Goal: Transaction & Acquisition: Purchase product/service

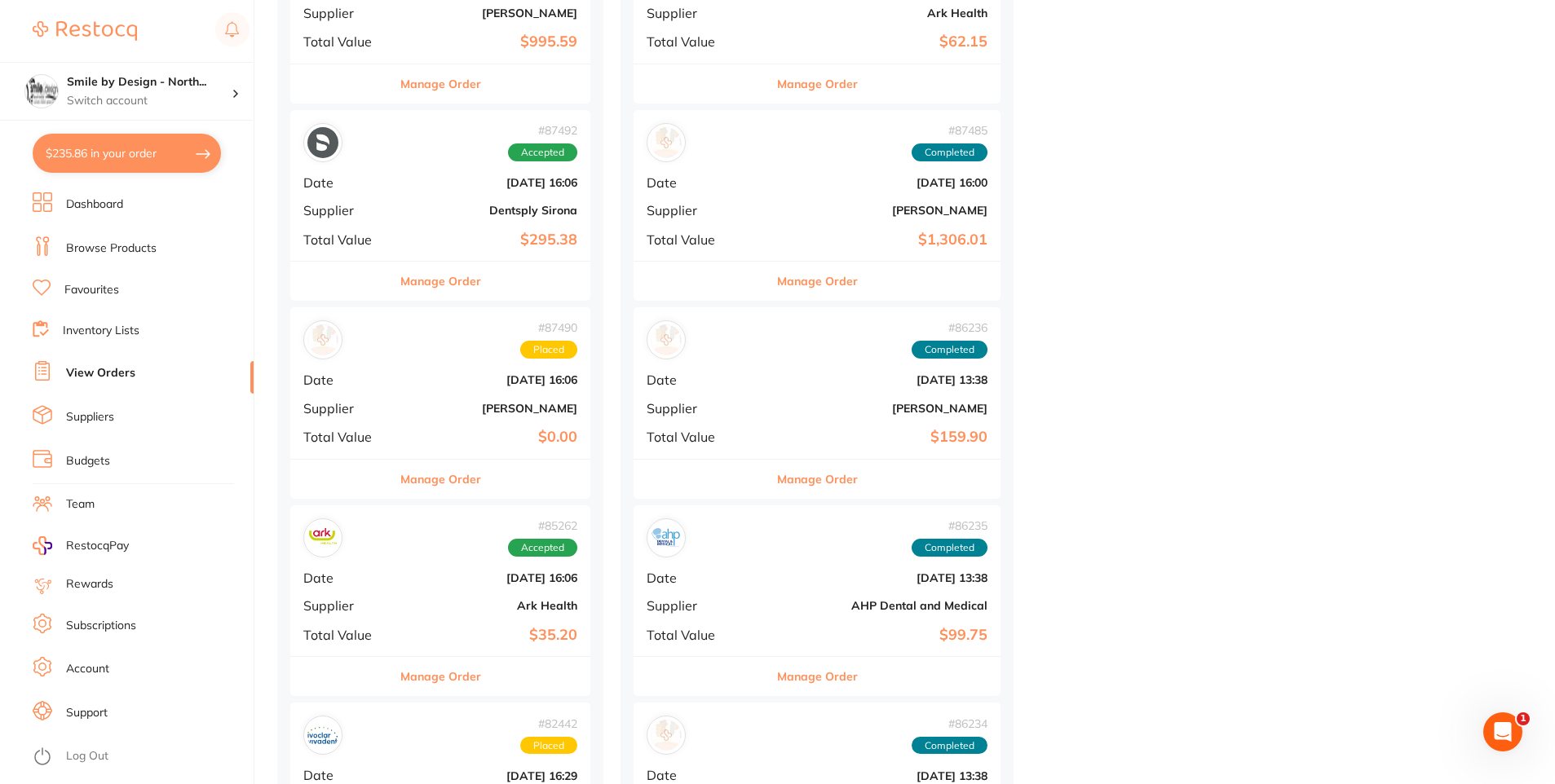
click at [112, 147] on button "$235.86 in your order" at bounding box center [127, 153] width 188 height 39
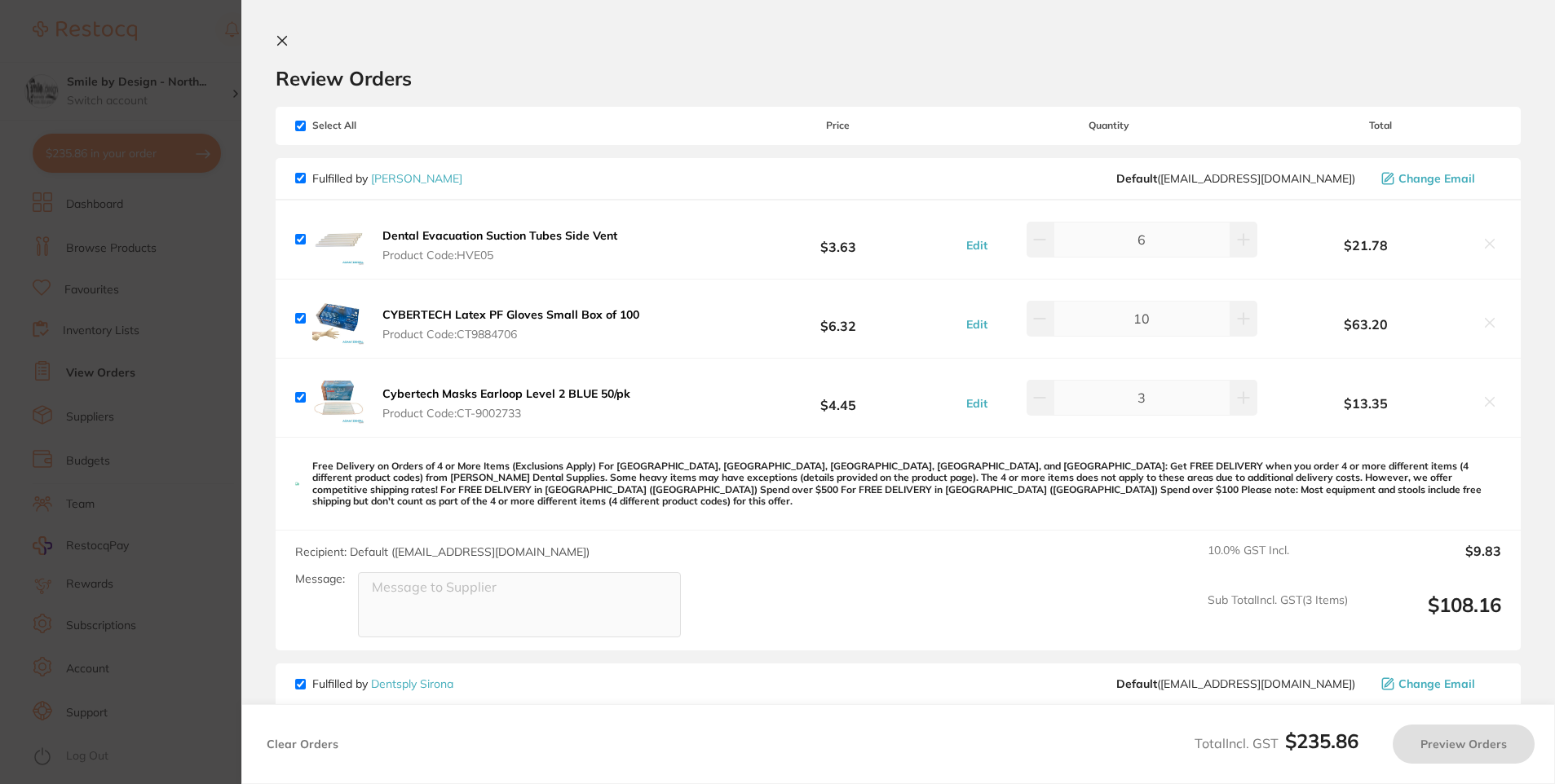
checkbox input "true"
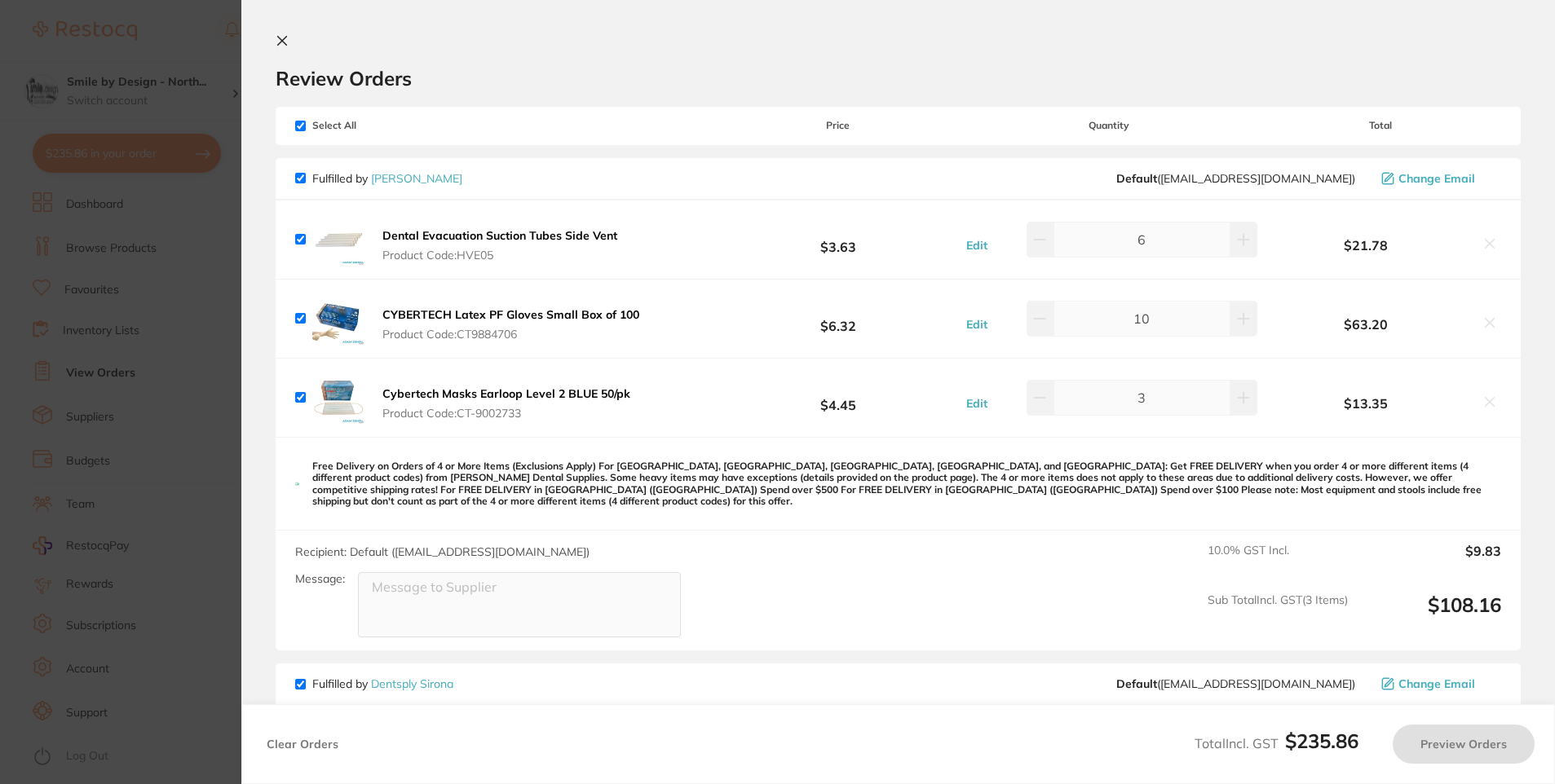
checkbox input "true"
click at [148, 87] on section "Update RRP Set your pre negotiated price for this item. Item Agreed RRP (excl. …" at bounding box center [780, 392] width 1559 height 784
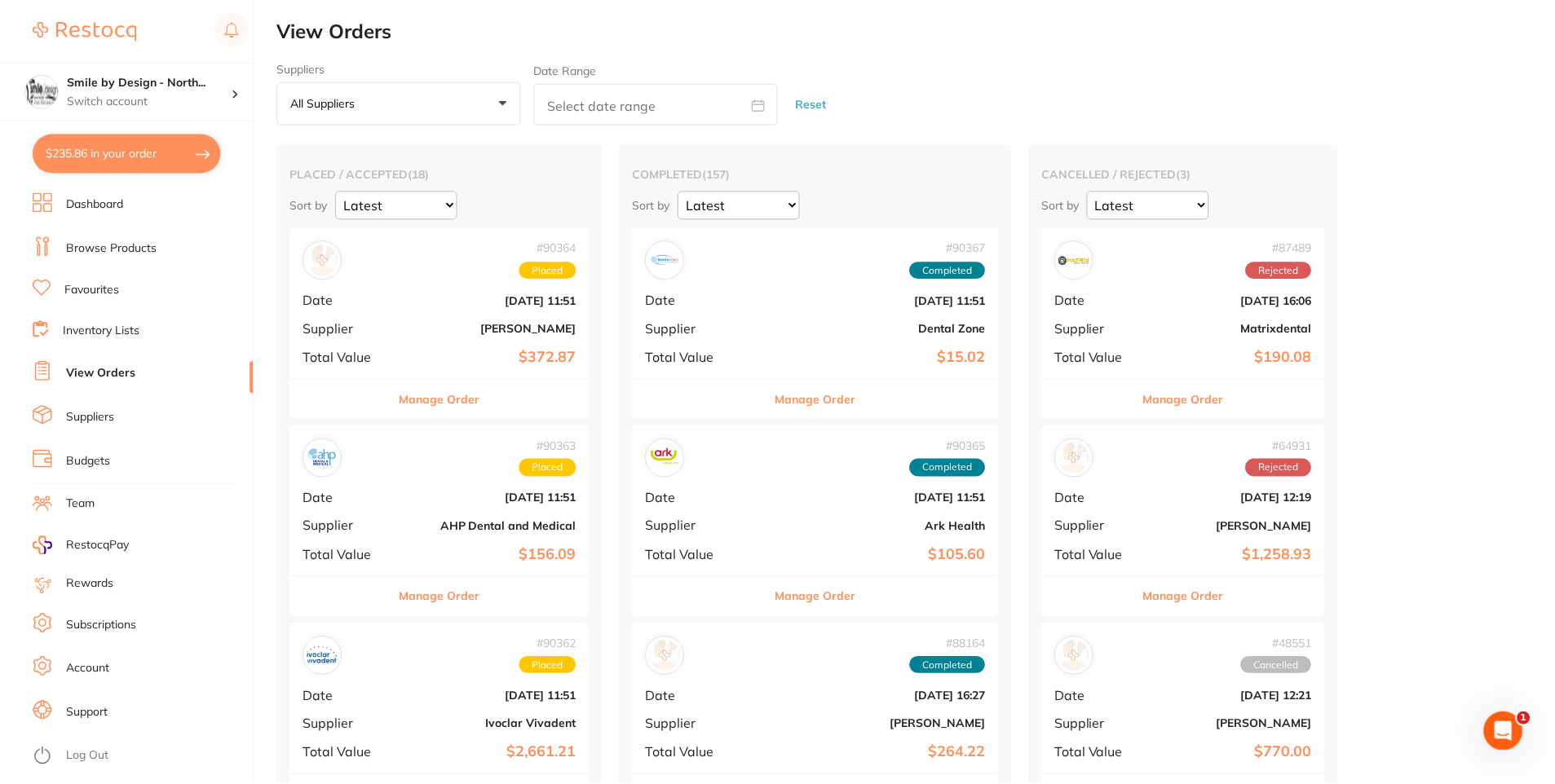
scroll to position [1304, 0]
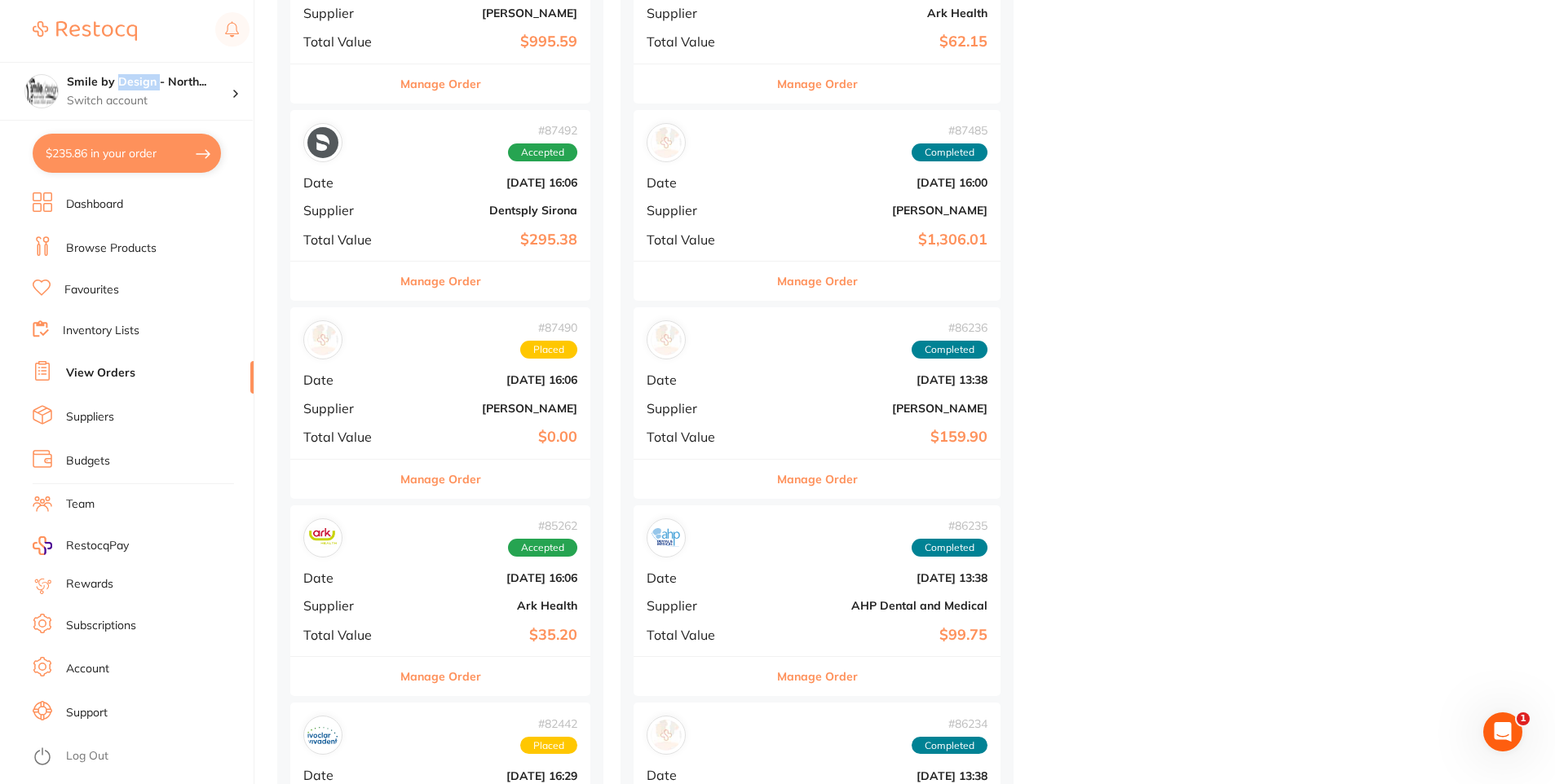
click at [148, 87] on h4 "Smile by Design - North..." at bounding box center [149, 83] width 164 height 16
click at [141, 383] on li "View Orders" at bounding box center [143, 374] width 221 height 25
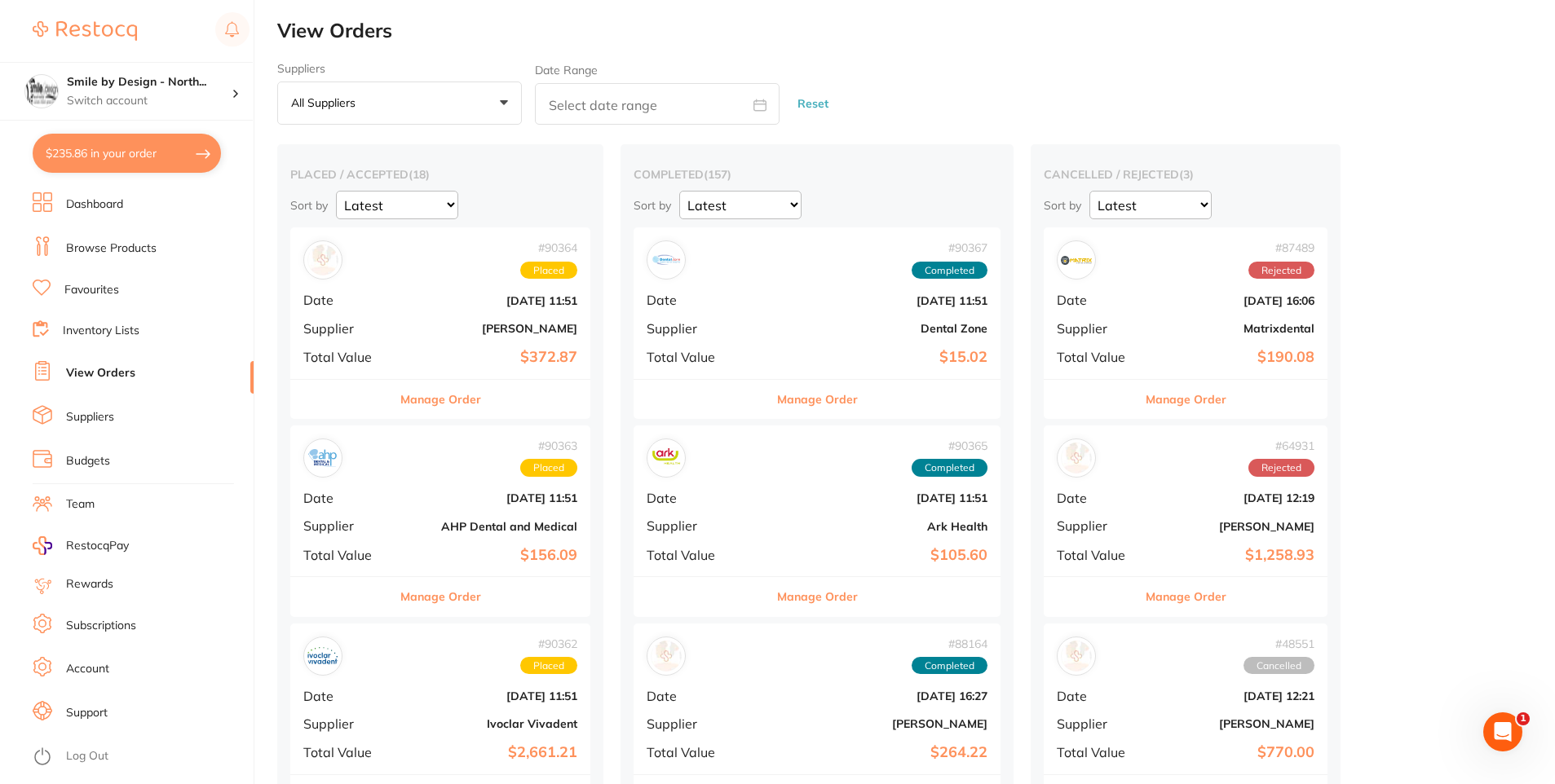
click at [142, 370] on li "View Orders" at bounding box center [143, 374] width 221 height 25
click at [81, 330] on link "Inventory Lists" at bounding box center [101, 331] width 77 height 16
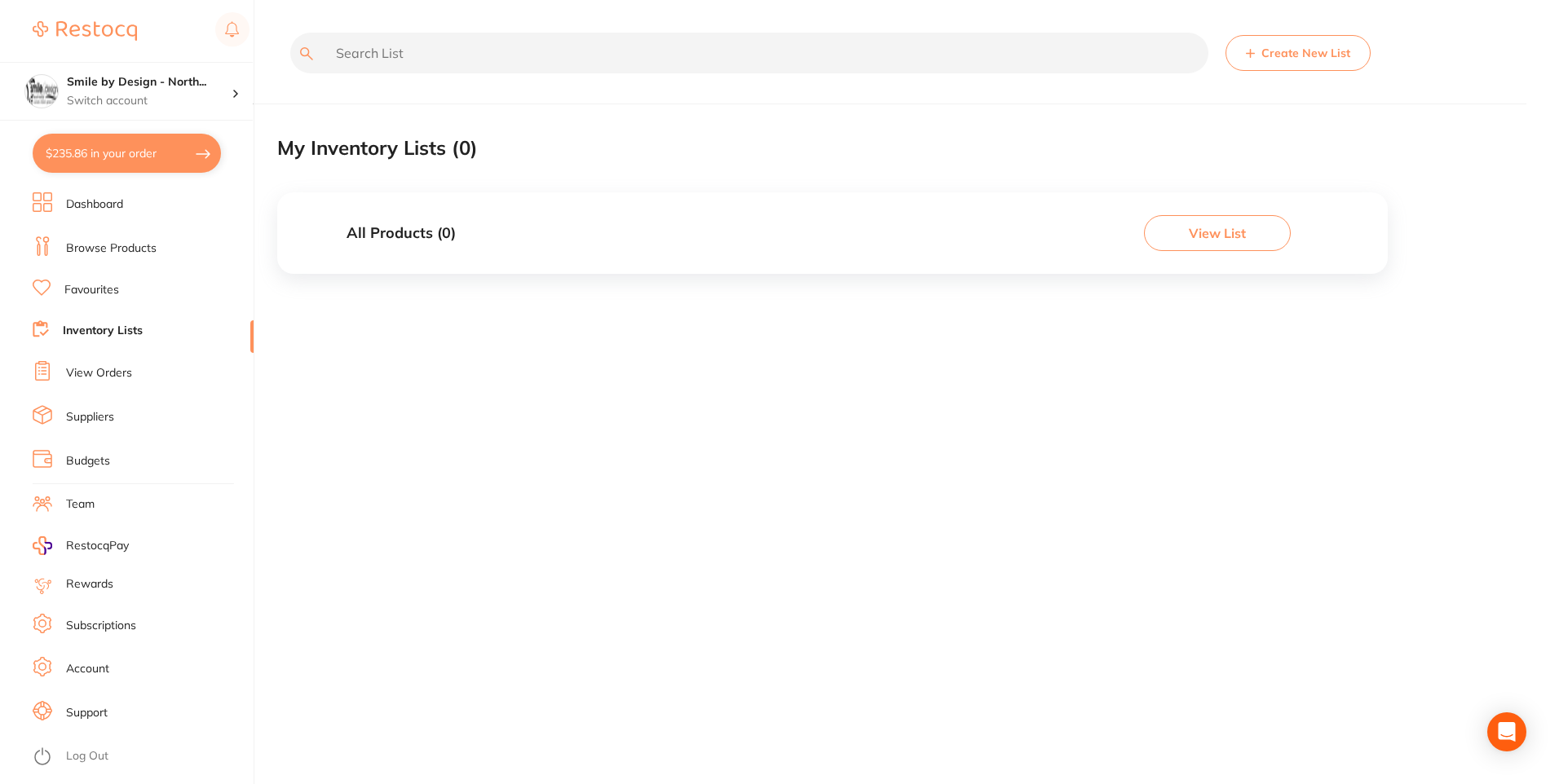
click at [92, 361] on li "View Orders" at bounding box center [143, 374] width 221 height 25
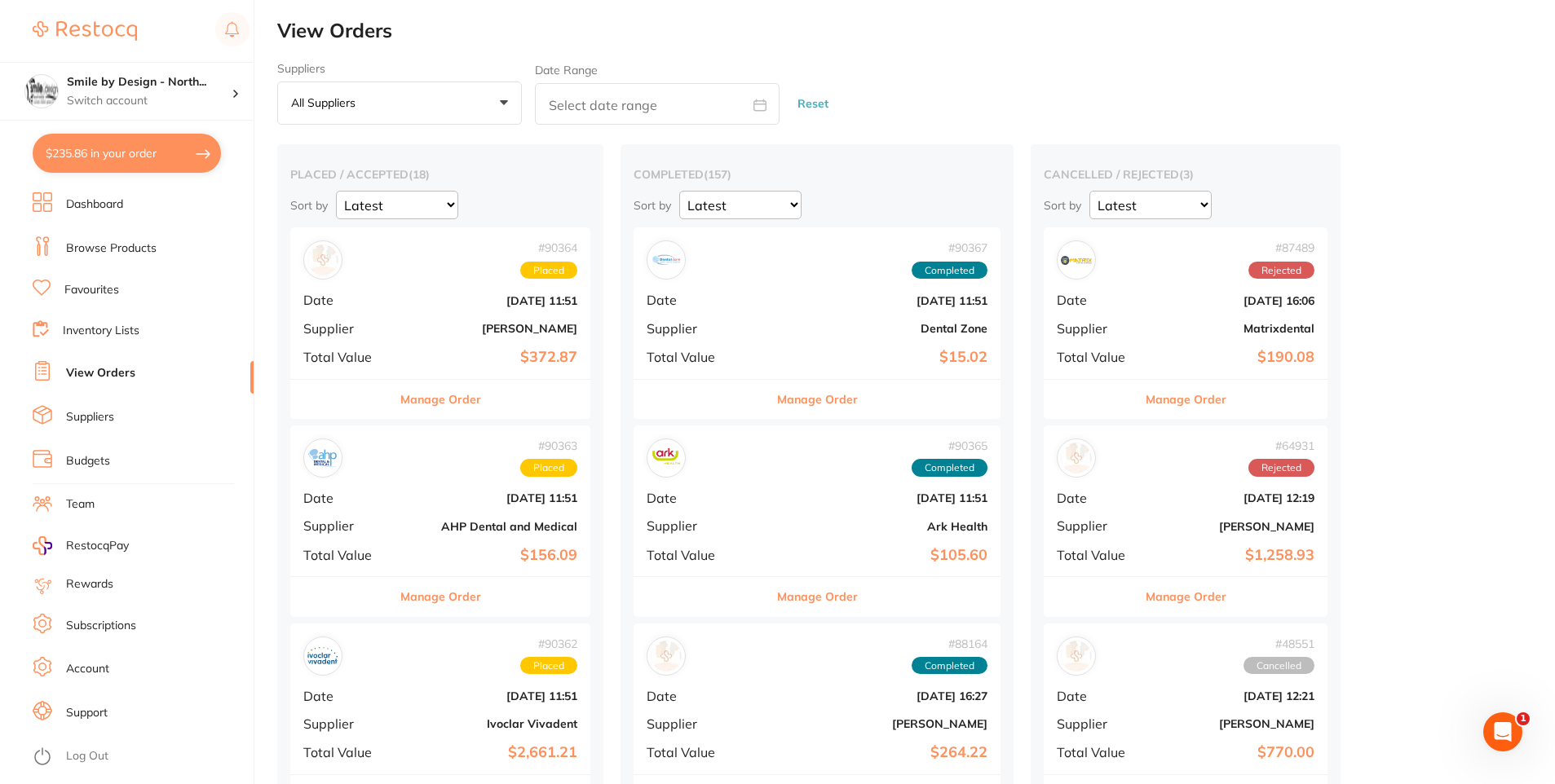
click at [443, 312] on div "# 90364 Placed Date Aug 15 2025, 11:51 Supplier Adam Dental Total Value $372.87" at bounding box center [440, 302] width 300 height 150
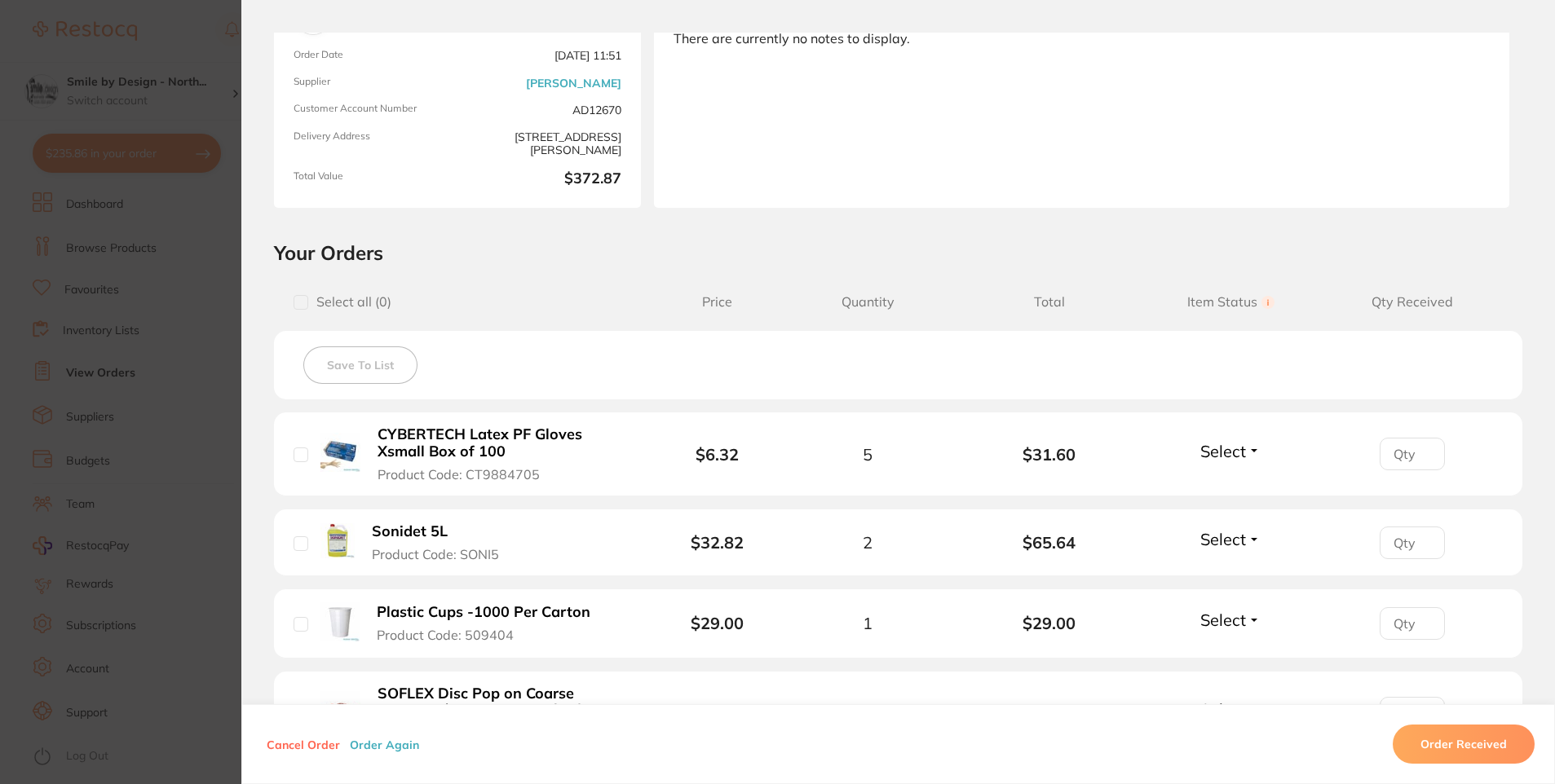
scroll to position [244, 0]
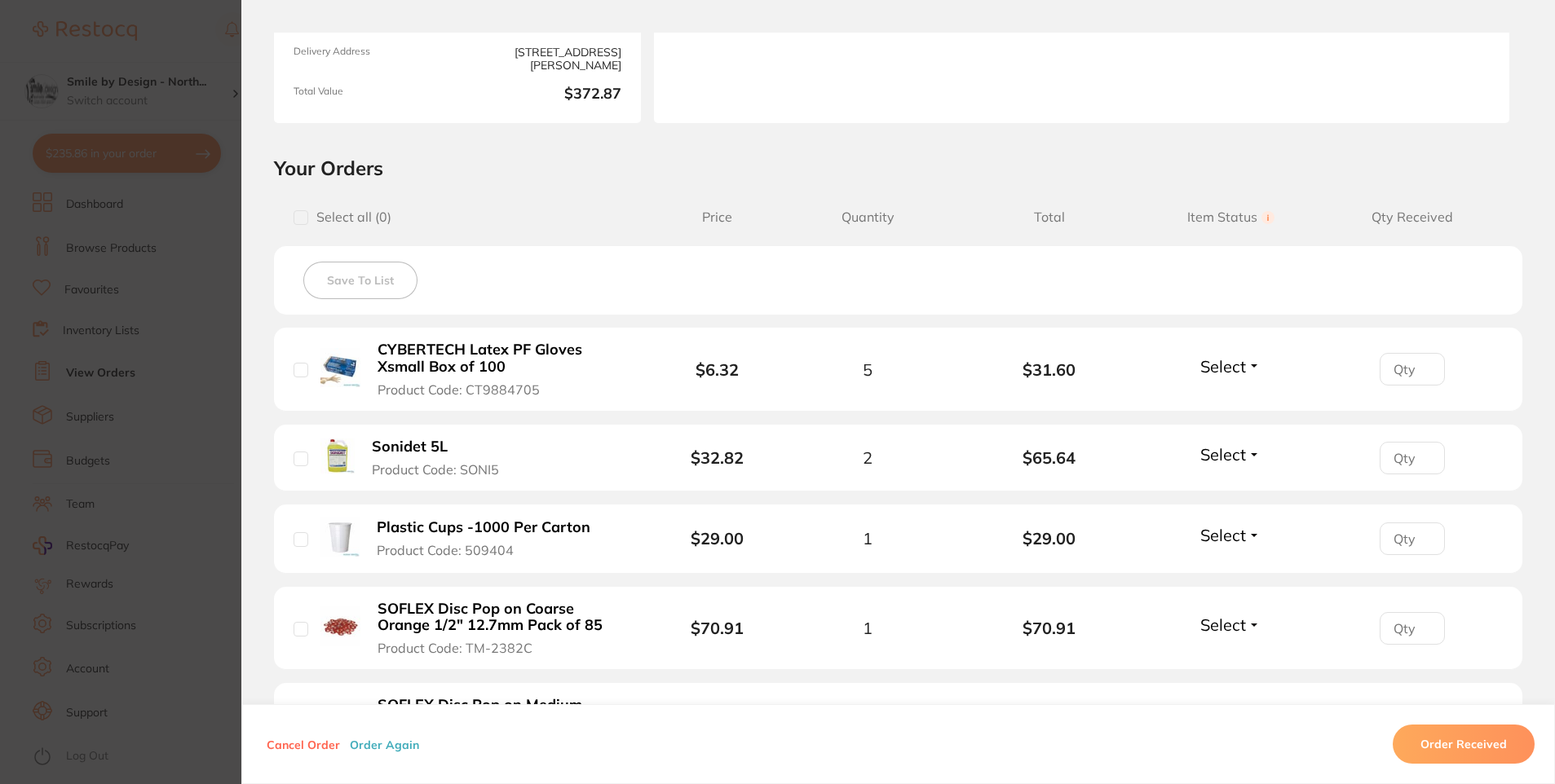
click at [202, 297] on section "Order ID: Restocq- 90364 Order Information Placed Order Order Date [DATE] 11:51…" at bounding box center [777, 392] width 1555 height 784
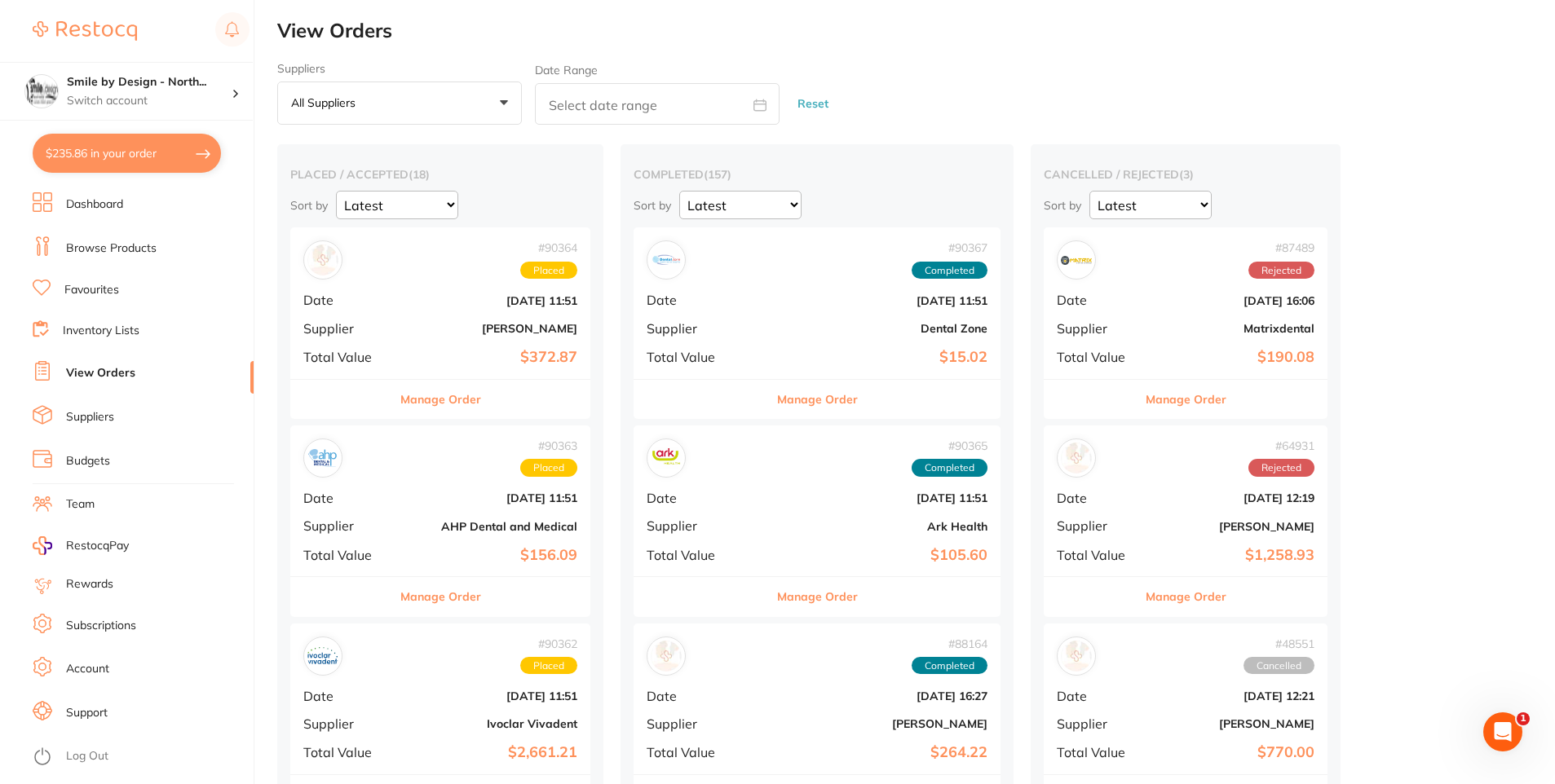
click at [491, 491] on b "[DATE] 11:51" at bounding box center [490, 498] width 173 height 13
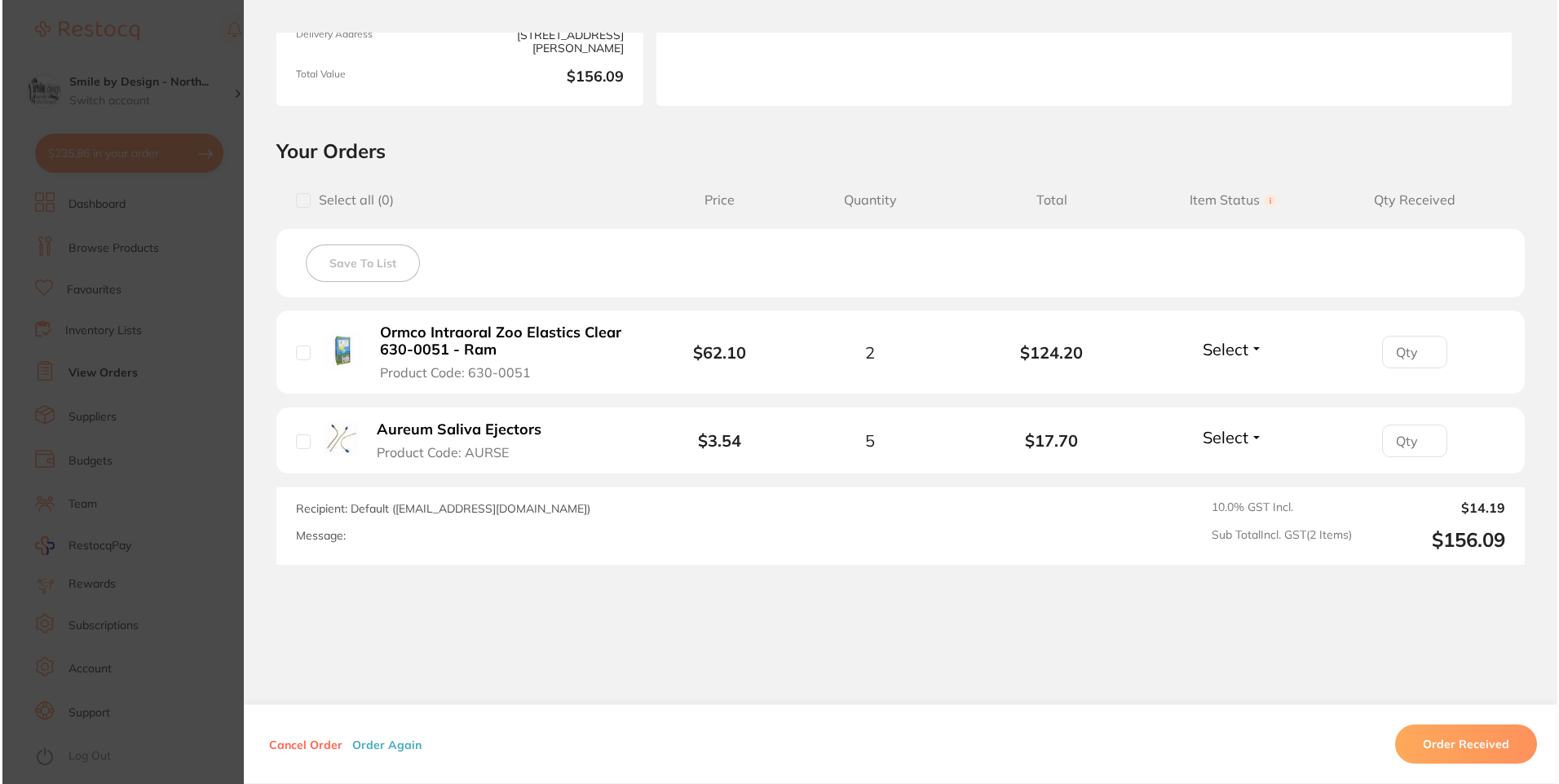
scroll to position [285, 0]
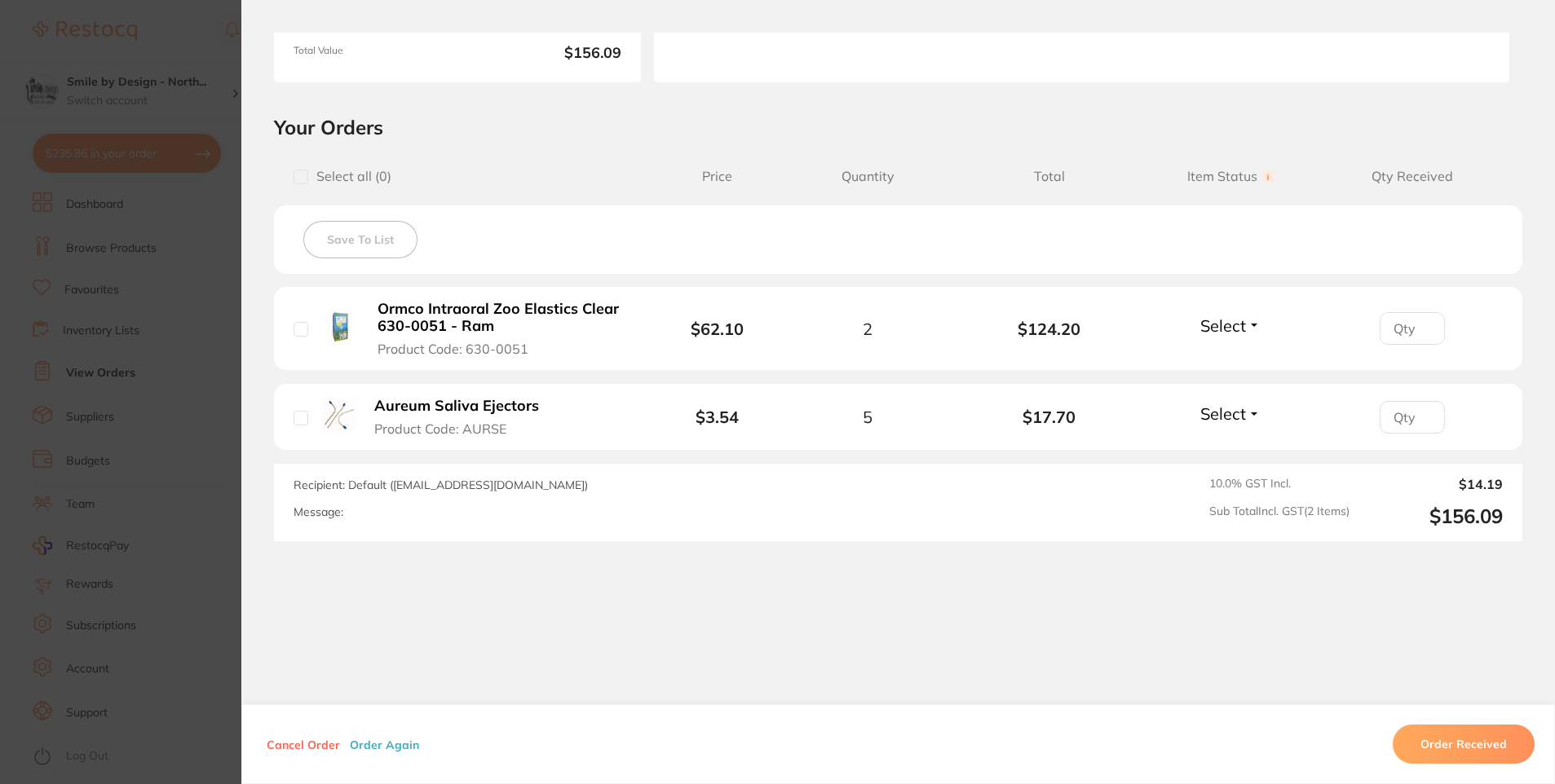
click at [179, 394] on section "Order ID: Restocq- 90363 Order Information Placed Order Order Date Aug 15 2025,…" at bounding box center [777, 392] width 1555 height 784
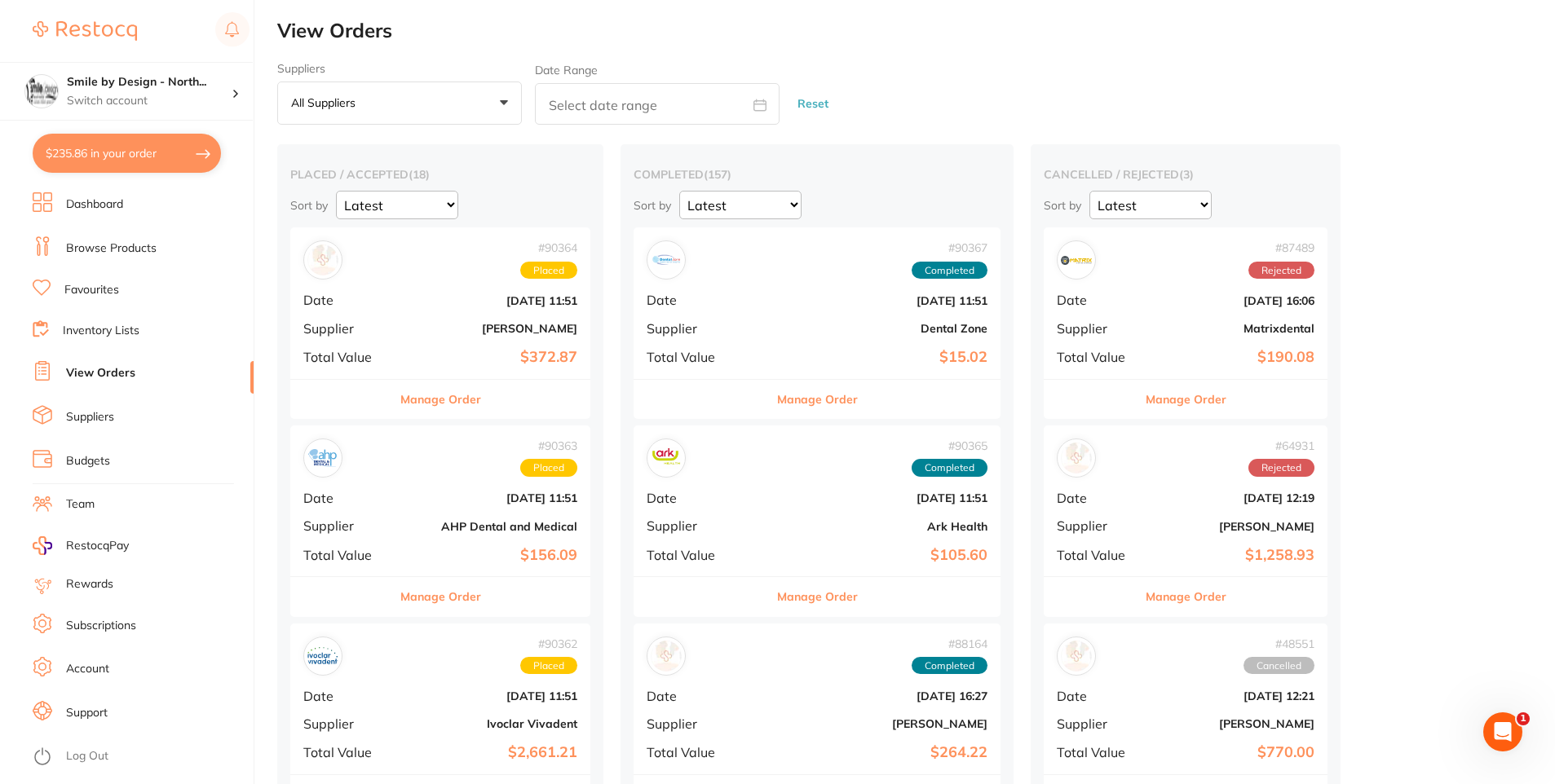
click at [131, 623] on link "Subscriptions" at bounding box center [101, 626] width 70 height 16
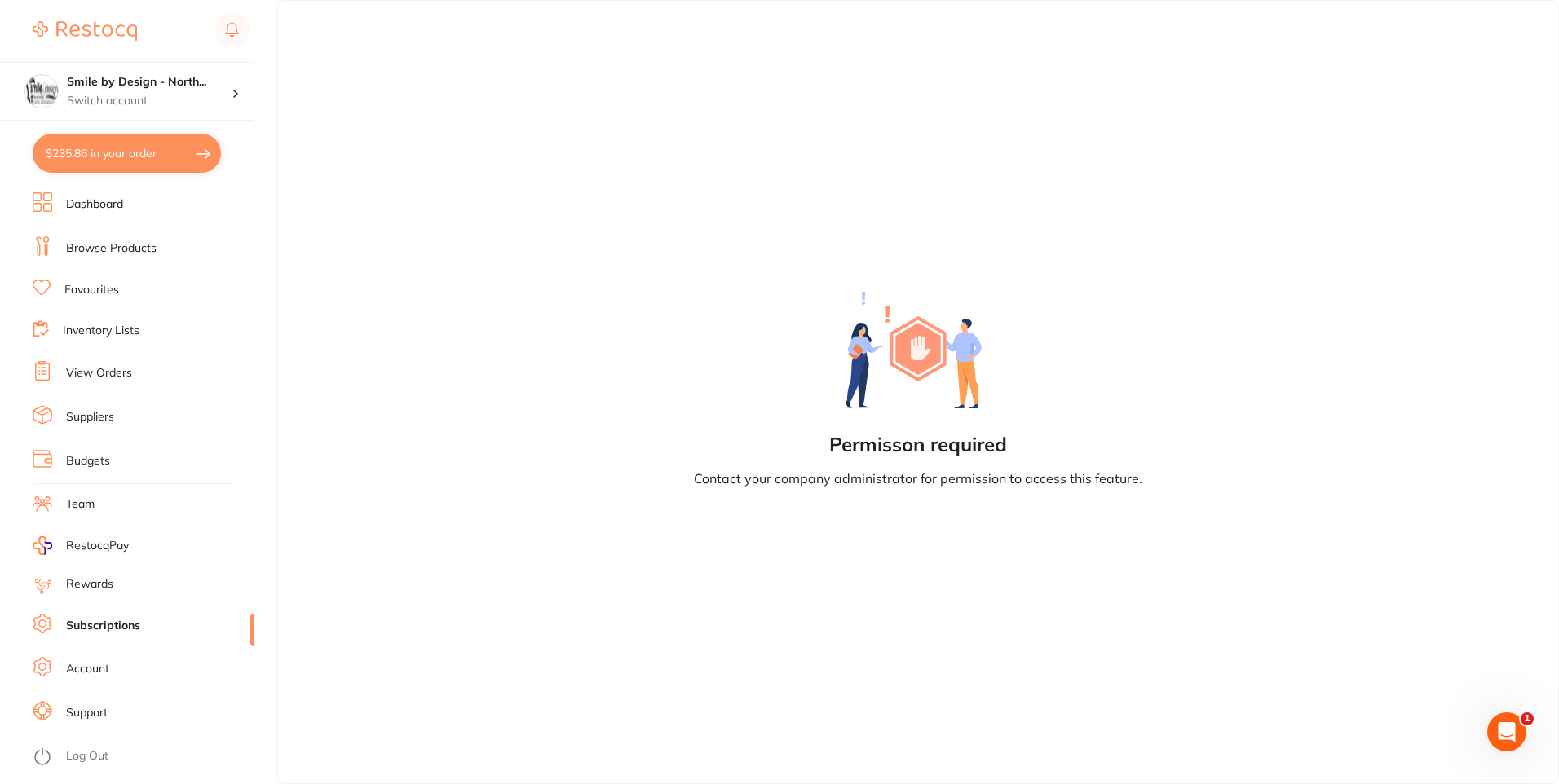
click at [102, 673] on link "Account" at bounding box center [88, 669] width 43 height 16
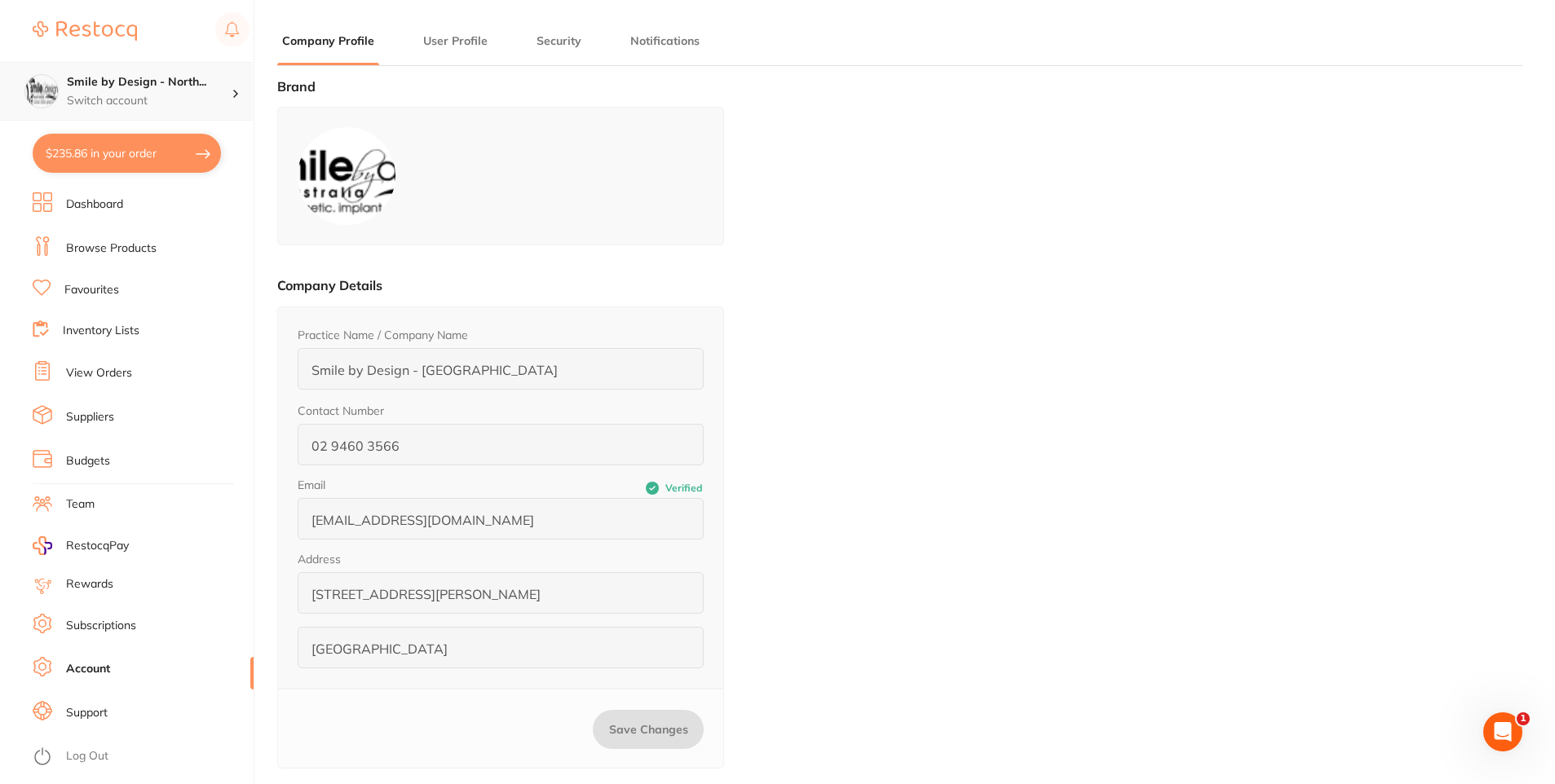
click at [184, 96] on p "Switch account" at bounding box center [149, 101] width 164 height 16
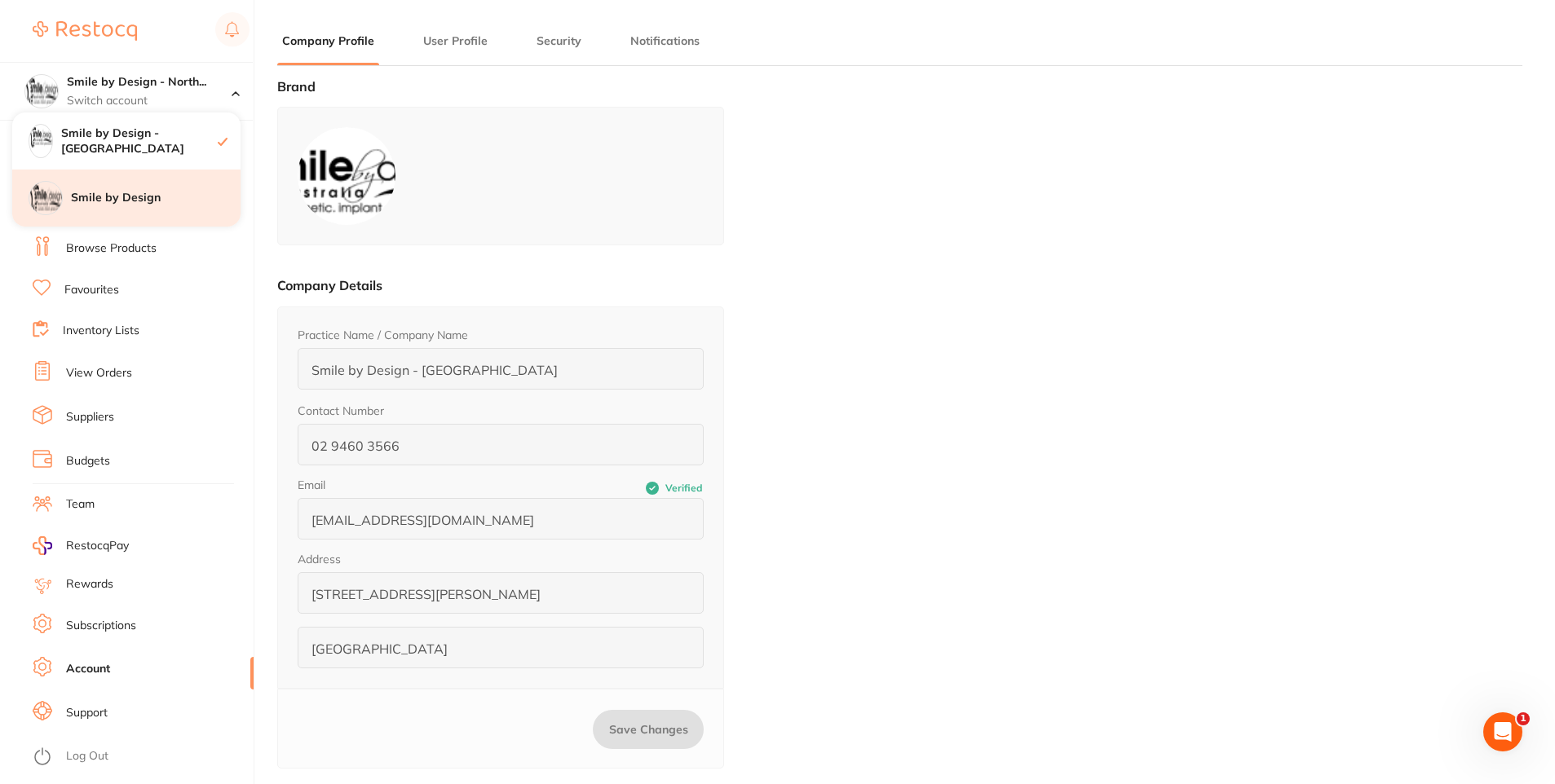
click at [147, 208] on div "Smile by Design" at bounding box center [126, 198] width 228 height 57
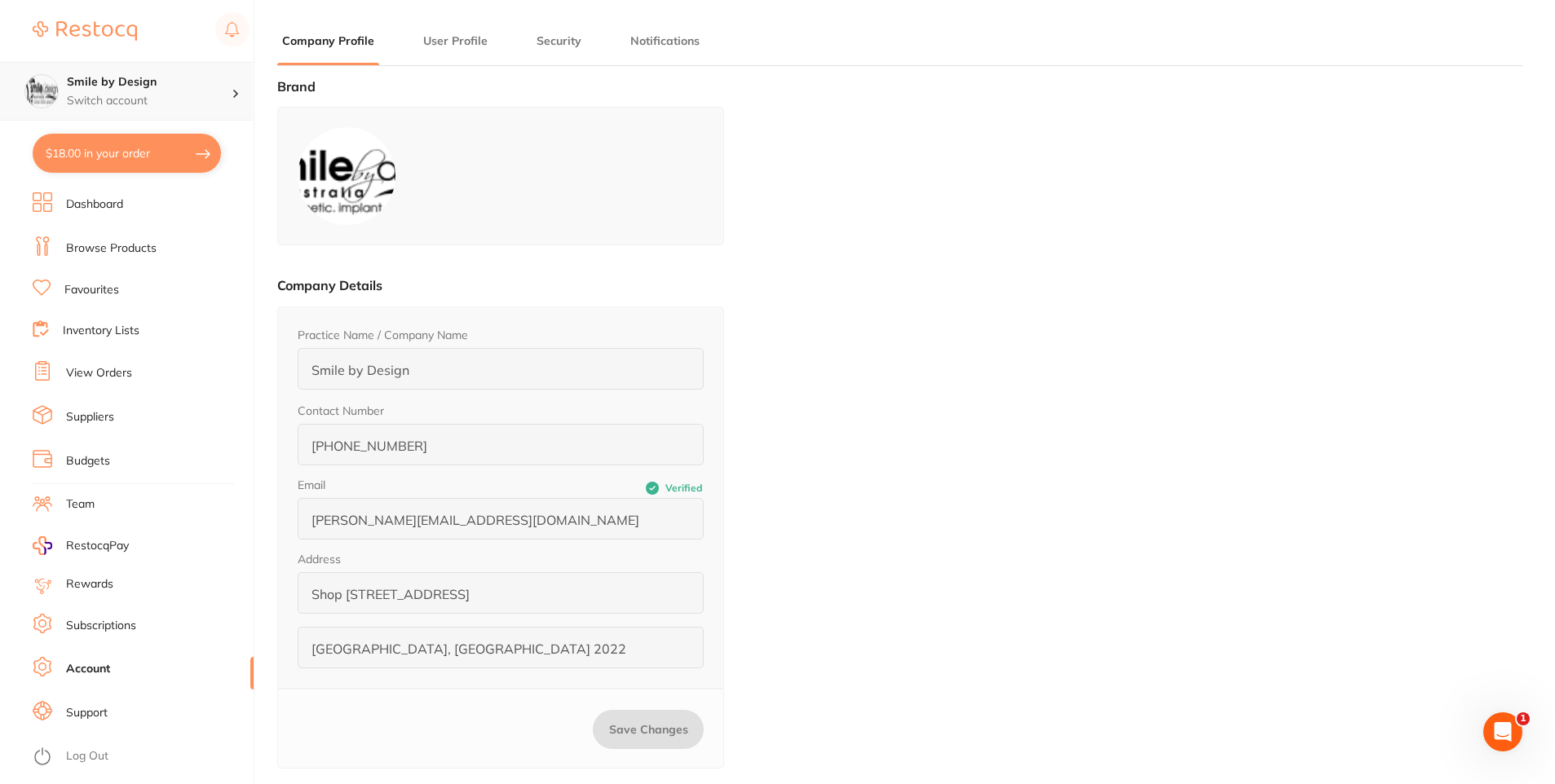
click at [132, 90] on h4 "Smile by Design" at bounding box center [149, 83] width 164 height 16
click at [187, 272] on ul "Dashboard Browse Products Favourites Inventory Lists View Orders Suppliers Budg…" at bounding box center [143, 488] width 221 height 592
click at [179, 141] on h4 "Smile by Design - [GEOGRAPHIC_DATA]" at bounding box center [152, 141] width 177 height 32
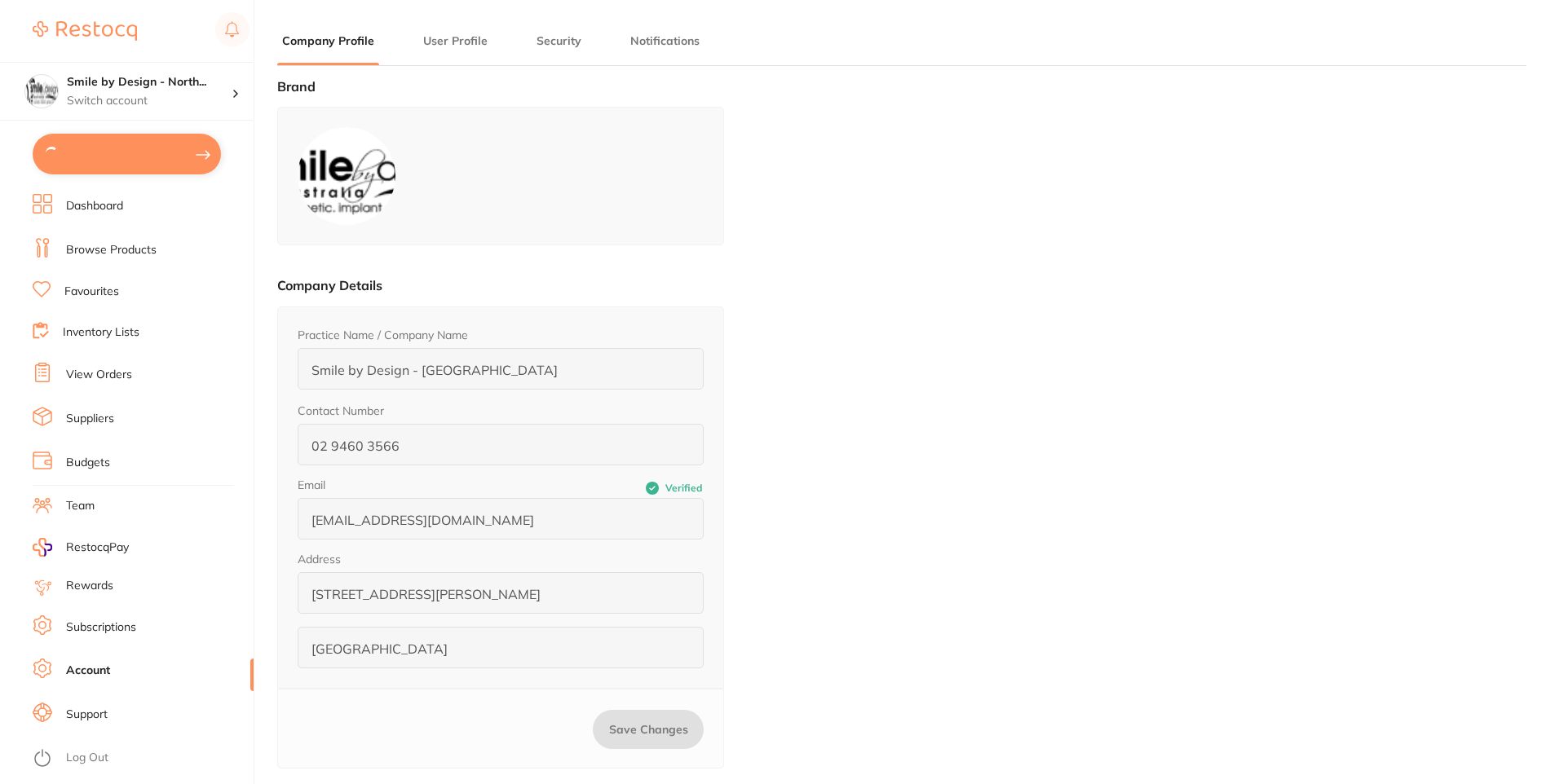
type input "[PERSON_NAME]"
type input "Awadalgeed"
type input "0449092420"
type input "[PERSON_NAME][EMAIL_ADDRESS][DOMAIN_NAME]"
click at [156, 93] on p "Switch account" at bounding box center [149, 101] width 164 height 16
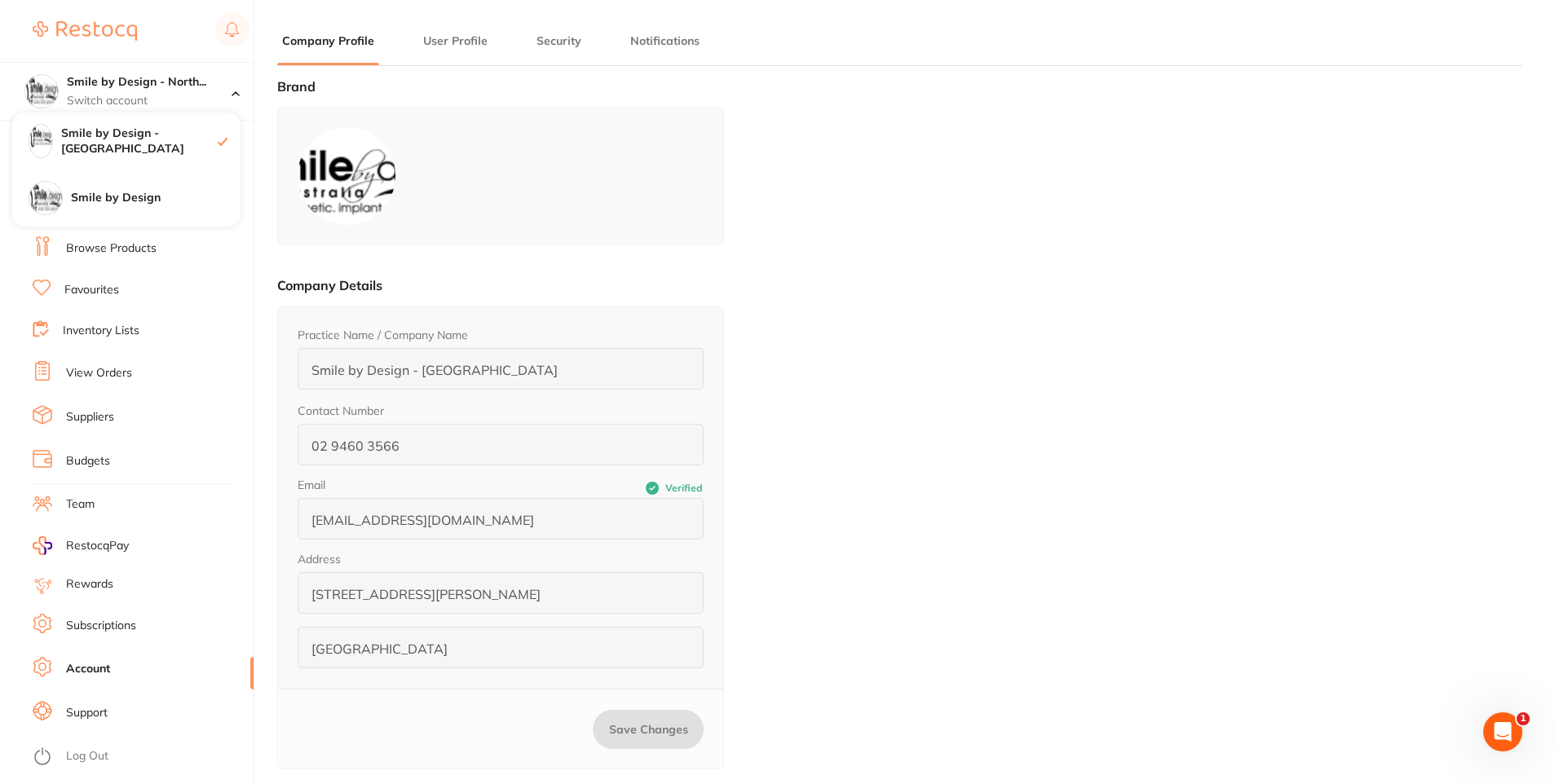
click at [210, 258] on li "Browse Products" at bounding box center [143, 249] width 221 height 25
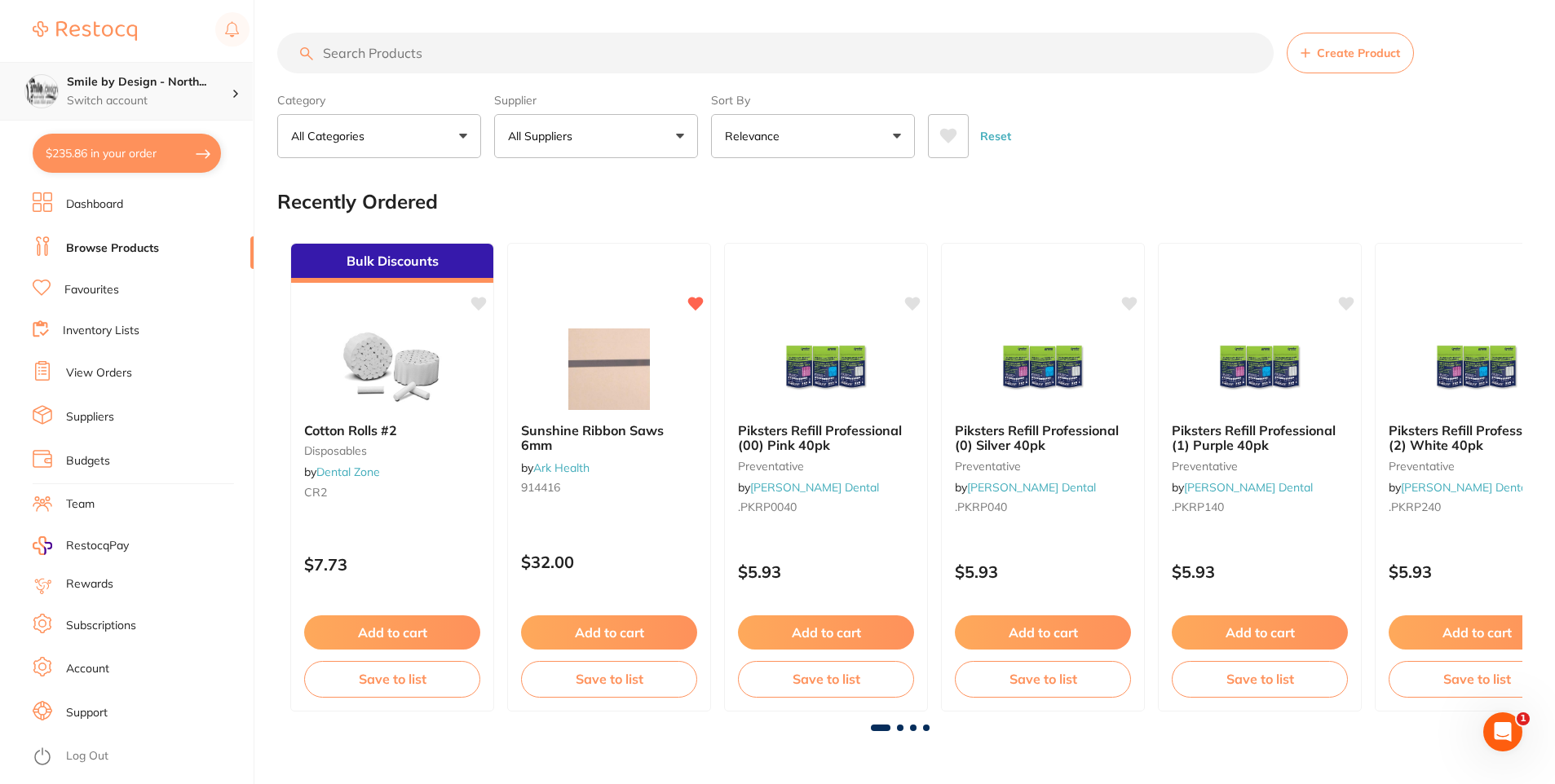
click at [162, 90] on h4 "Smile by Design - North..." at bounding box center [149, 83] width 164 height 16
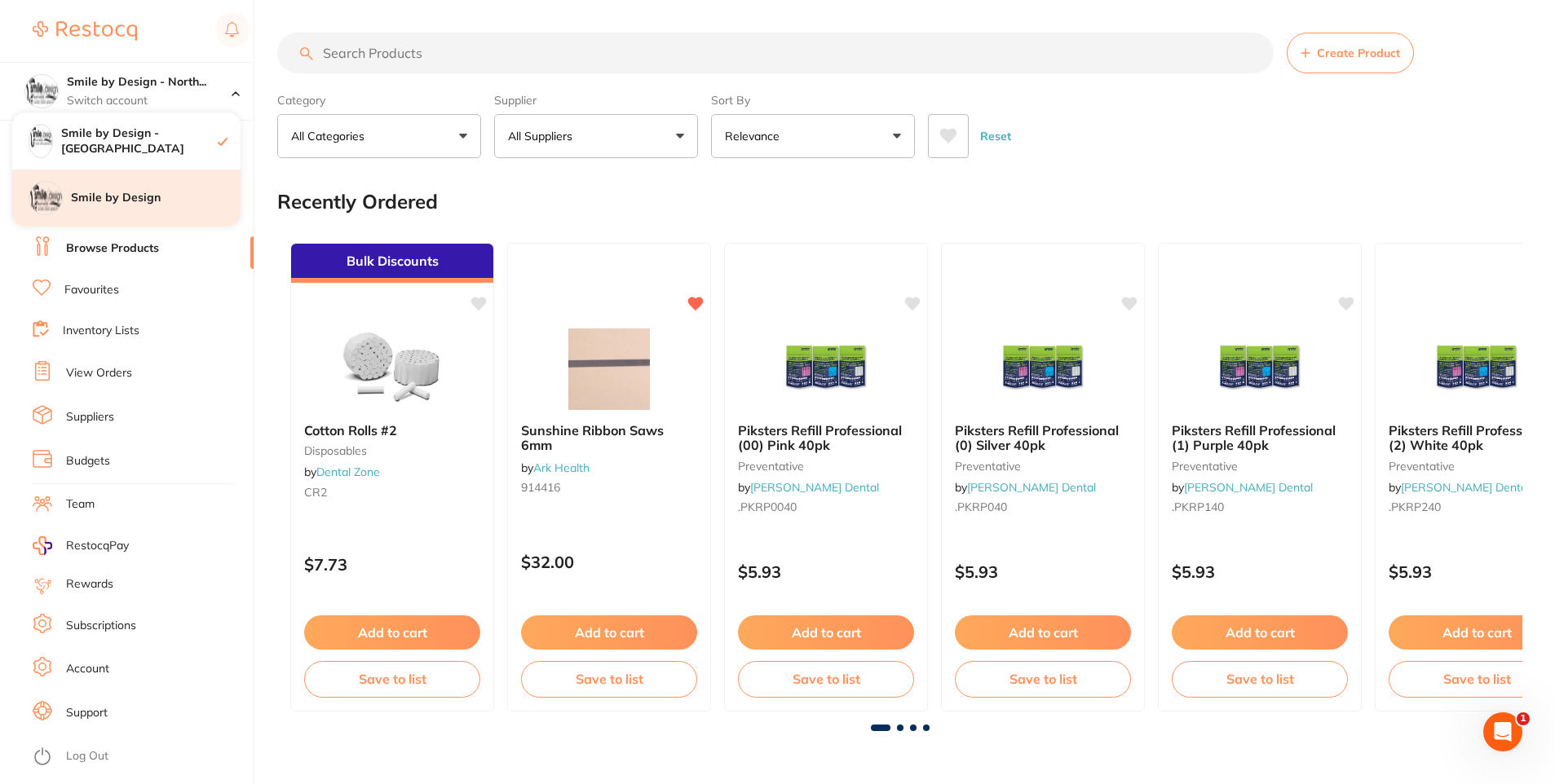
click at [88, 191] on h4 "Smile by Design" at bounding box center [155, 198] width 169 height 16
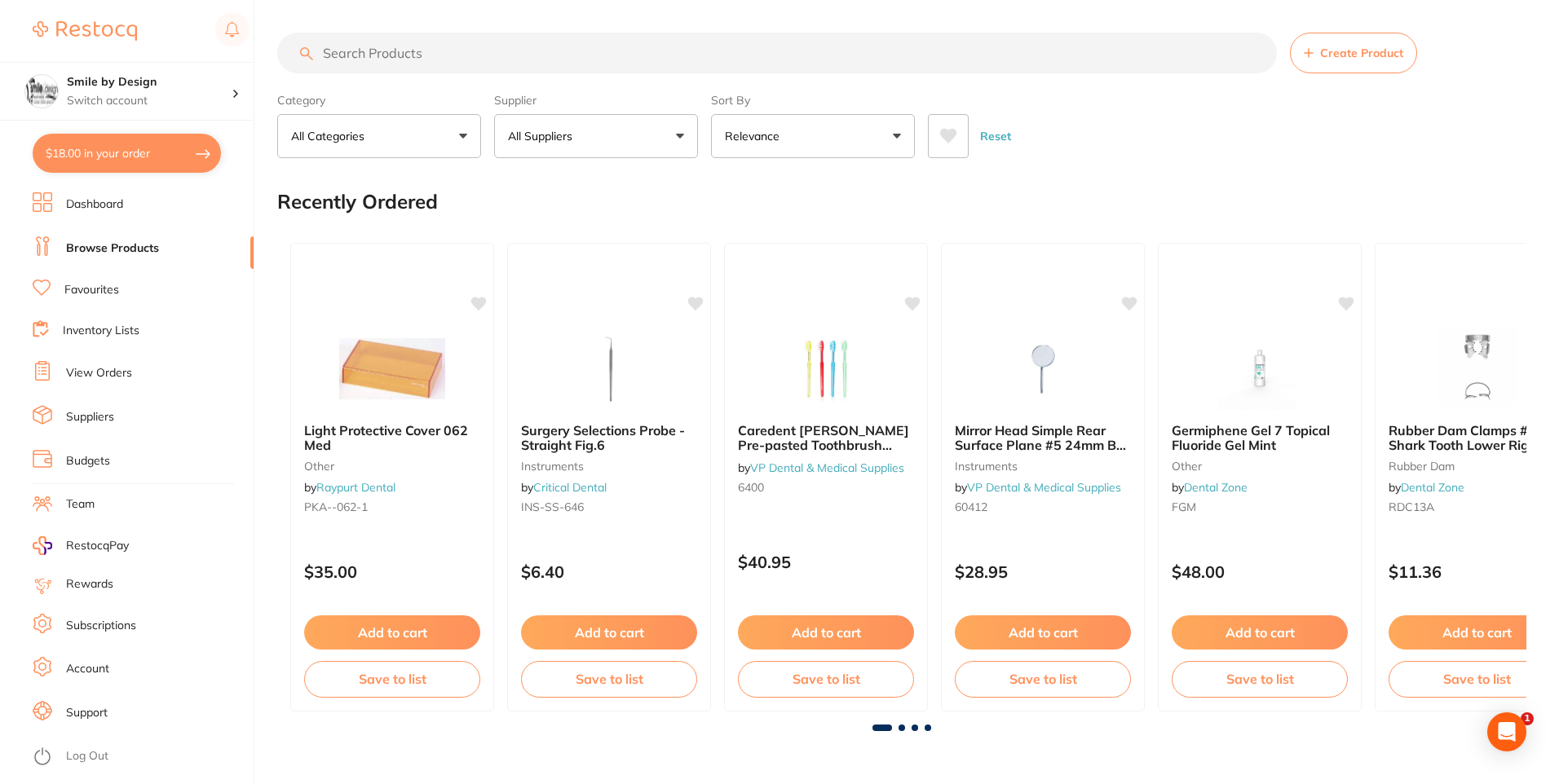
click at [158, 158] on button "$18.00 in your order" at bounding box center [127, 153] width 188 height 39
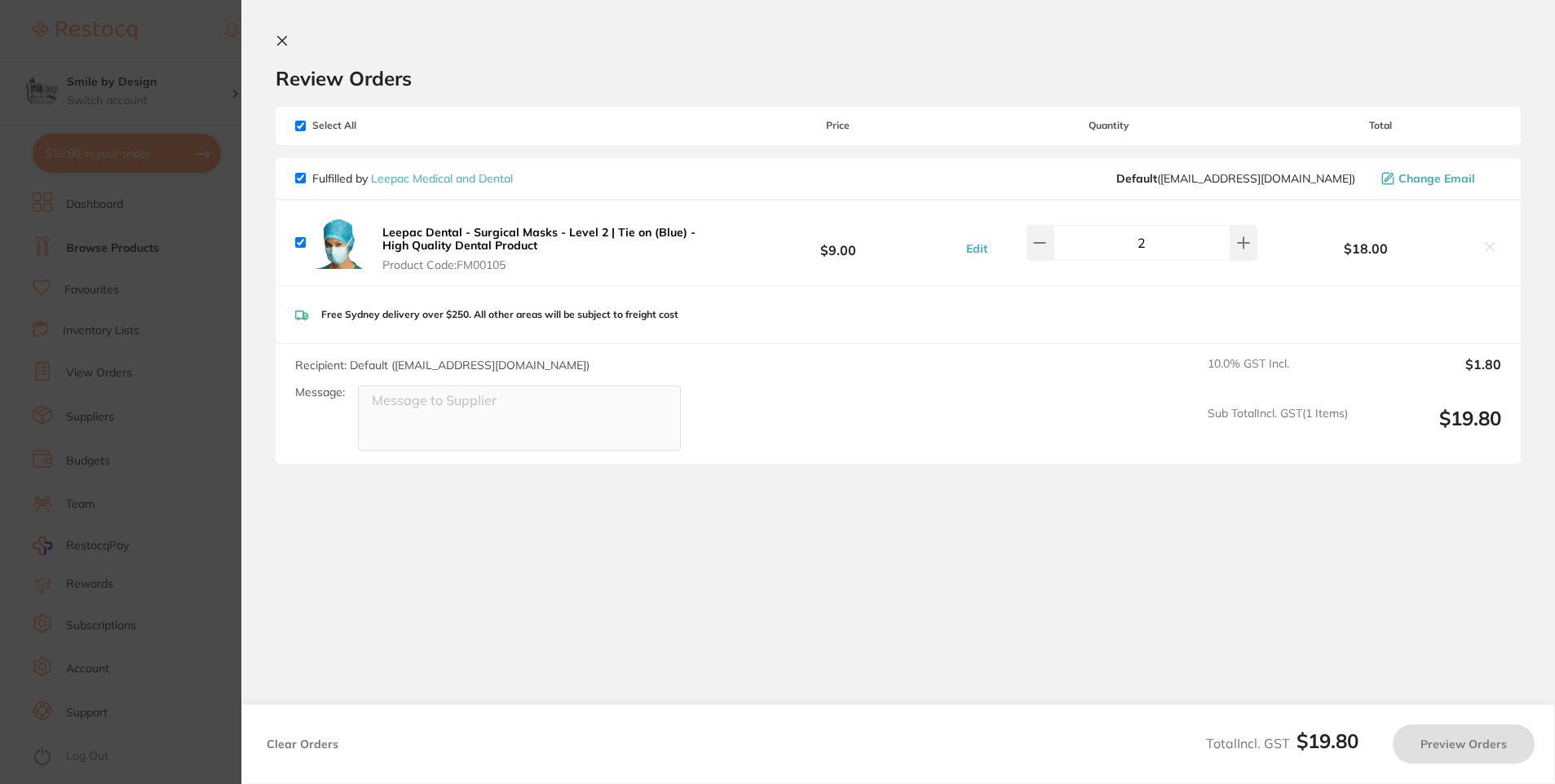
checkbox input "true"
click at [202, 310] on section "Update RRP Set your pre negotiated price for this item. Item Agreed RRP (excl. …" at bounding box center [780, 392] width 1559 height 784
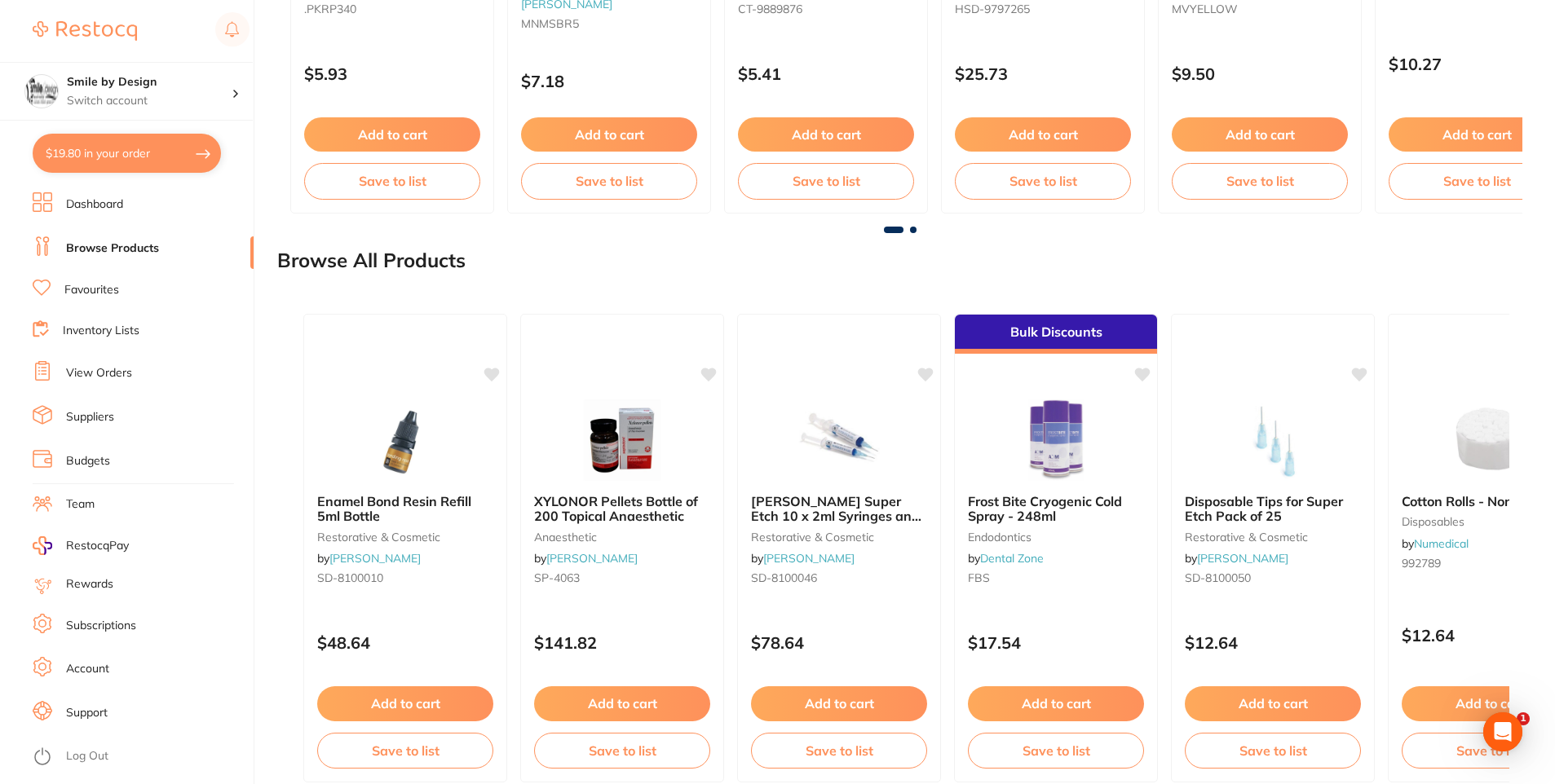
scroll to position [1678, 0]
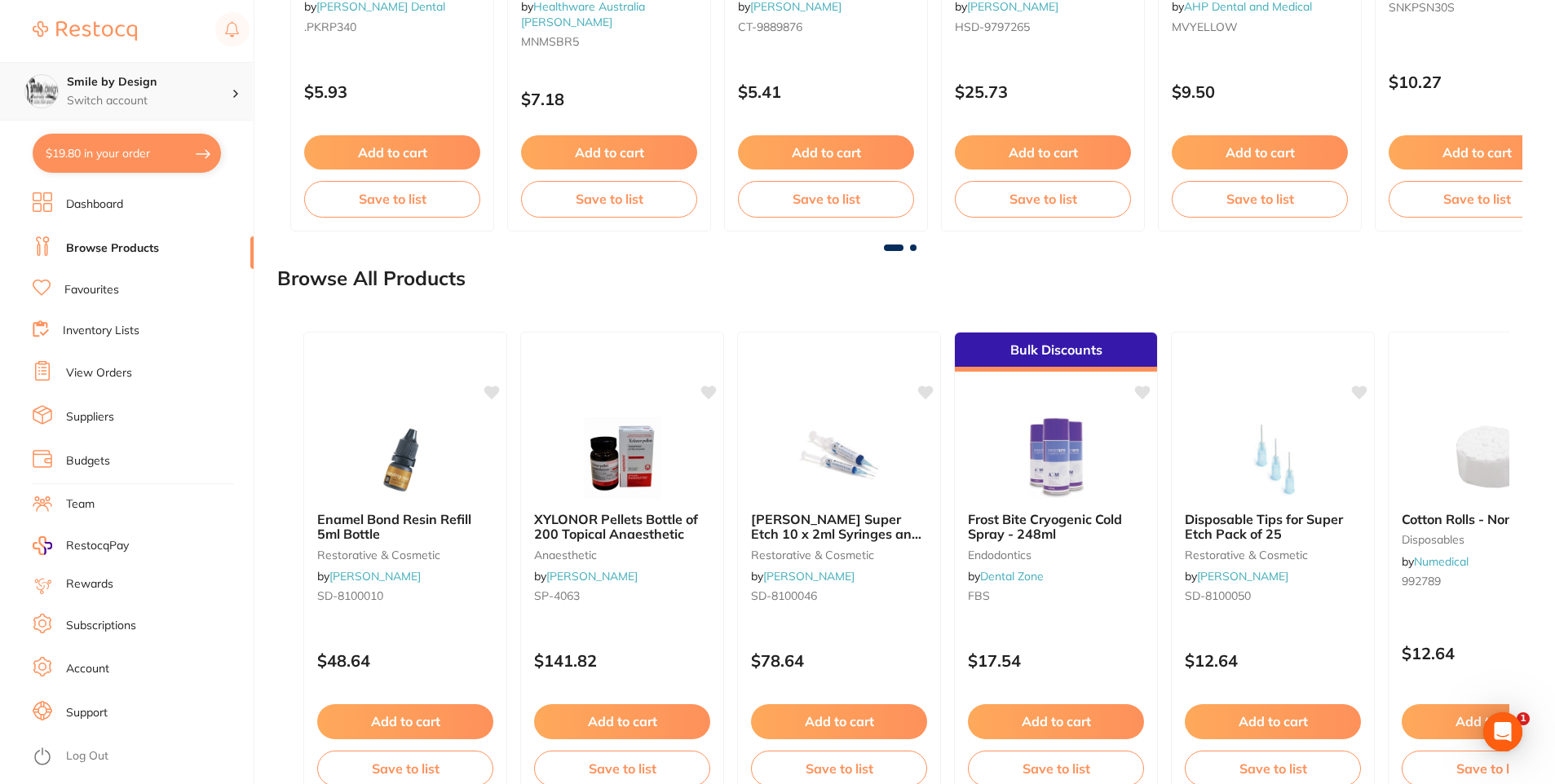
click at [131, 101] on p "Switch account" at bounding box center [149, 101] width 164 height 16
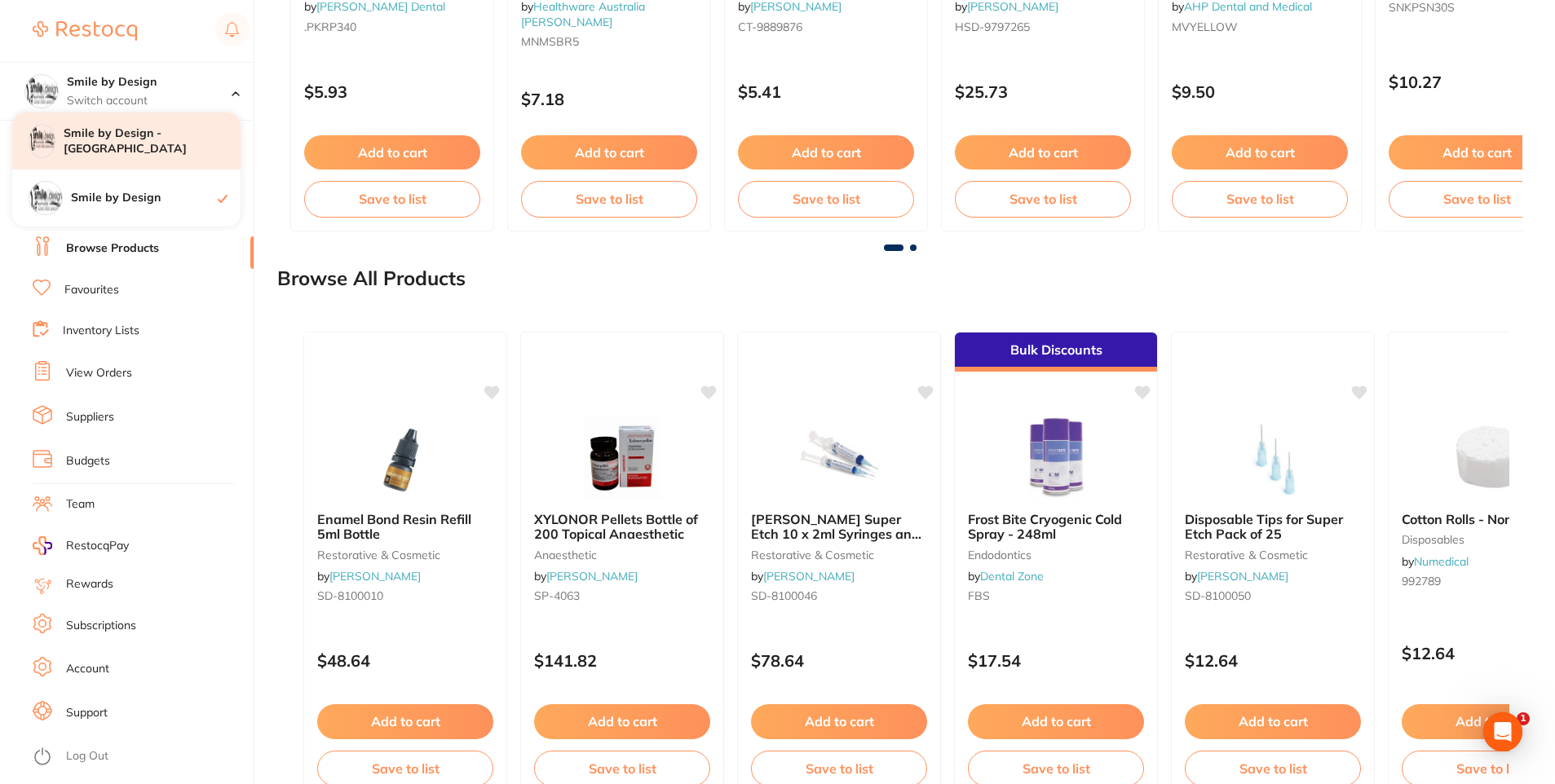
click at [121, 140] on h4 "Smile by Design - [GEOGRAPHIC_DATA]" at bounding box center [152, 141] width 177 height 32
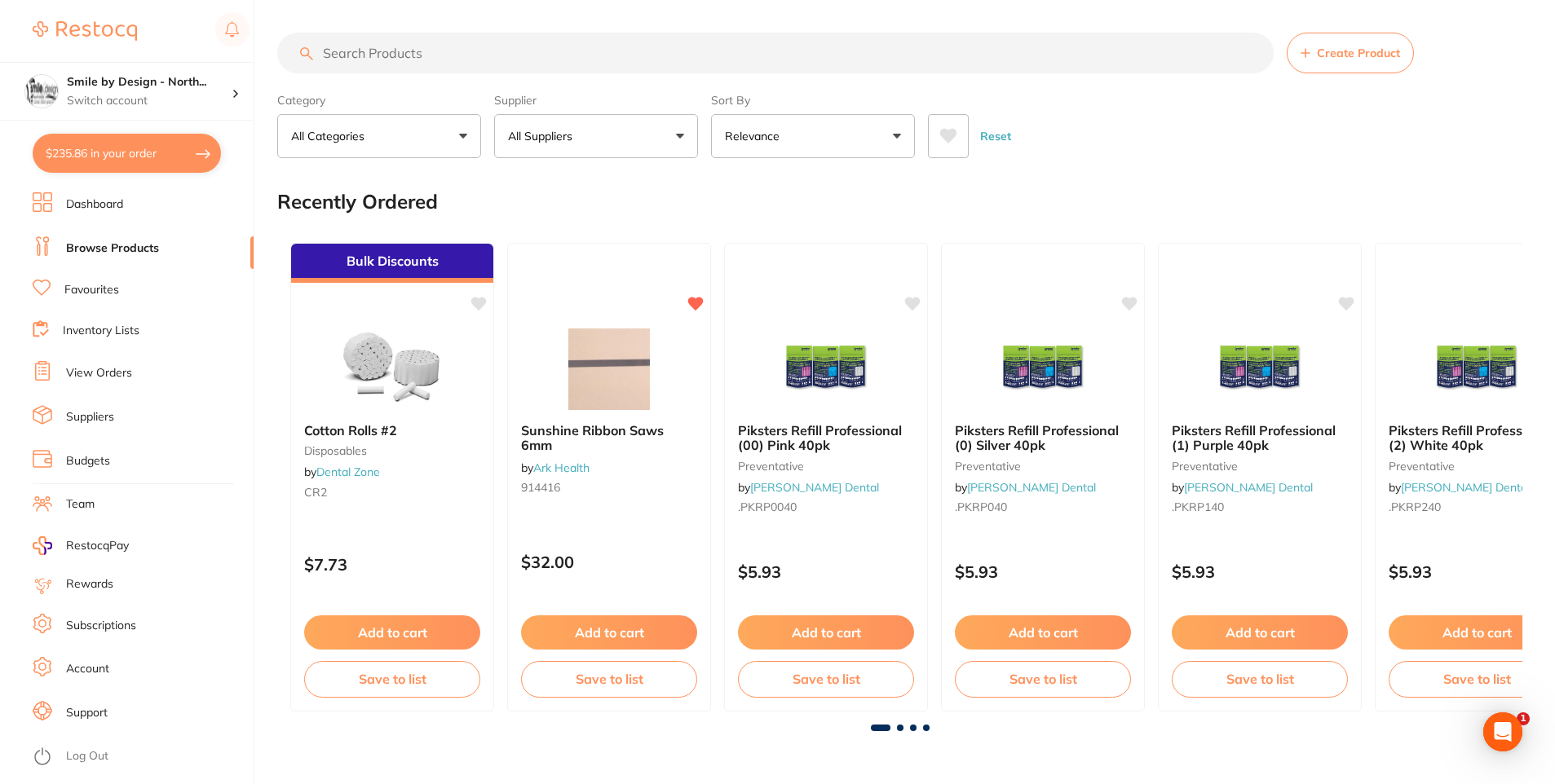
click at [115, 158] on button "$235.86 in your order" at bounding box center [127, 153] width 188 height 39
checkbox input "true"
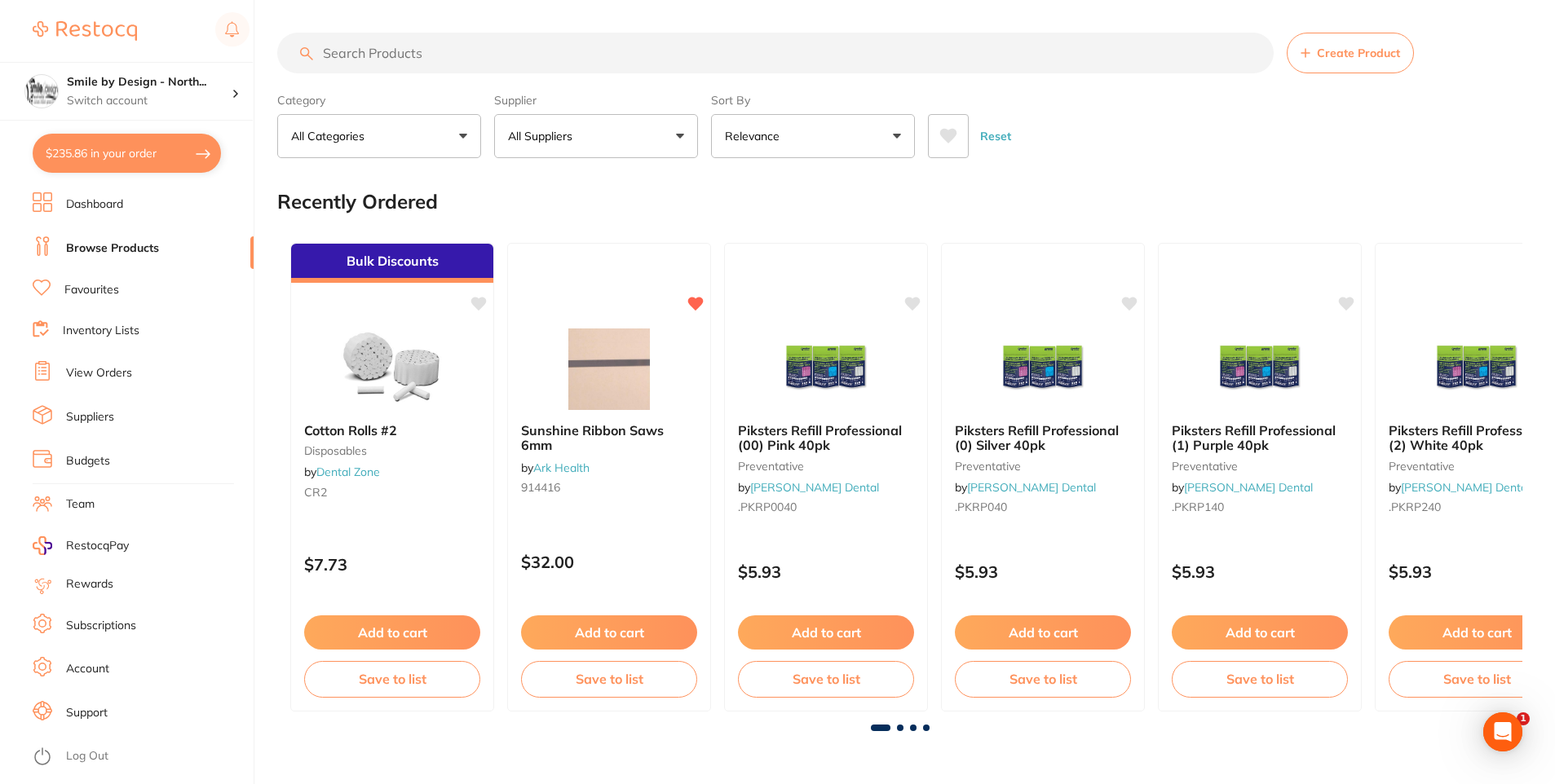
checkbox input "true"
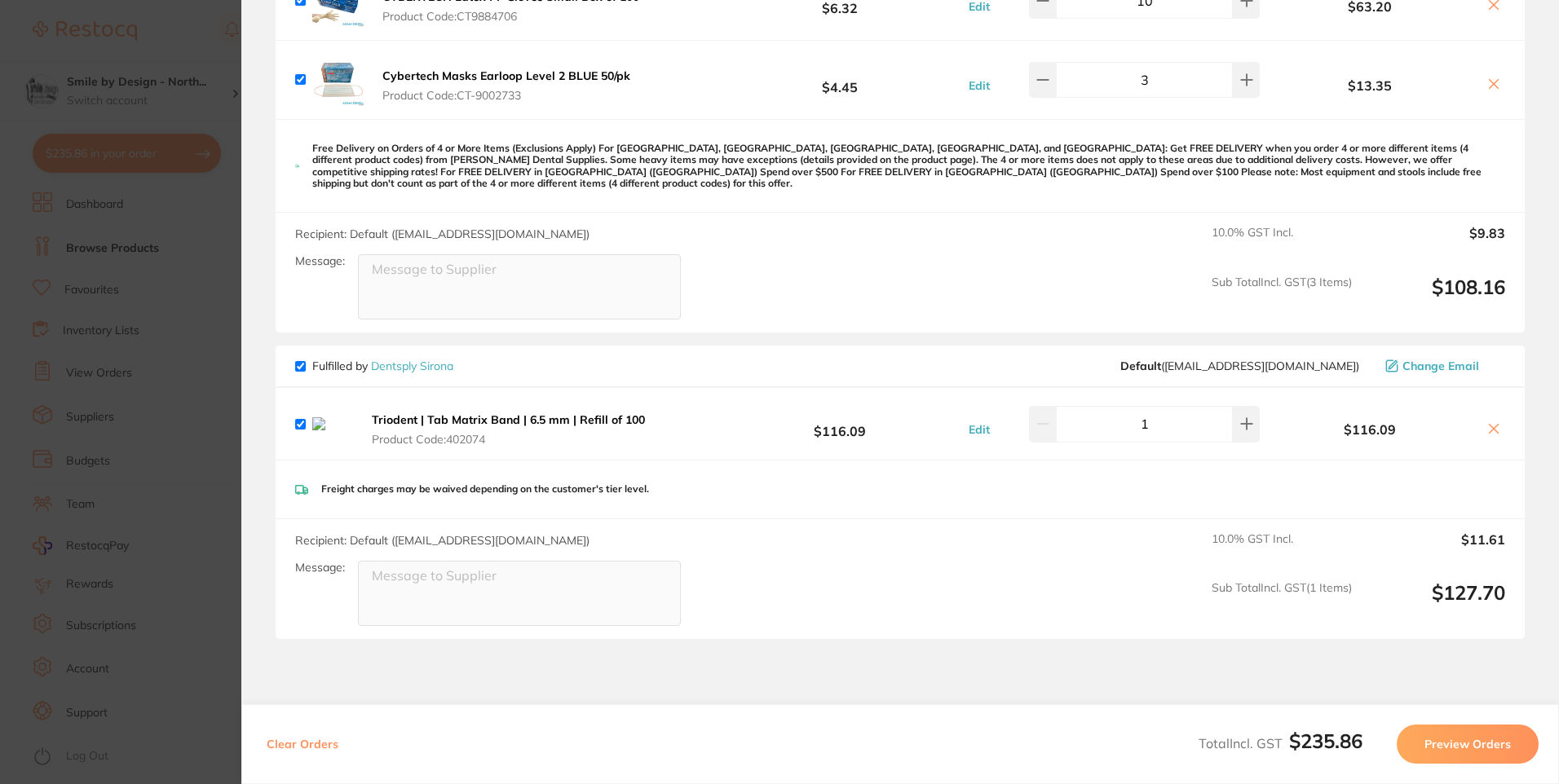
scroll to position [326, 0]
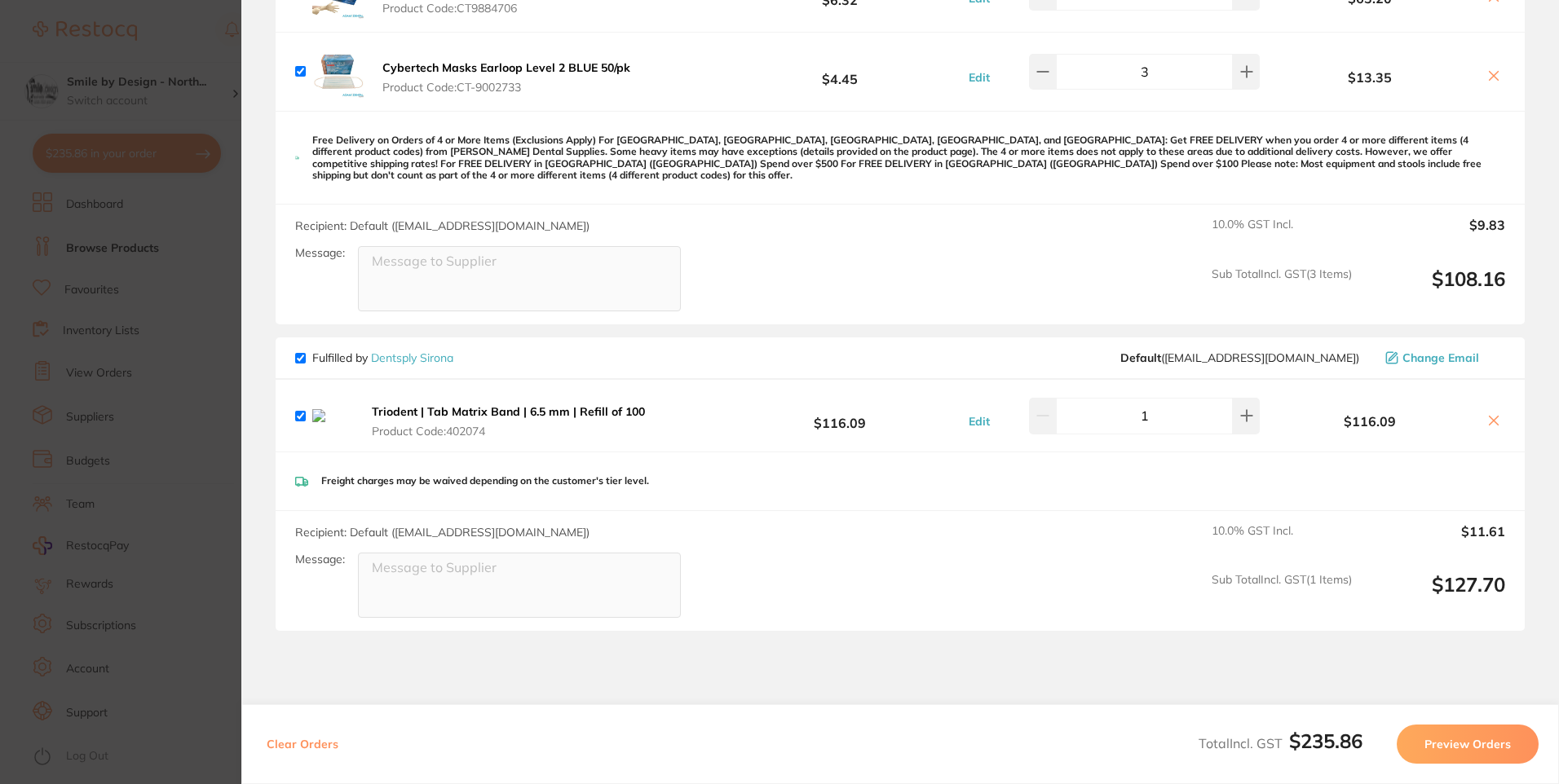
click at [415, 404] on b "Triodent | Tab Matrix Band | 6.5 mm | Refill of 100" at bounding box center [509, 411] width 273 height 15
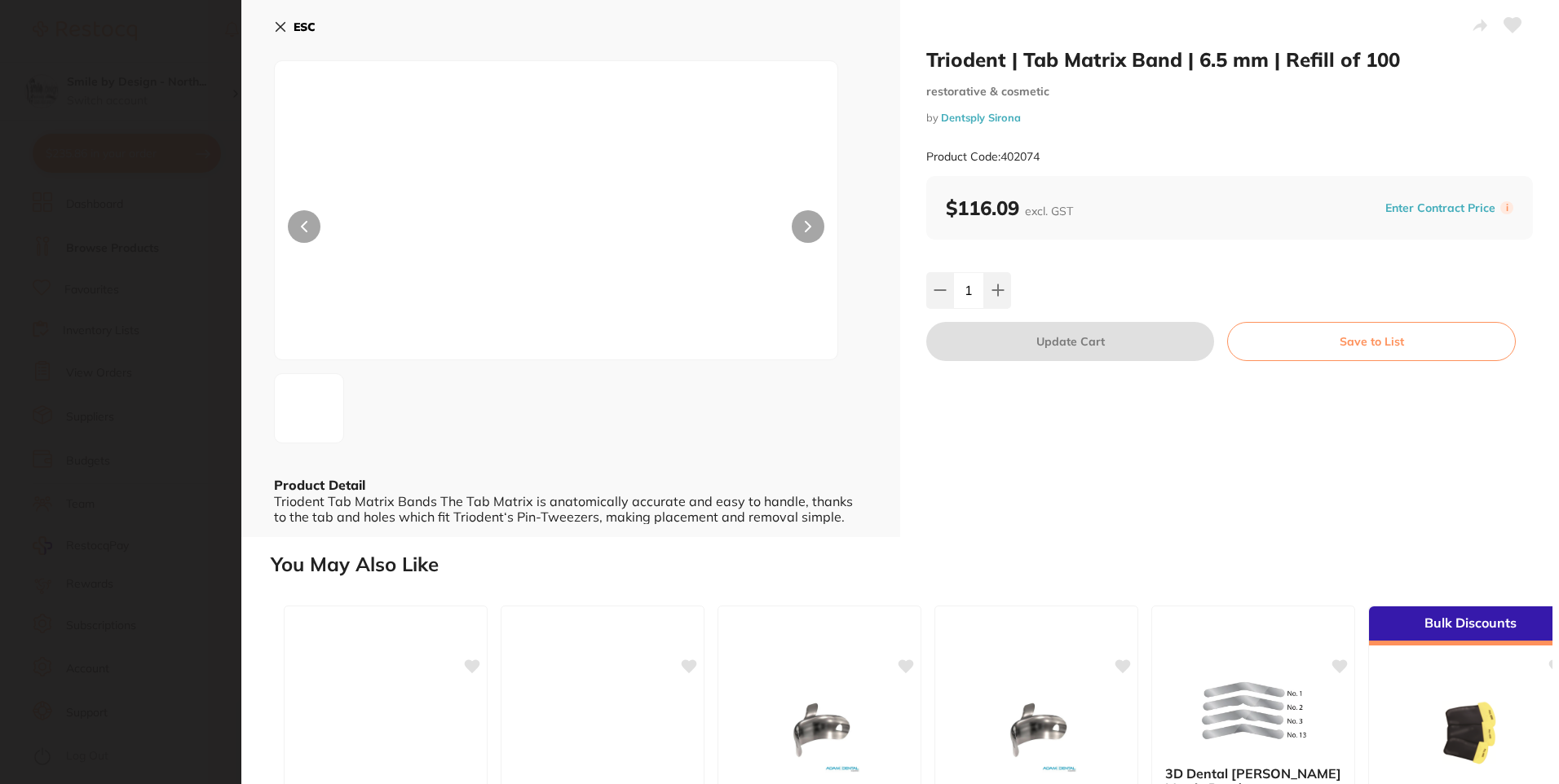
scroll to position [0, 0]
drag, startPoint x: 925, startPoint y: 53, endPoint x: 1183, endPoint y: 60, distance: 258.1
click at [1179, 65] on h2 "Triodent | Tab Matrix Band | 6.5 mm | Refill of 100" at bounding box center [1229, 60] width 607 height 25
drag, startPoint x: 1183, startPoint y: 60, endPoint x: 928, endPoint y: 58, distance: 255.0
click at [928, 58] on h2 "Triodent | Tab Matrix Band | 6.5 mm | Refill of 100" at bounding box center [1229, 60] width 607 height 25
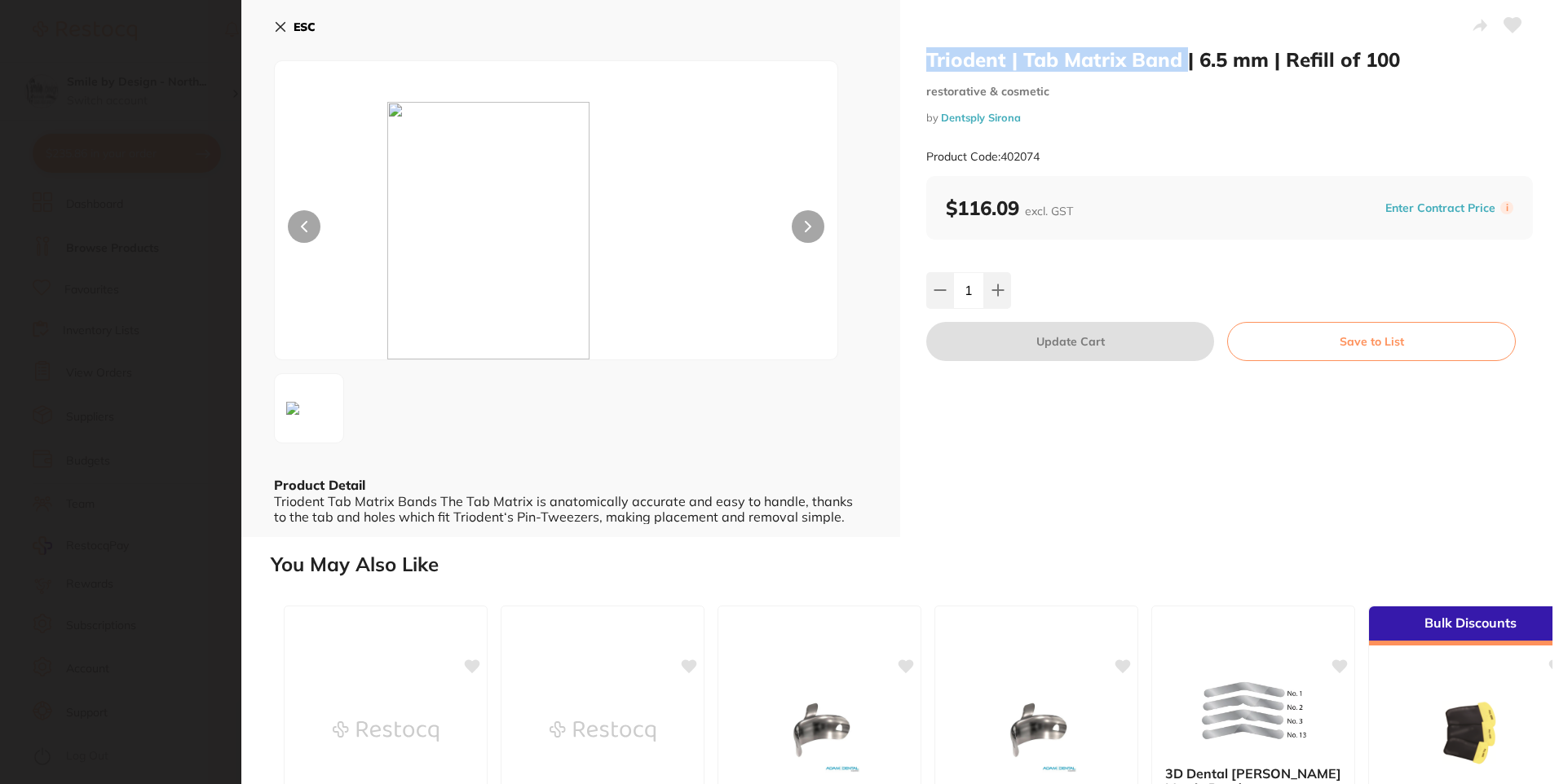
copy h2 "Triodent | Tab Matrix Band"
click at [116, 103] on section "Triodent | Tab Matrix Band | 6.5 mm | Refill of 100 restorative & cosmetic by D…" at bounding box center [780, 392] width 1559 height 784
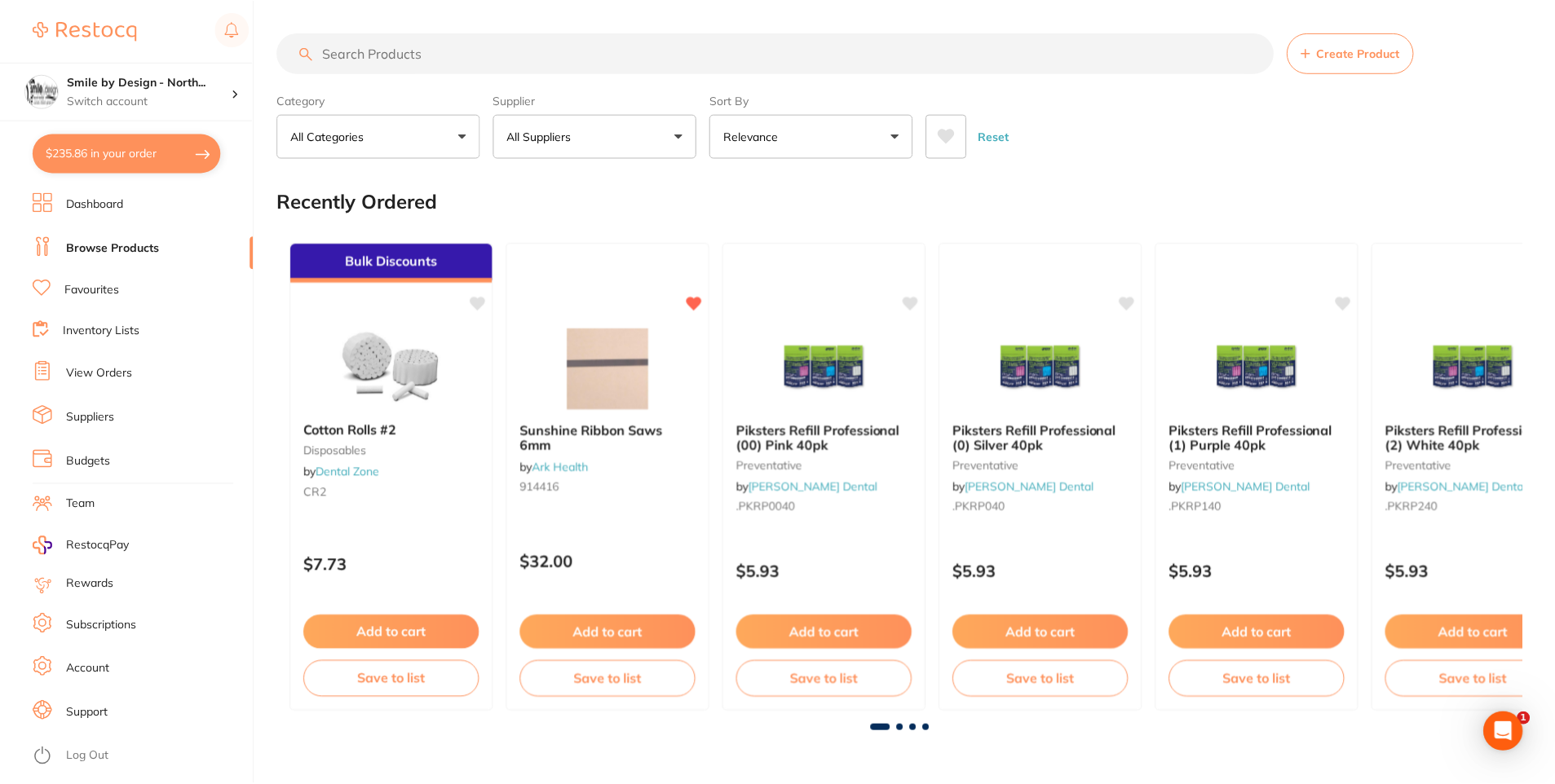
scroll to position [1203, 0]
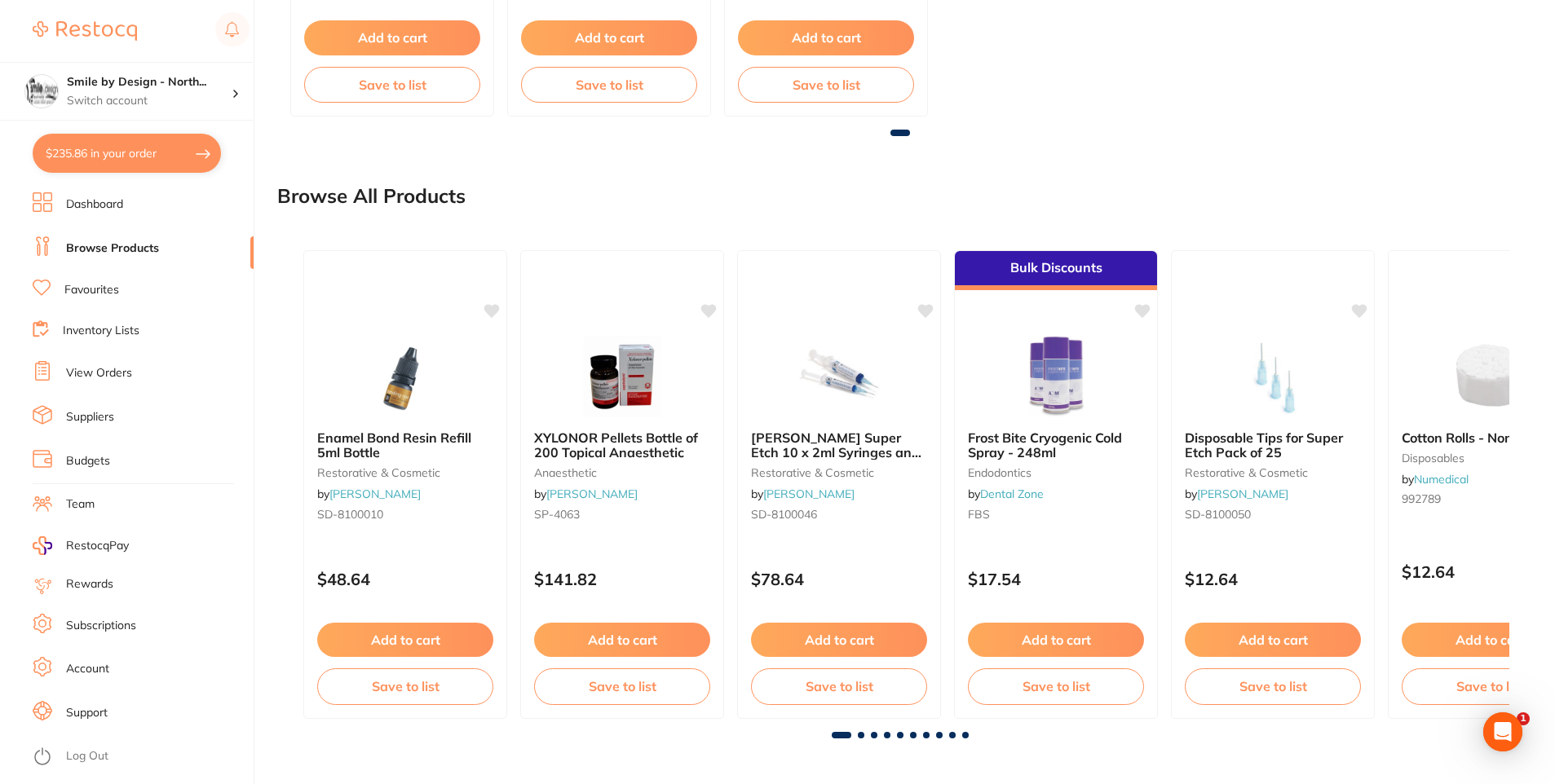
click at [77, 37] on img at bounding box center [85, 31] width 105 height 20
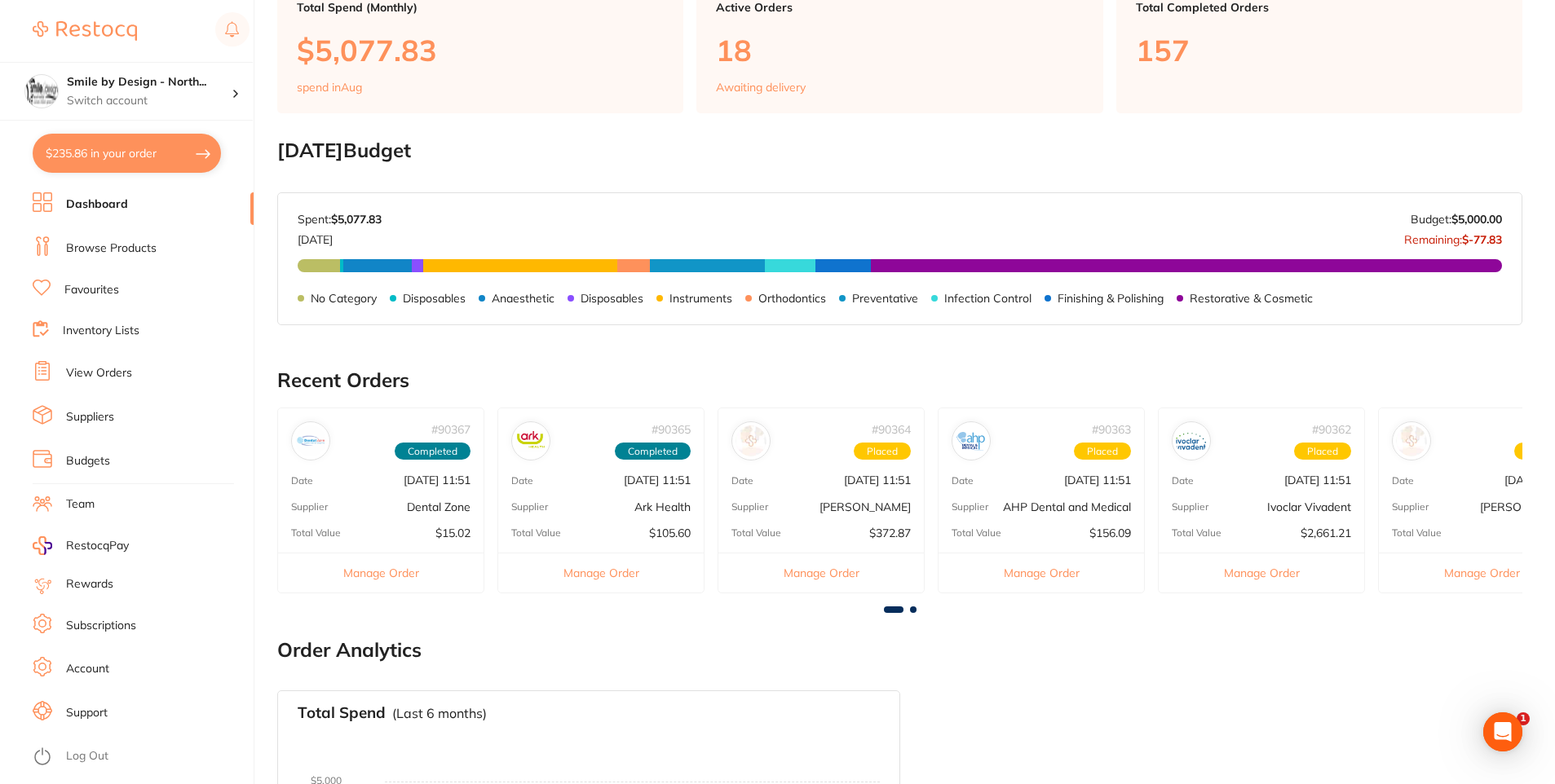
scroll to position [163, 0]
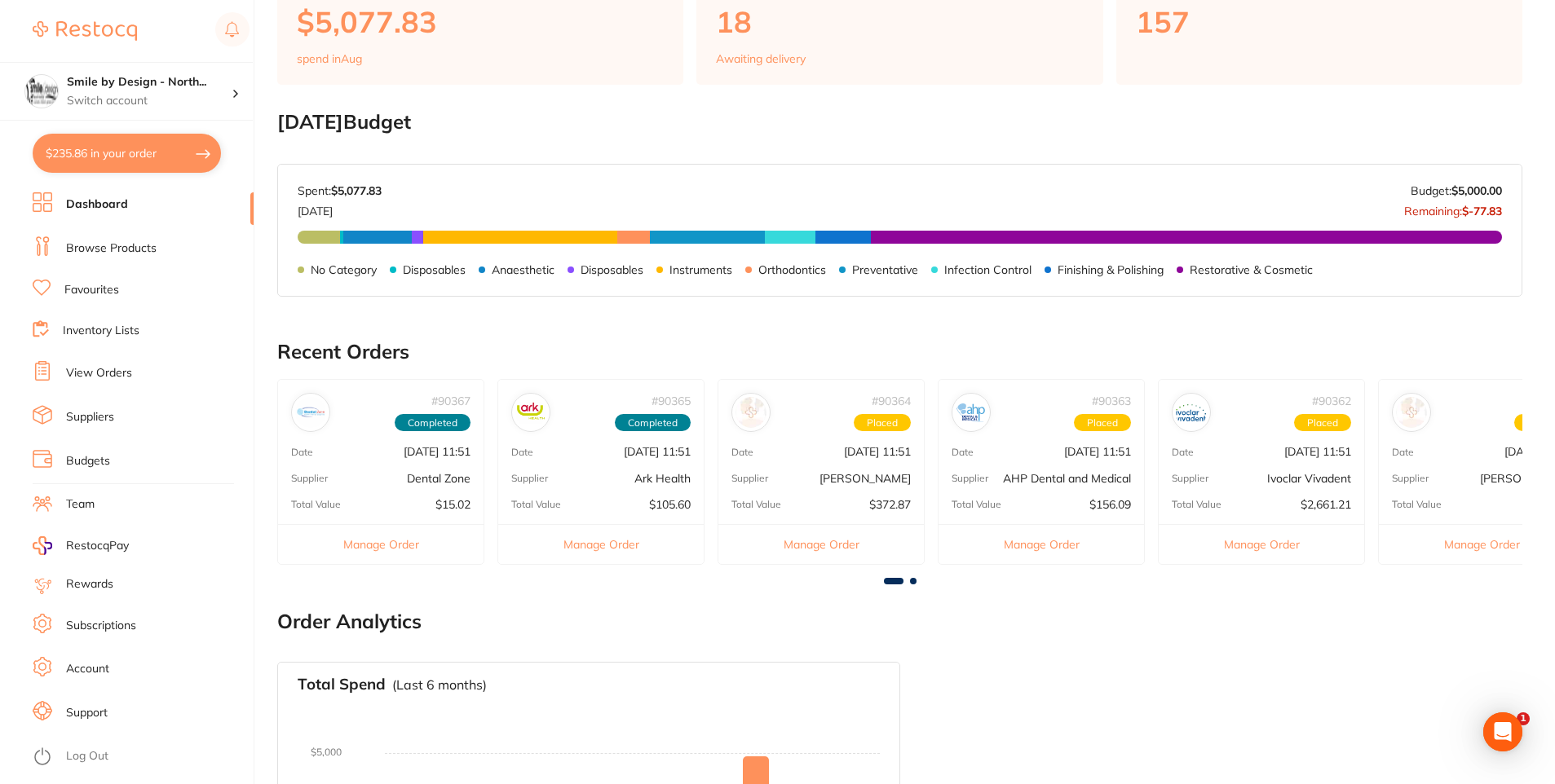
click at [840, 551] on button "Manage Order" at bounding box center [820, 544] width 205 height 40
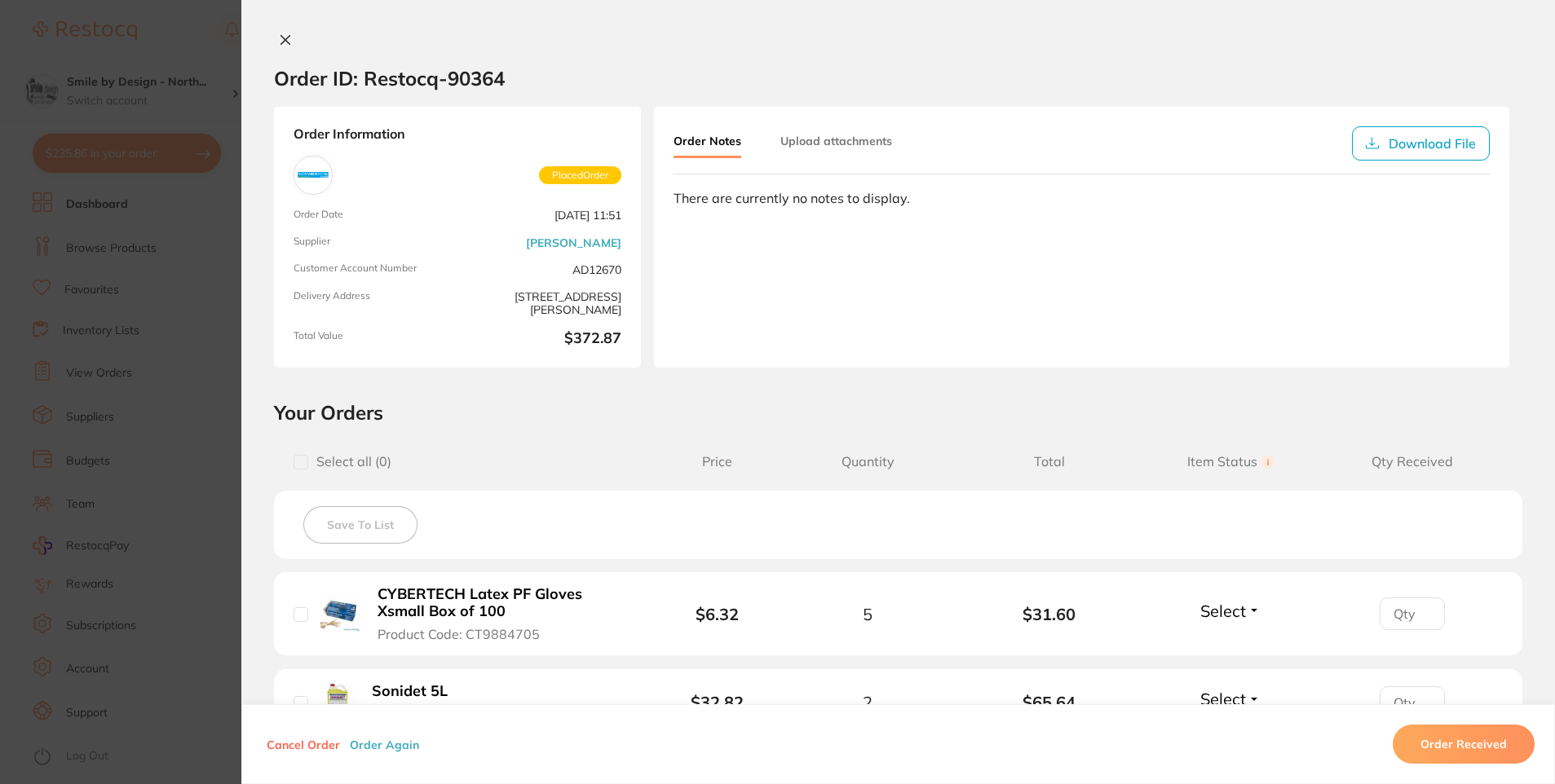
scroll to position [0, 0]
click at [863, 140] on button "Upload attachments" at bounding box center [836, 141] width 112 height 29
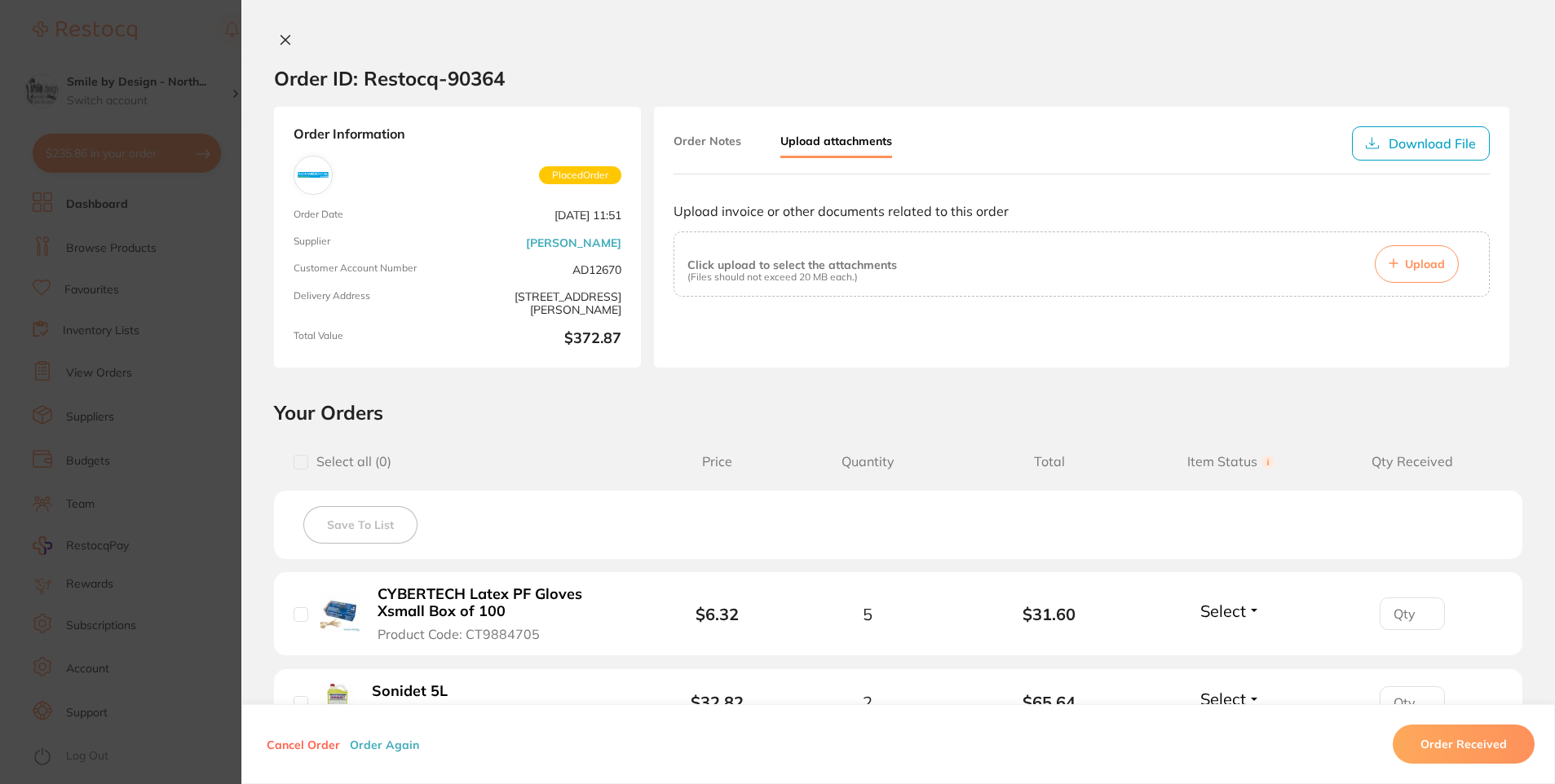
click at [688, 150] on button "Order Notes" at bounding box center [707, 141] width 68 height 29
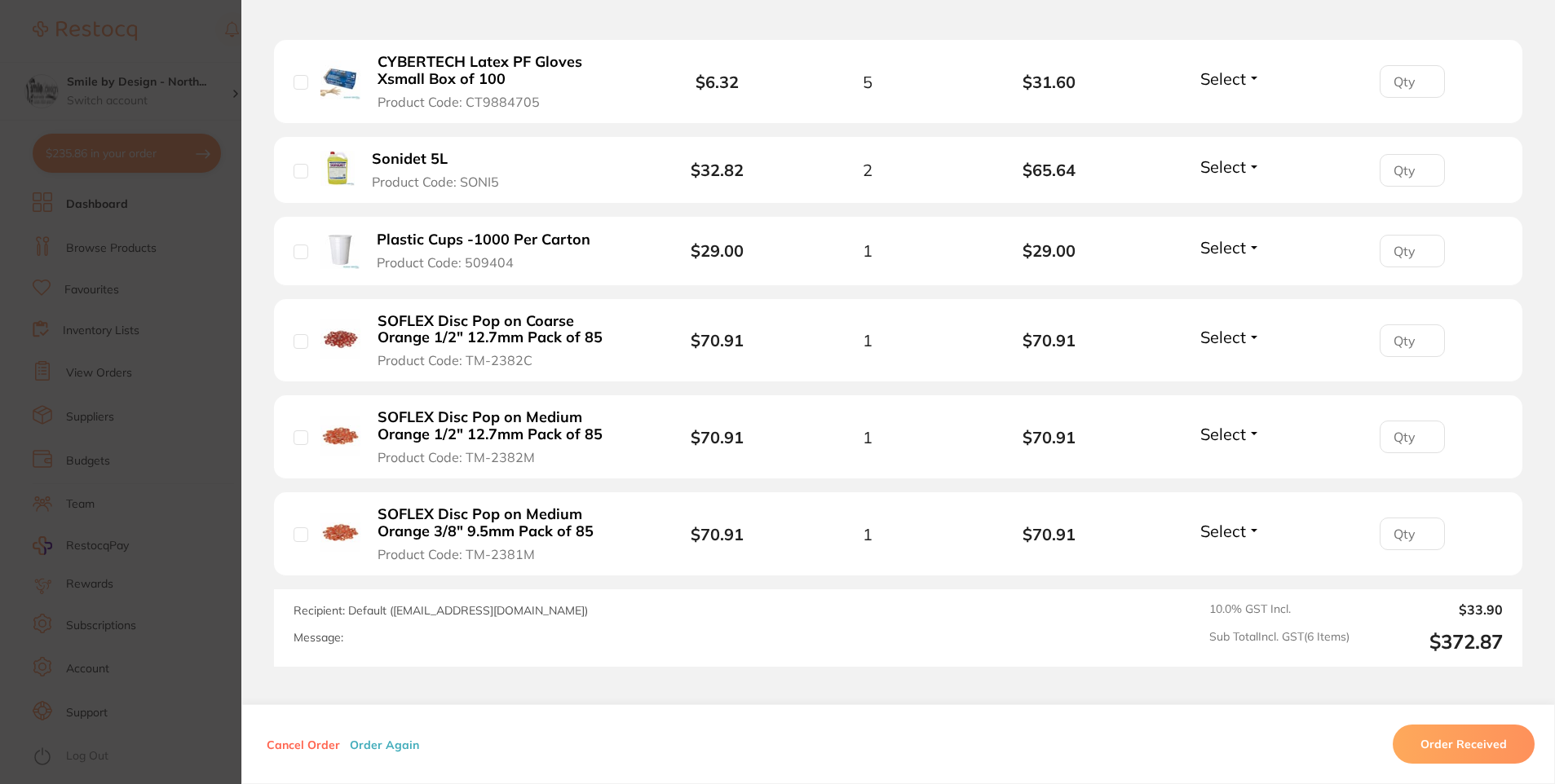
scroll to position [652, 0]
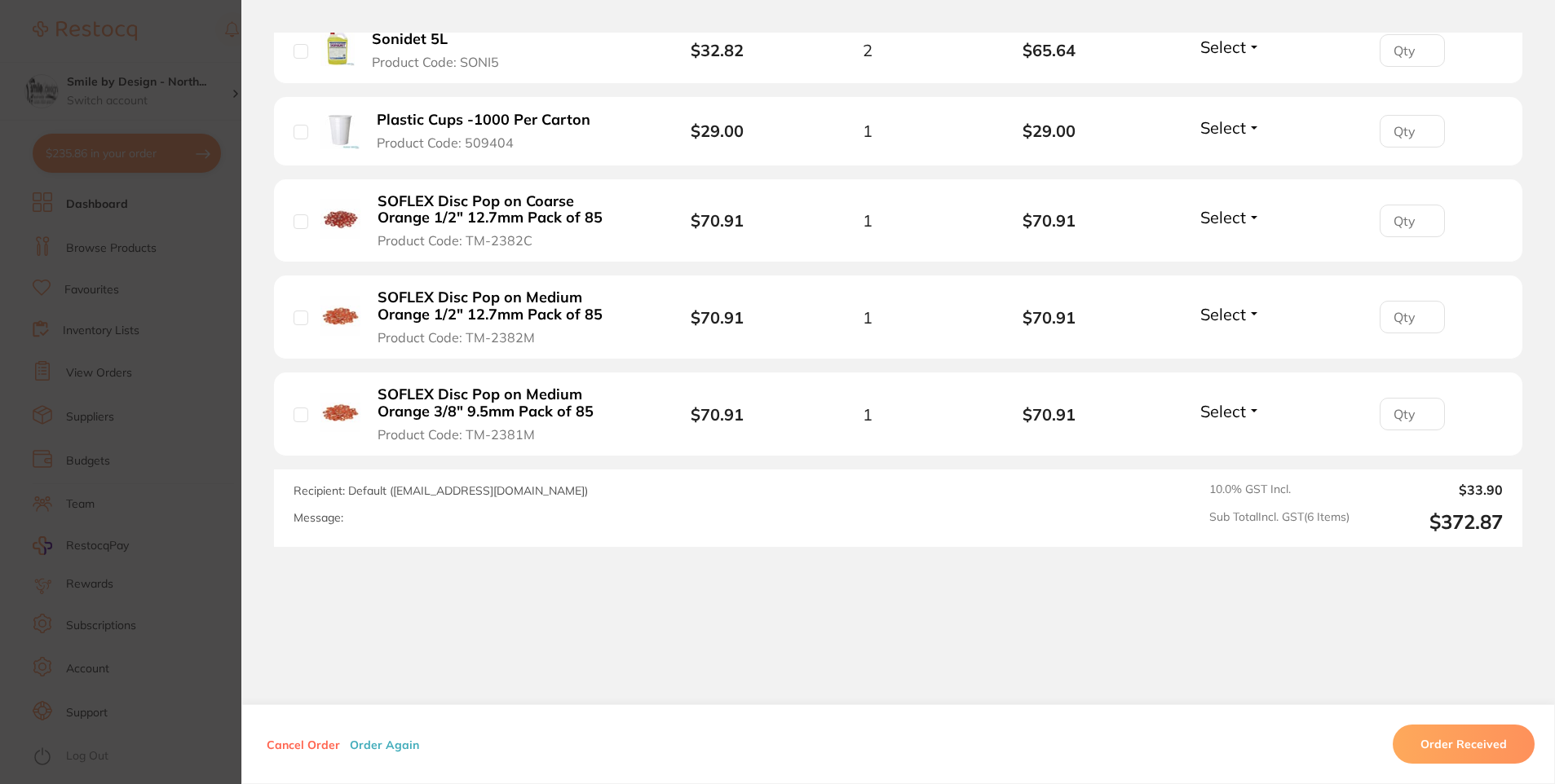
click at [215, 311] on section "Order ID: Restocq- 90364 Order Information Placed Order Order Date [DATE] 11:51…" at bounding box center [777, 392] width 1555 height 784
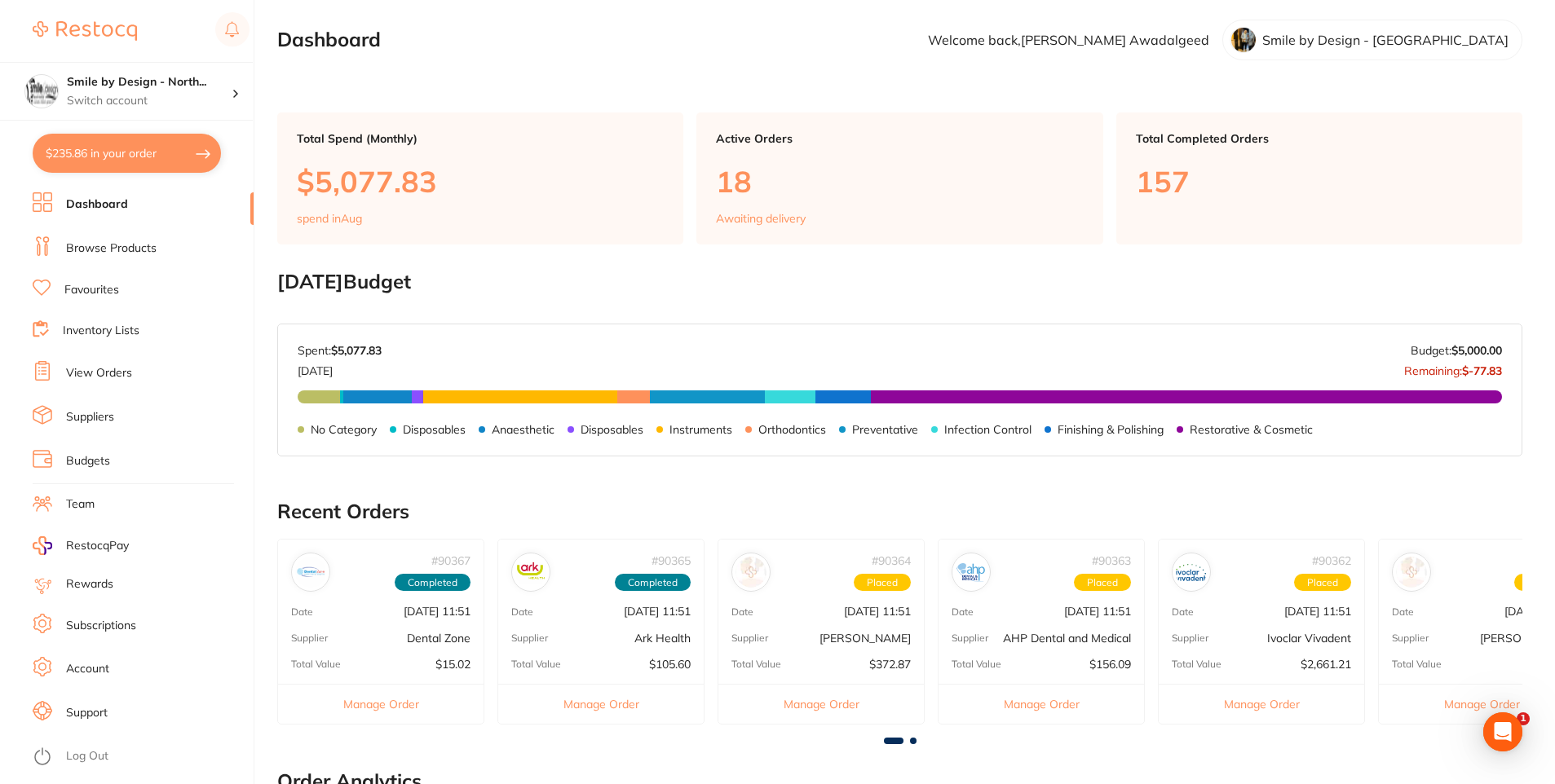
scroll to position [0, 0]
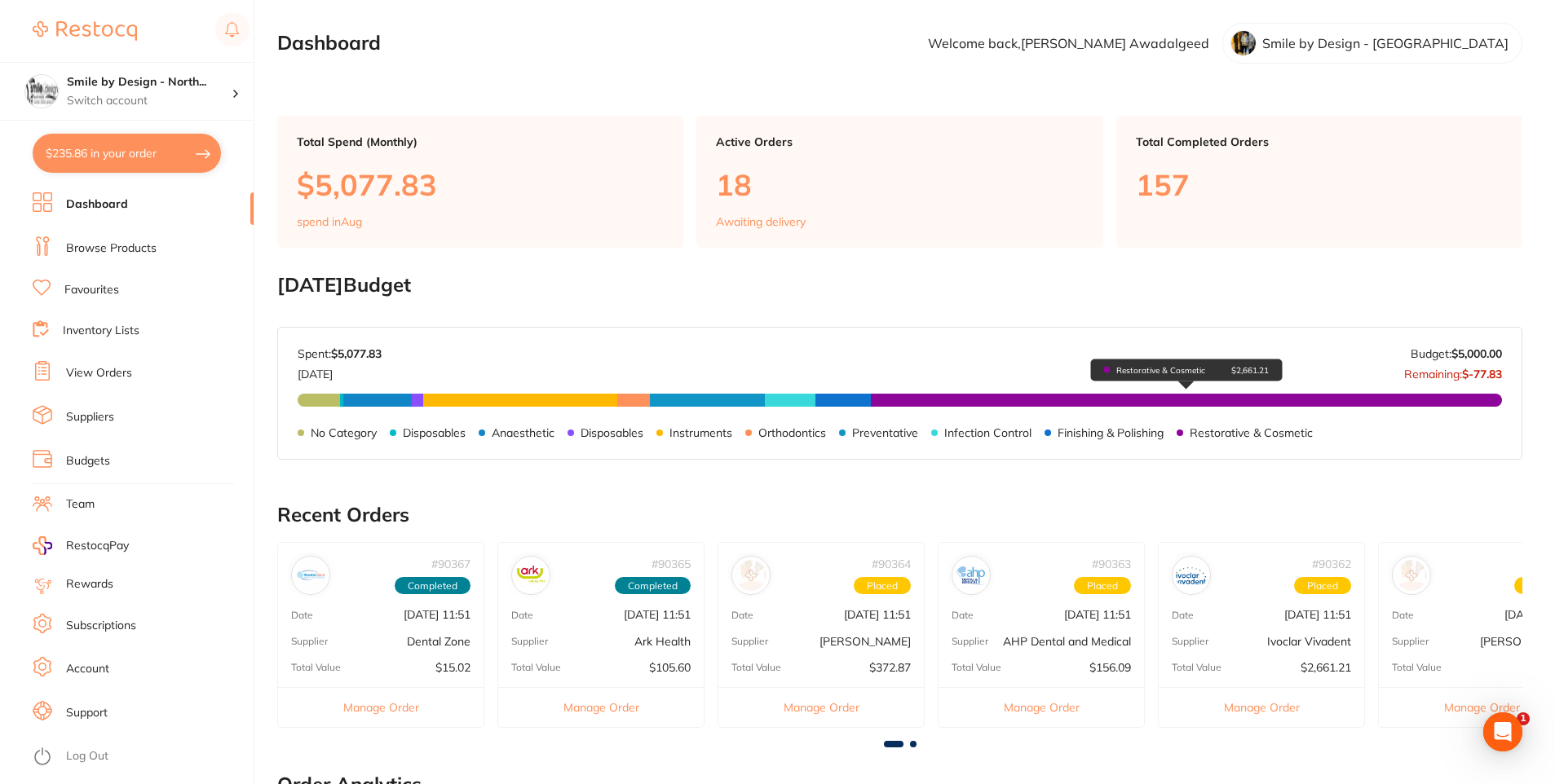
click at [981, 404] on span "Restorative & Cosmetic $2,661.21" at bounding box center [1187, 400] width 631 height 13
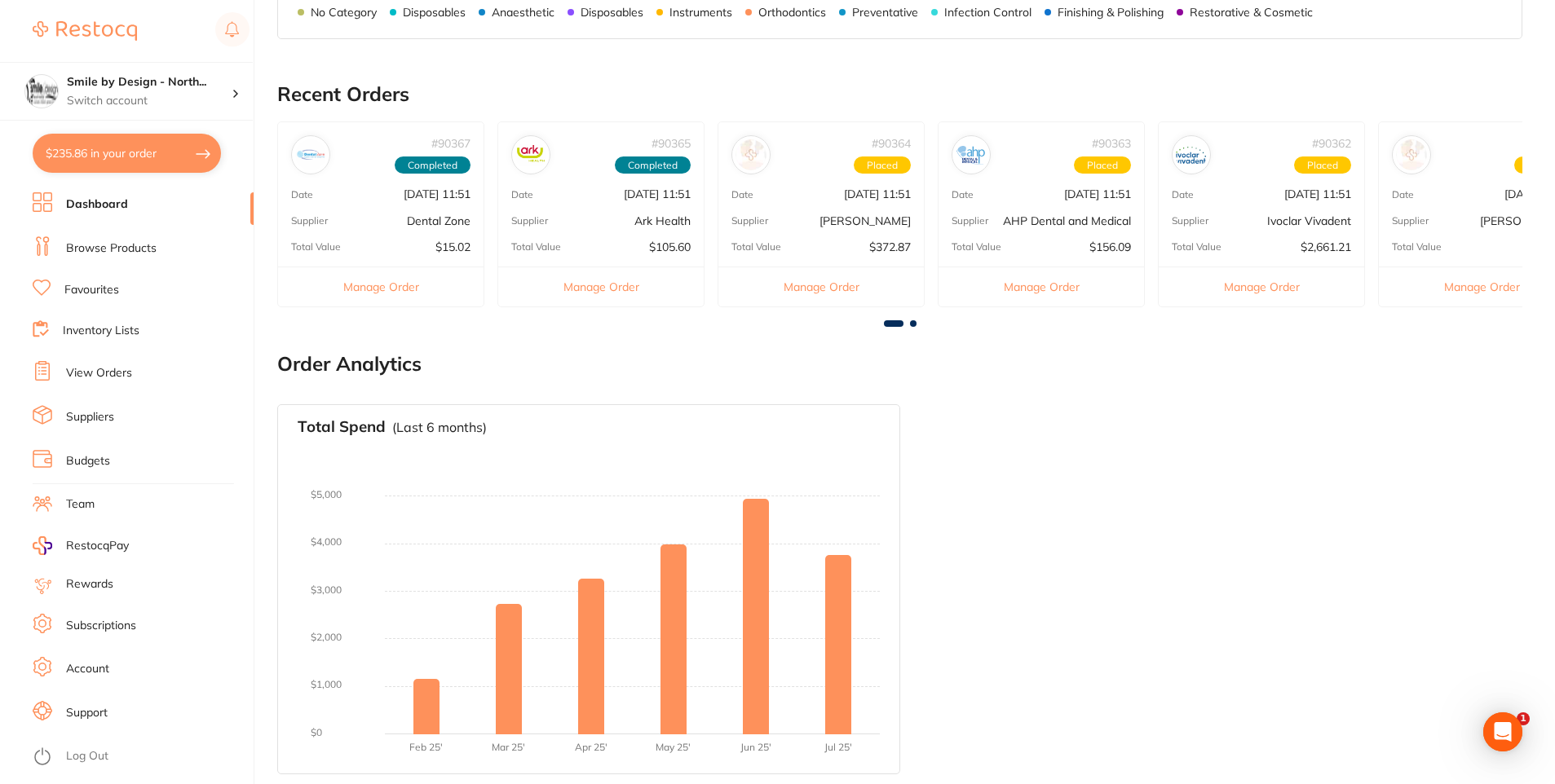
scroll to position [423, 0]
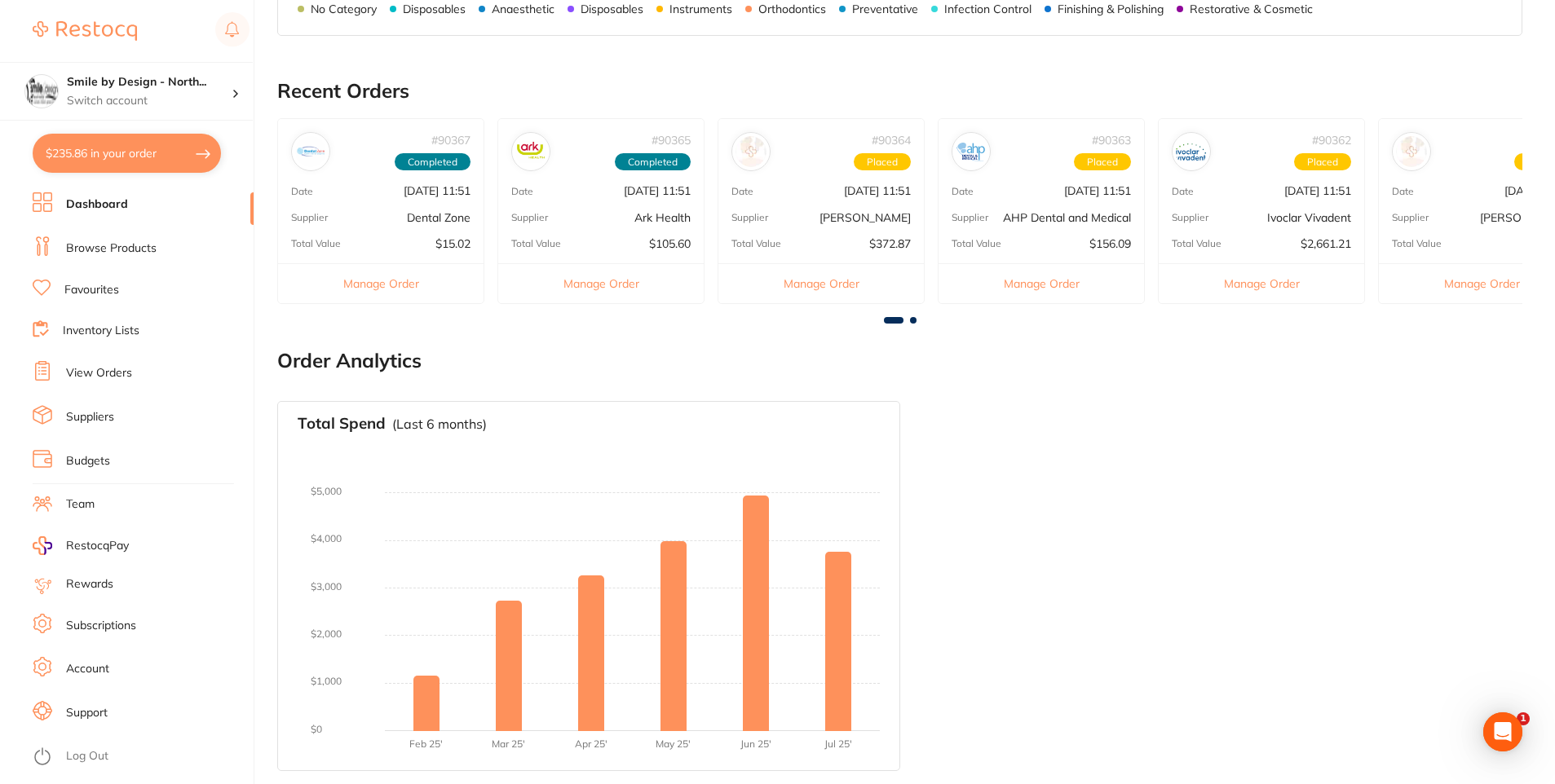
click at [106, 509] on li "Team" at bounding box center [143, 504] width 221 height 25
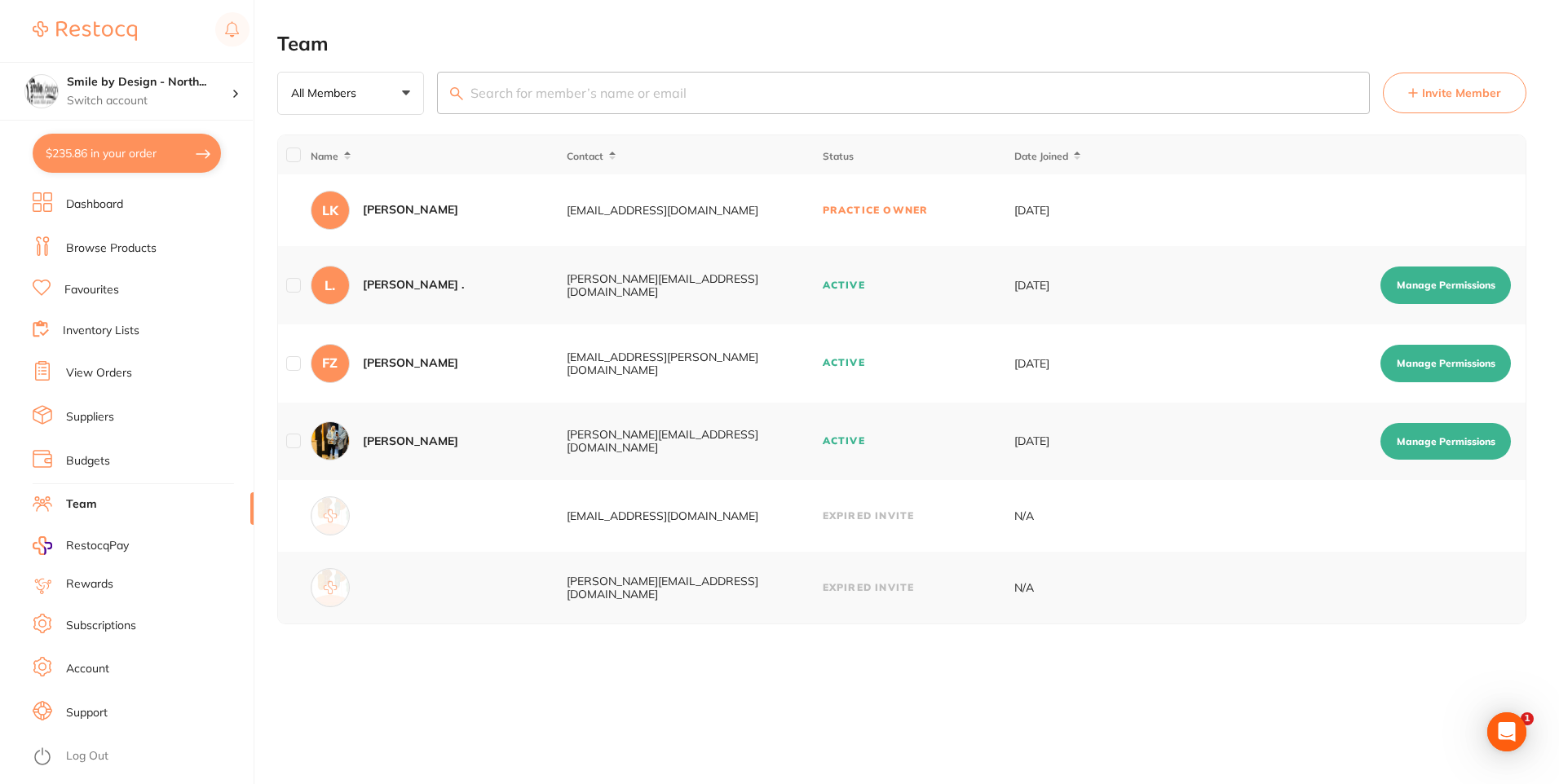
click at [83, 583] on link "Rewards" at bounding box center [90, 585] width 47 height 16
click at [111, 548] on span "RestocqPay" at bounding box center [97, 546] width 63 height 16
click at [102, 204] on link "Dashboard" at bounding box center [95, 204] width 57 height 16
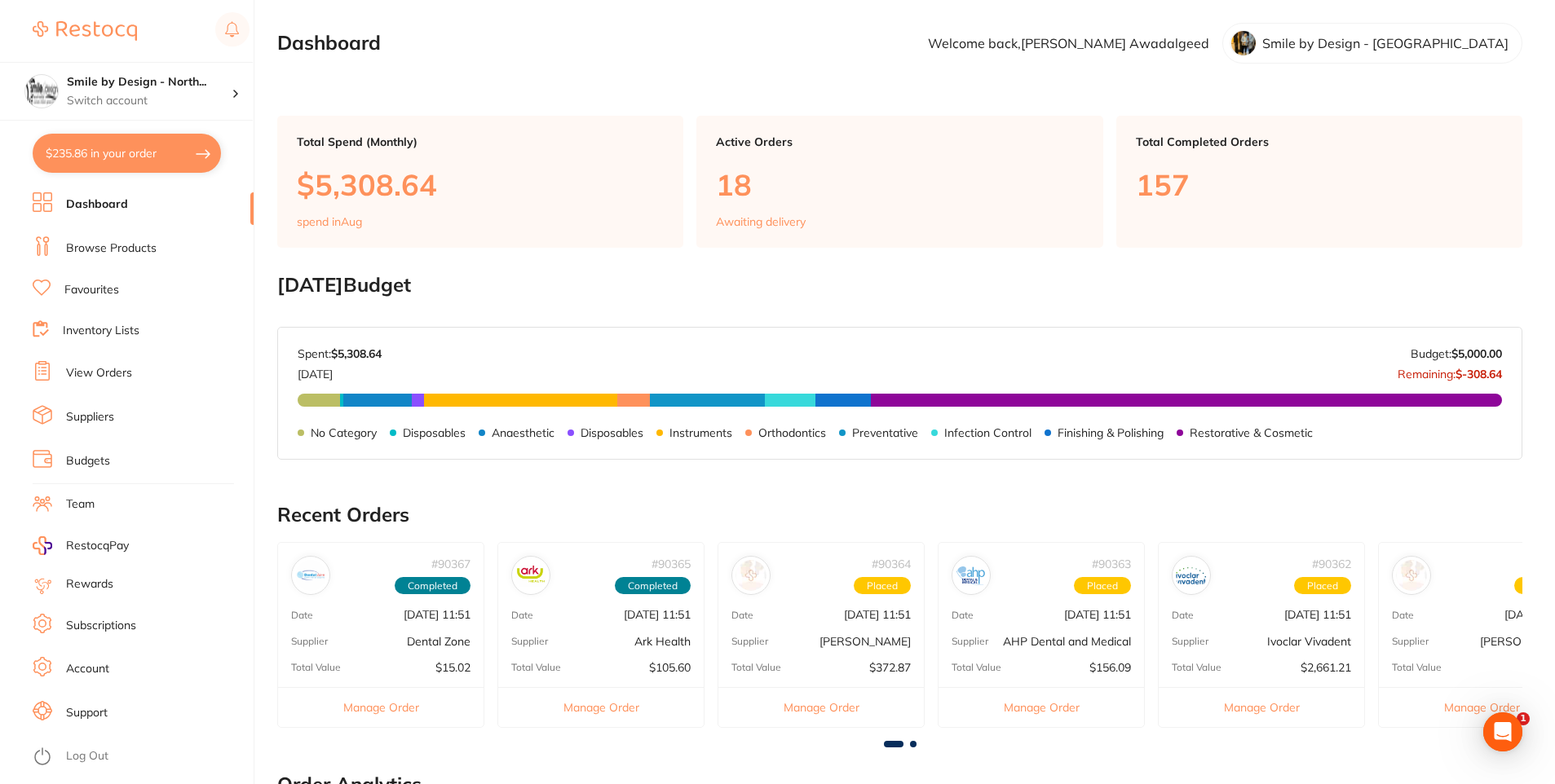
click at [104, 240] on link "Browse Products" at bounding box center [111, 249] width 91 height 16
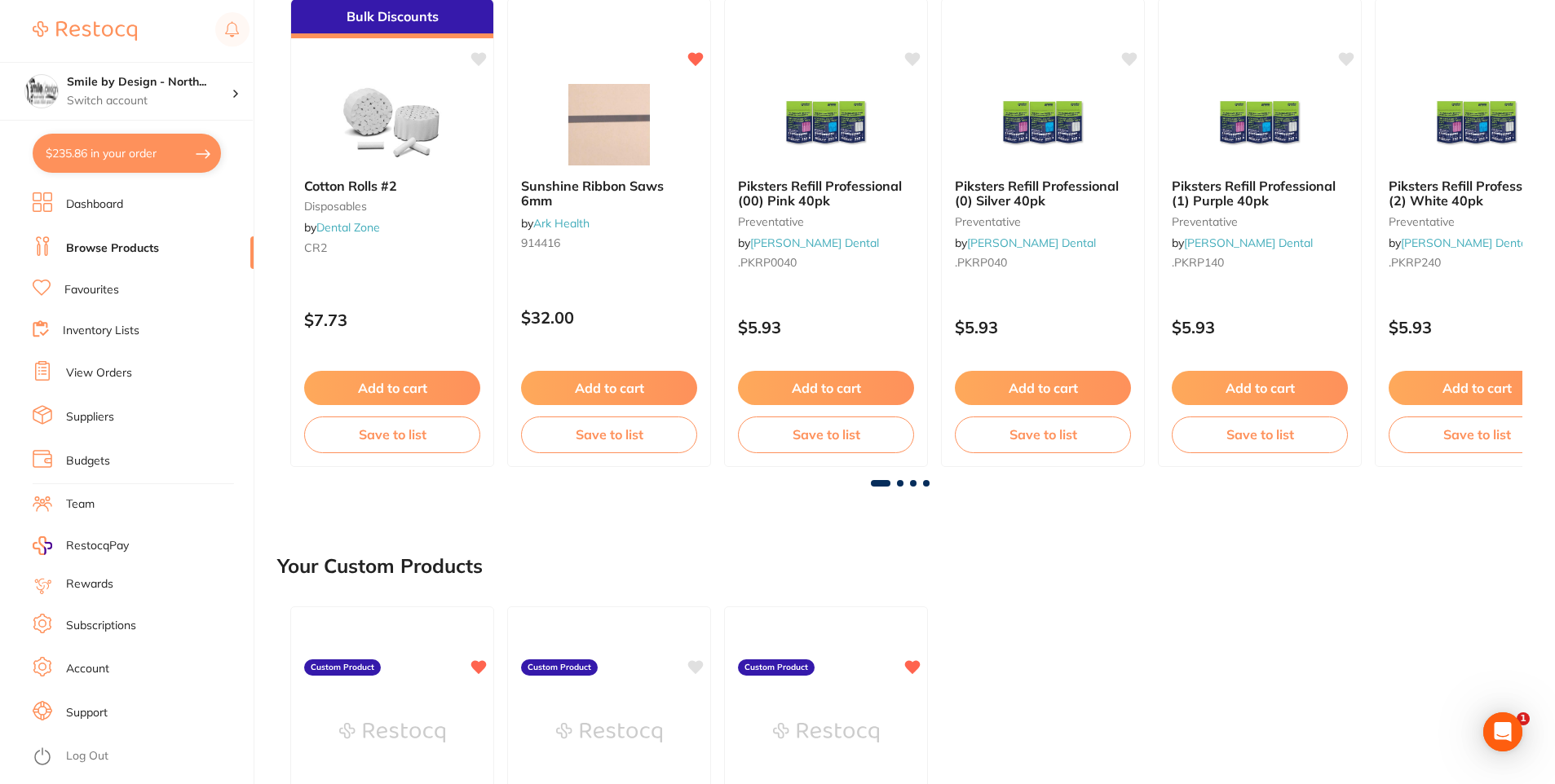
click at [901, 483] on span at bounding box center [901, 483] width 7 height 7
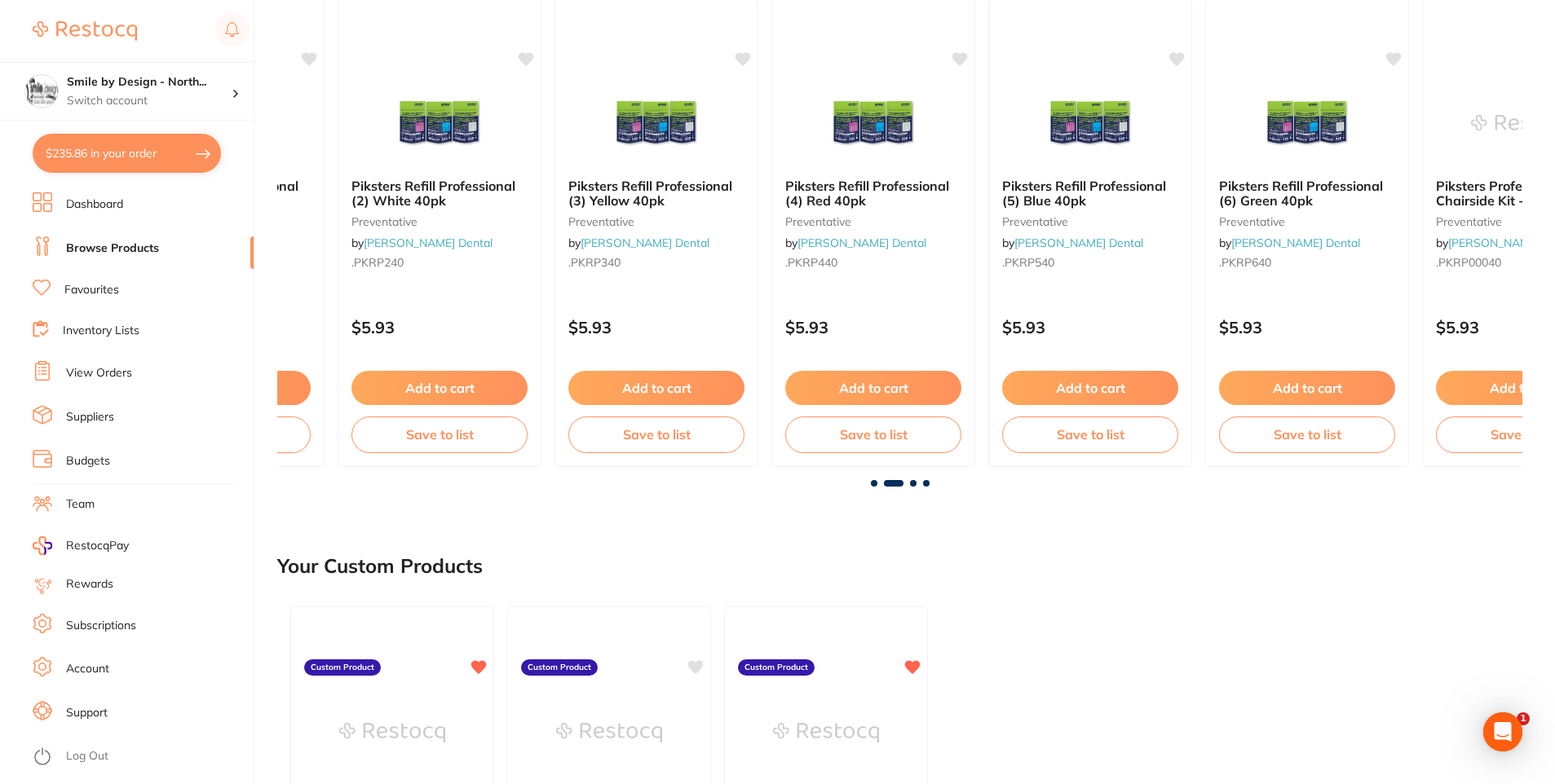
scroll to position [0, 1245]
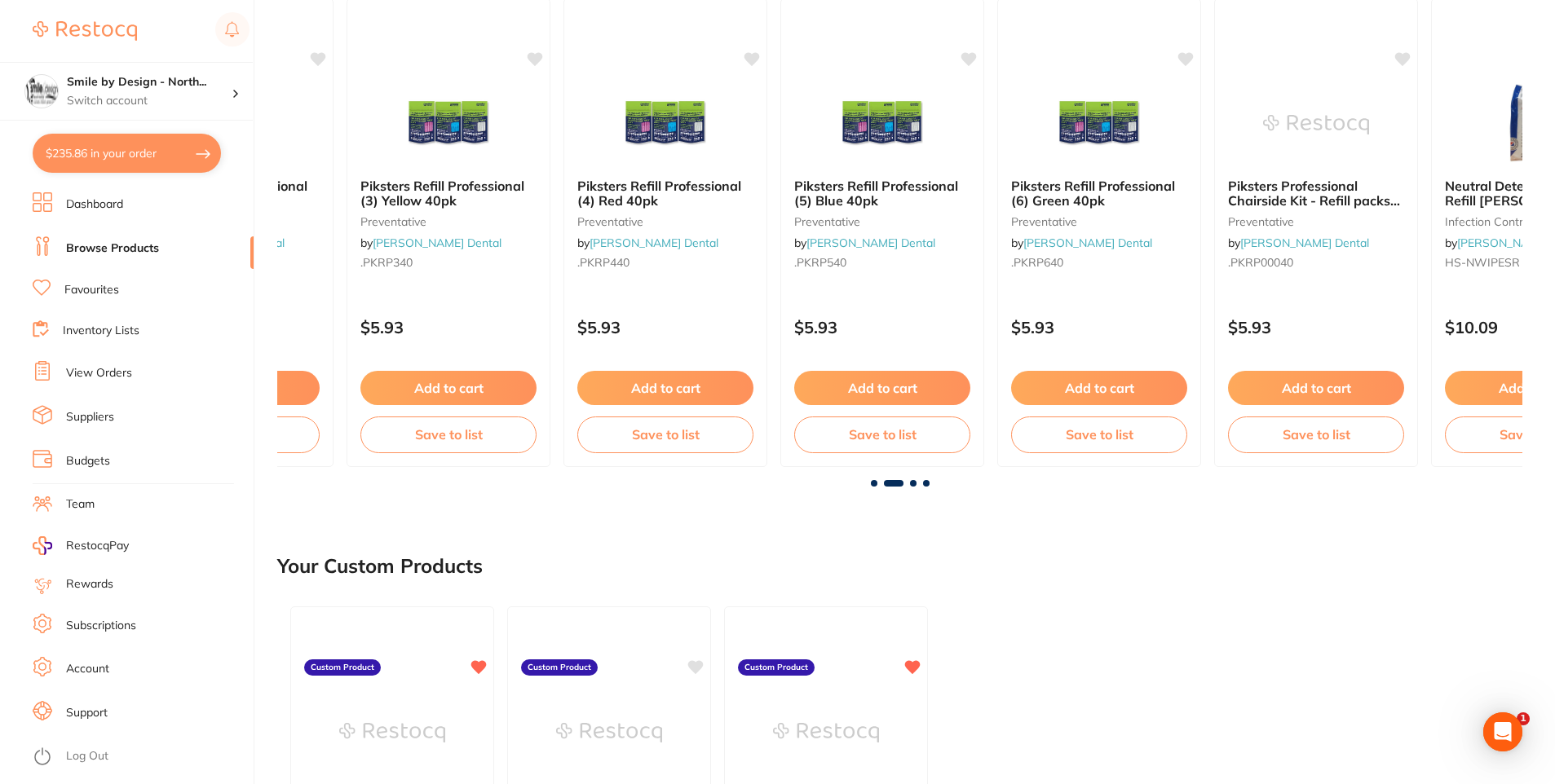
click at [915, 483] on span at bounding box center [914, 483] width 7 height 7
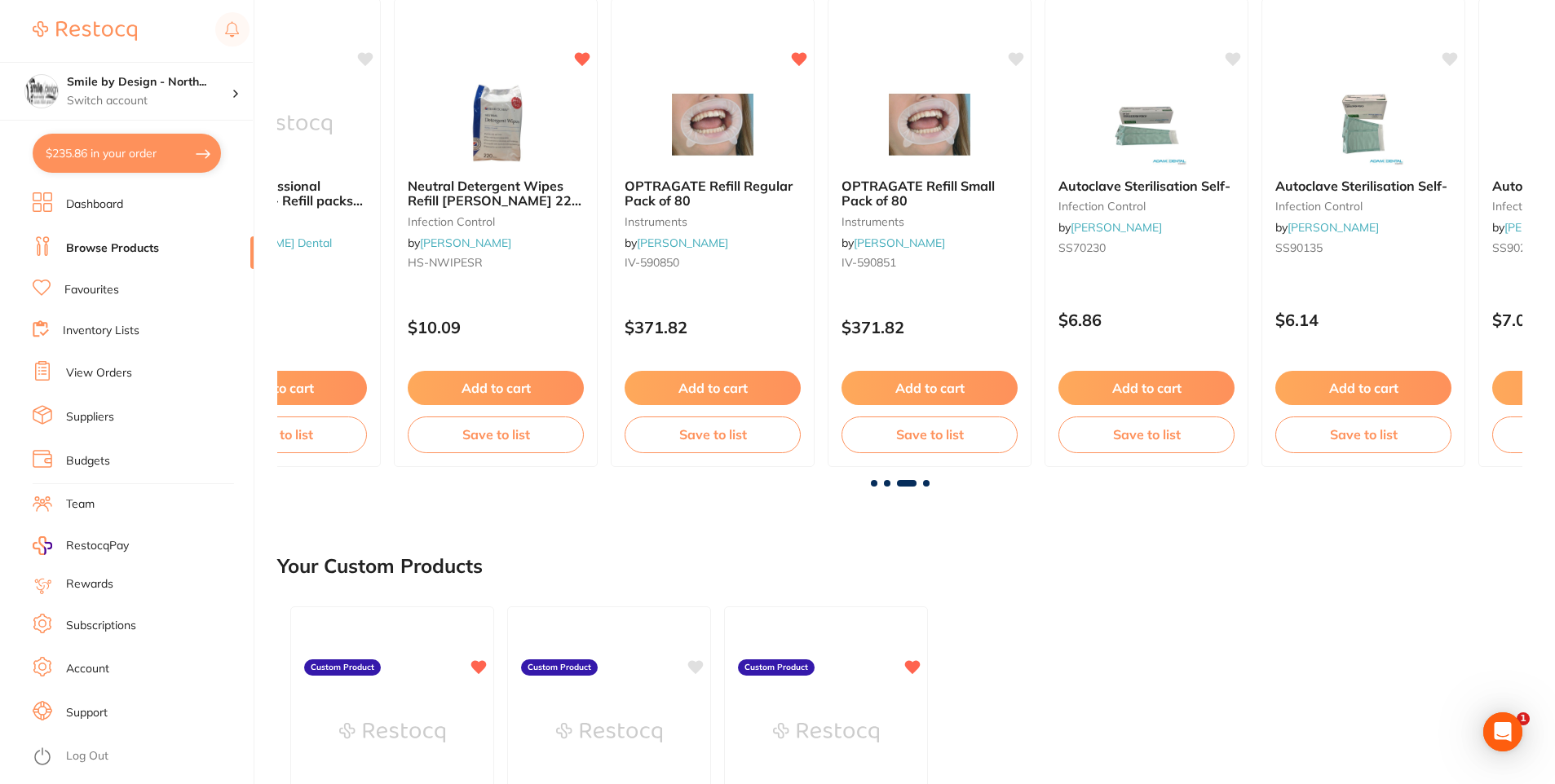
scroll to position [0, 2490]
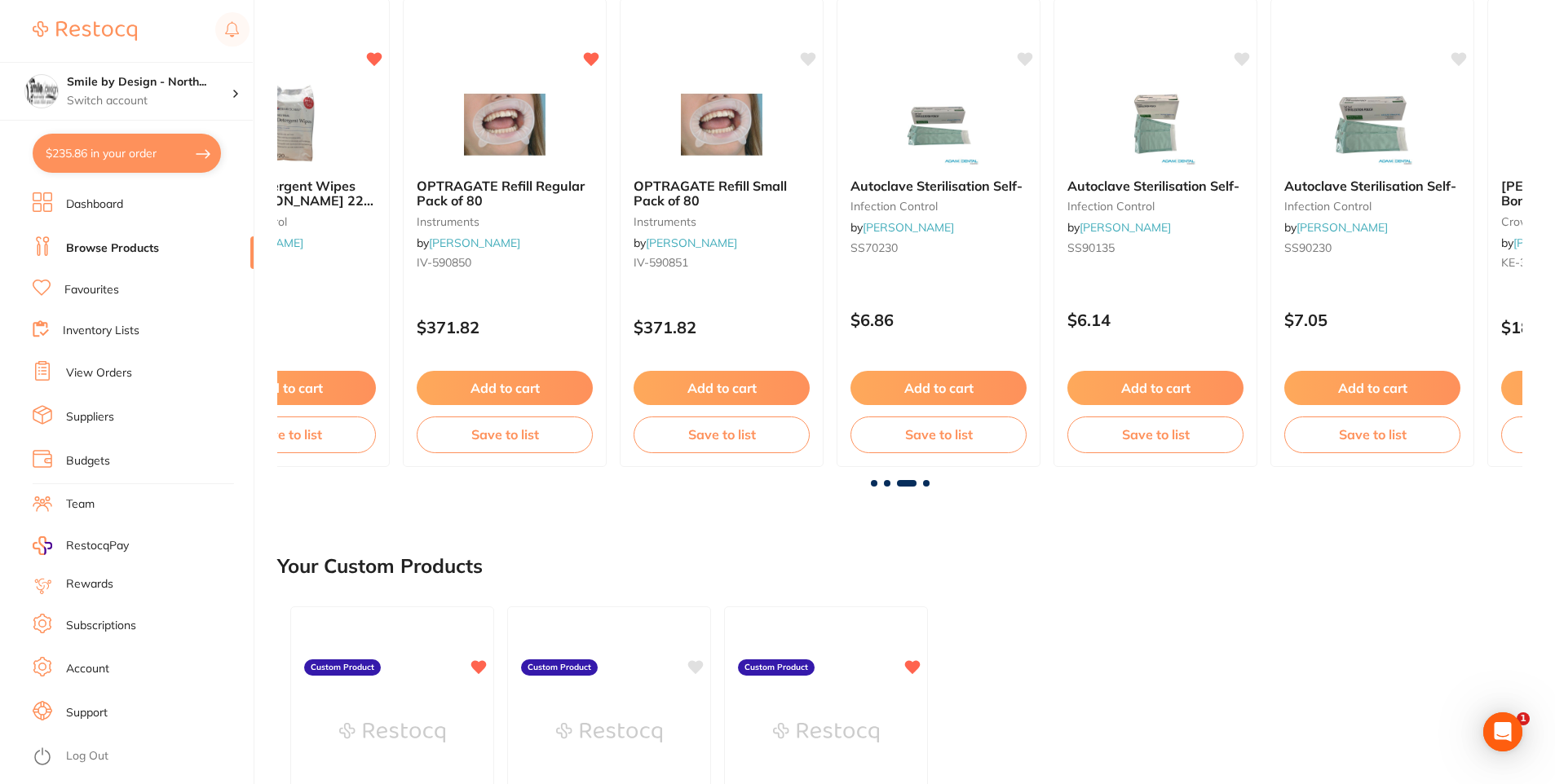
click at [924, 482] on span at bounding box center [926, 483] width 7 height 7
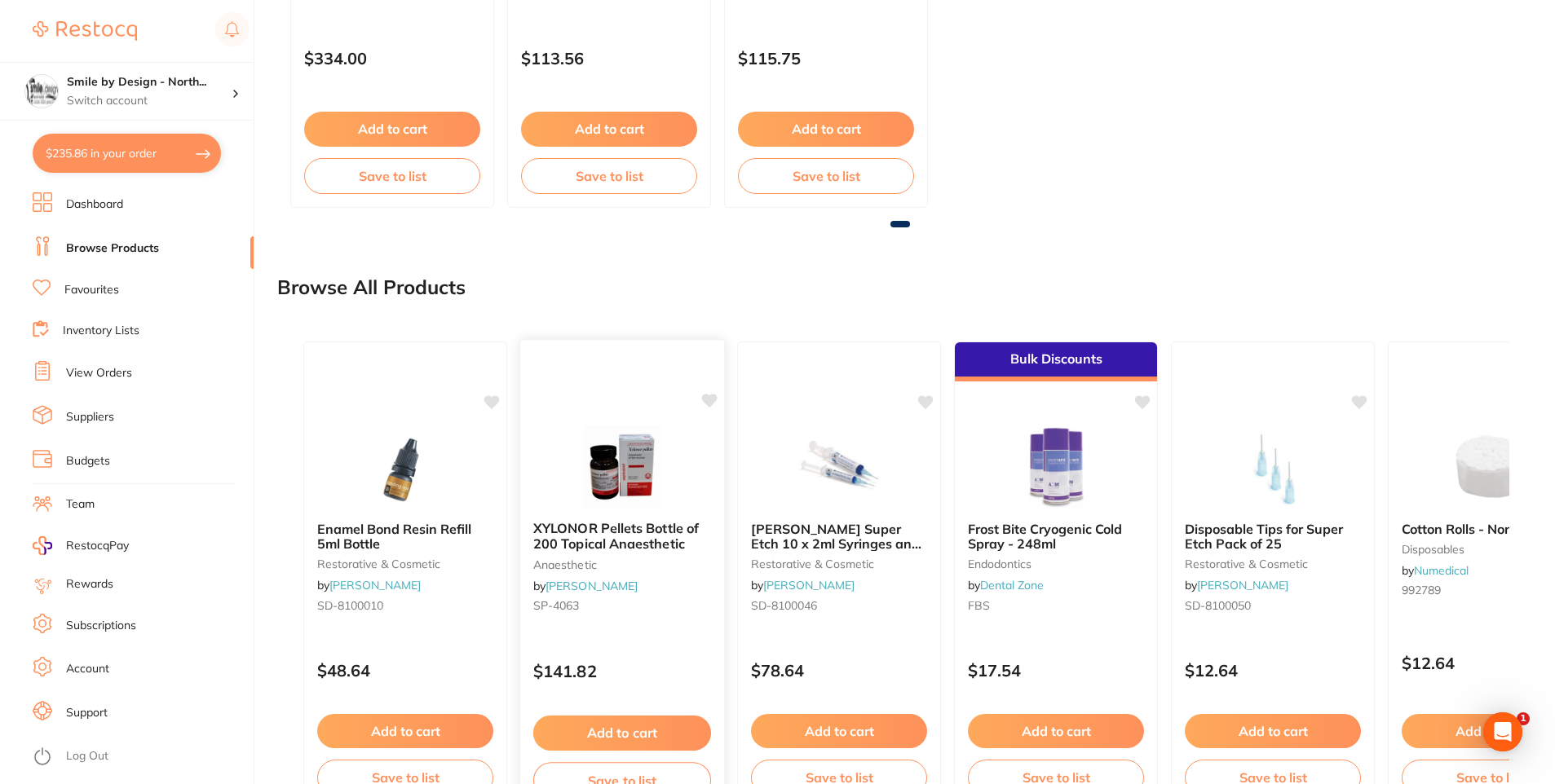
scroll to position [1203, 0]
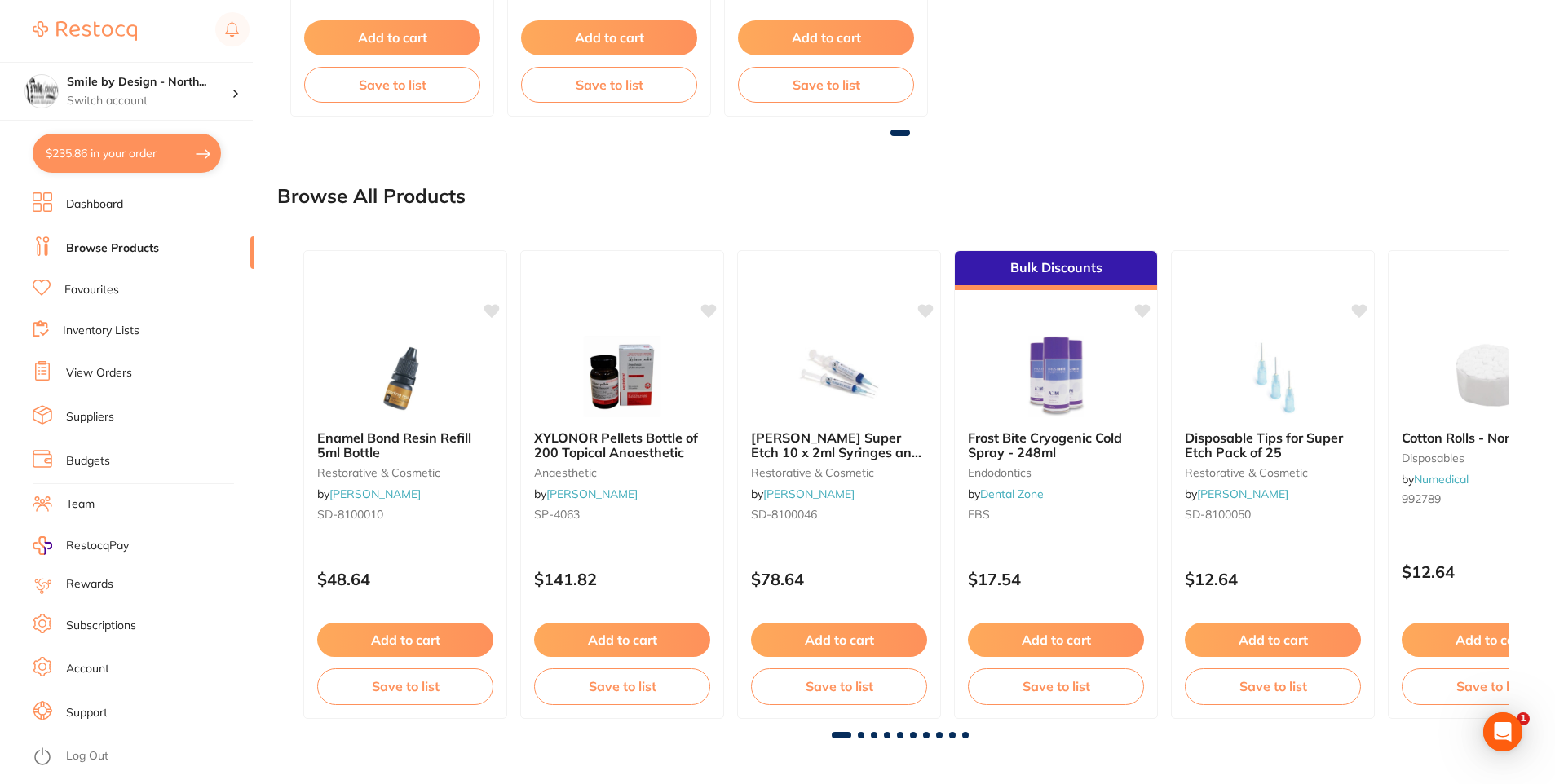
click at [861, 733] on span at bounding box center [861, 735] width 7 height 7
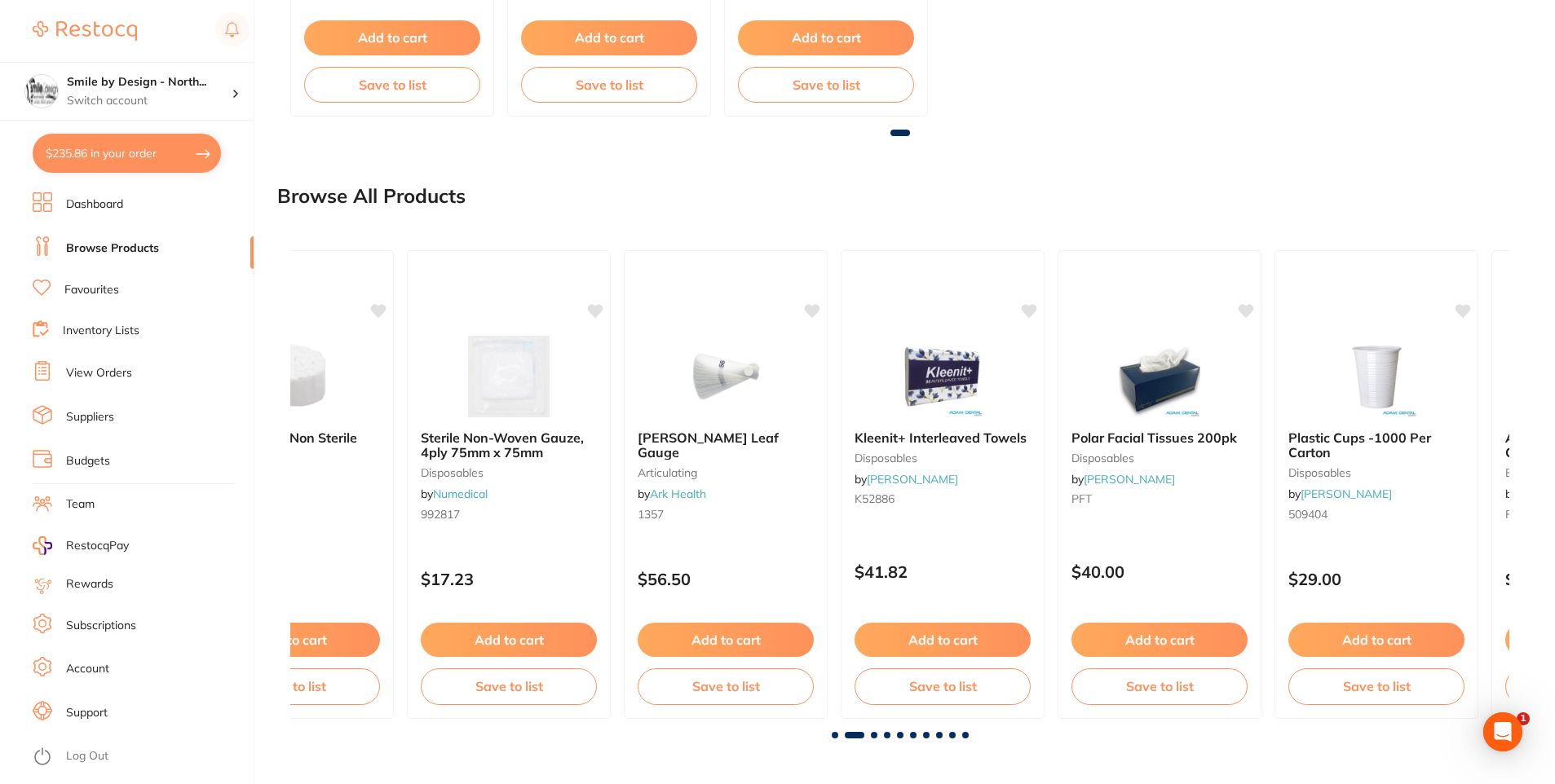
scroll to position [0, 1219]
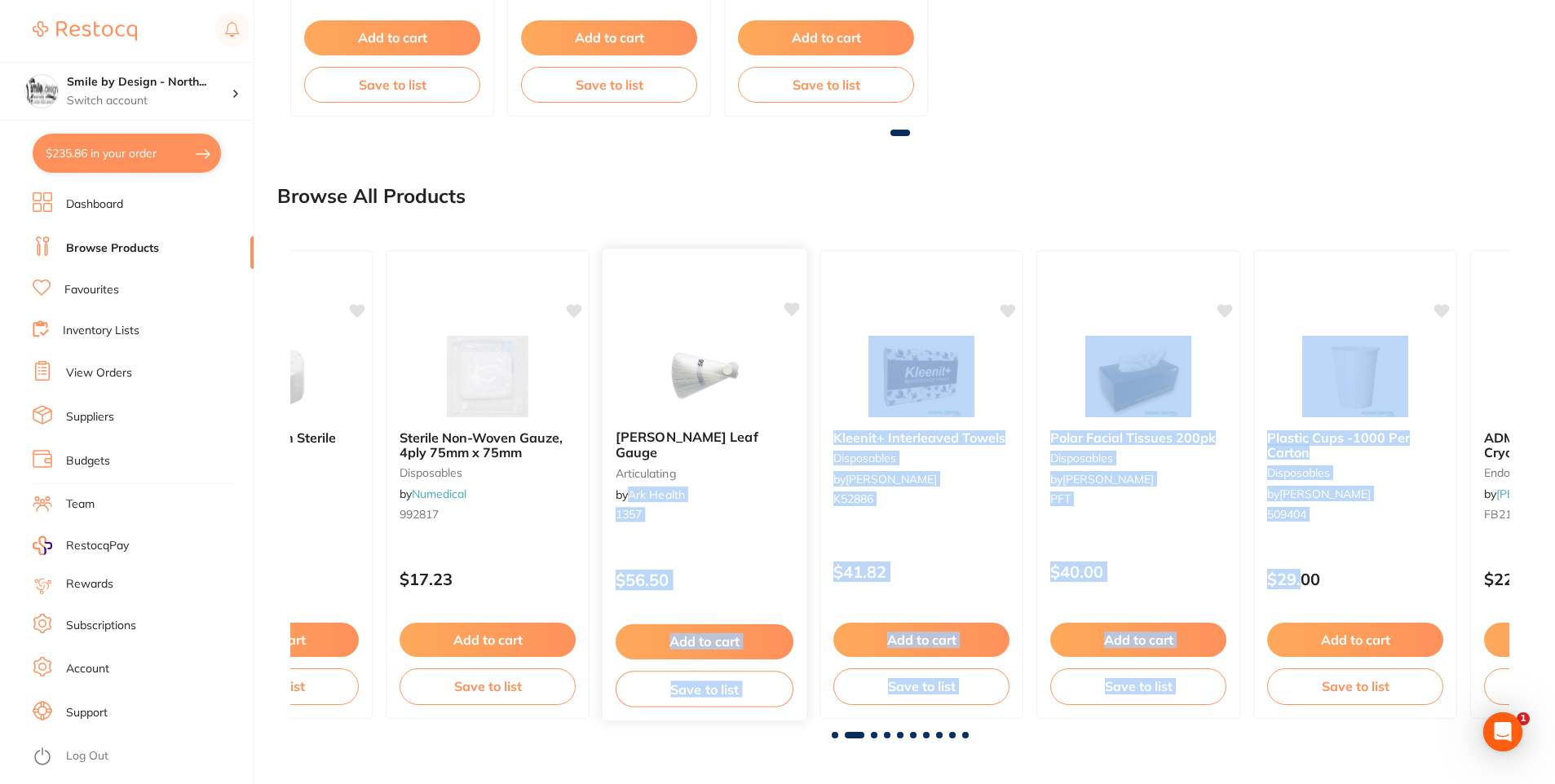
drag, startPoint x: 1140, startPoint y: 535, endPoint x: 628, endPoint y: 468, distance: 516.4
click at [628, 468] on div "Enamel Bond Resin Refill 5ml Bottle restorative & cosmetic by [PERSON_NAME] SD-…" at bounding box center [900, 484] width 1219 height 495
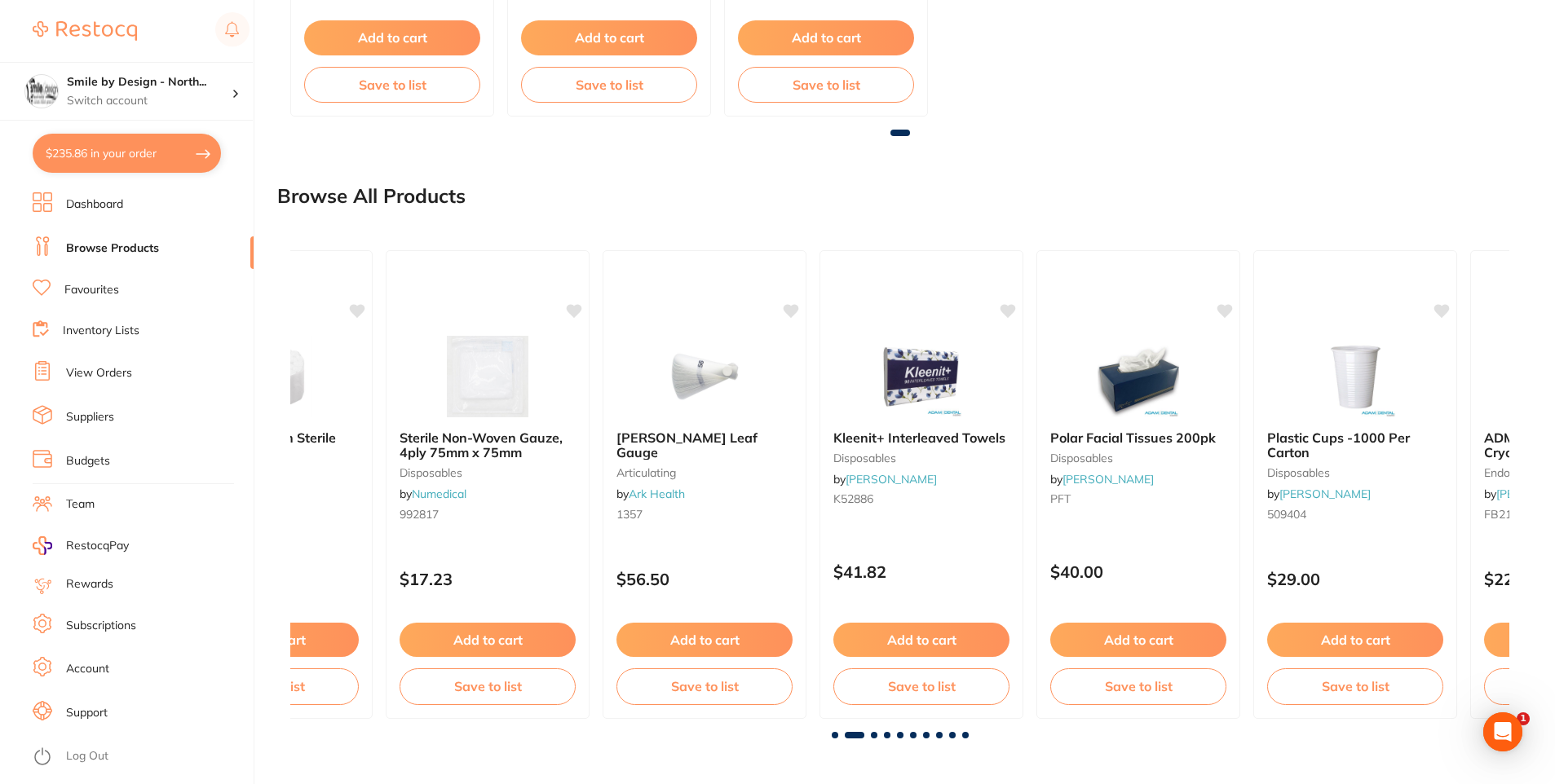
click at [874, 736] on span at bounding box center [874, 735] width 7 height 7
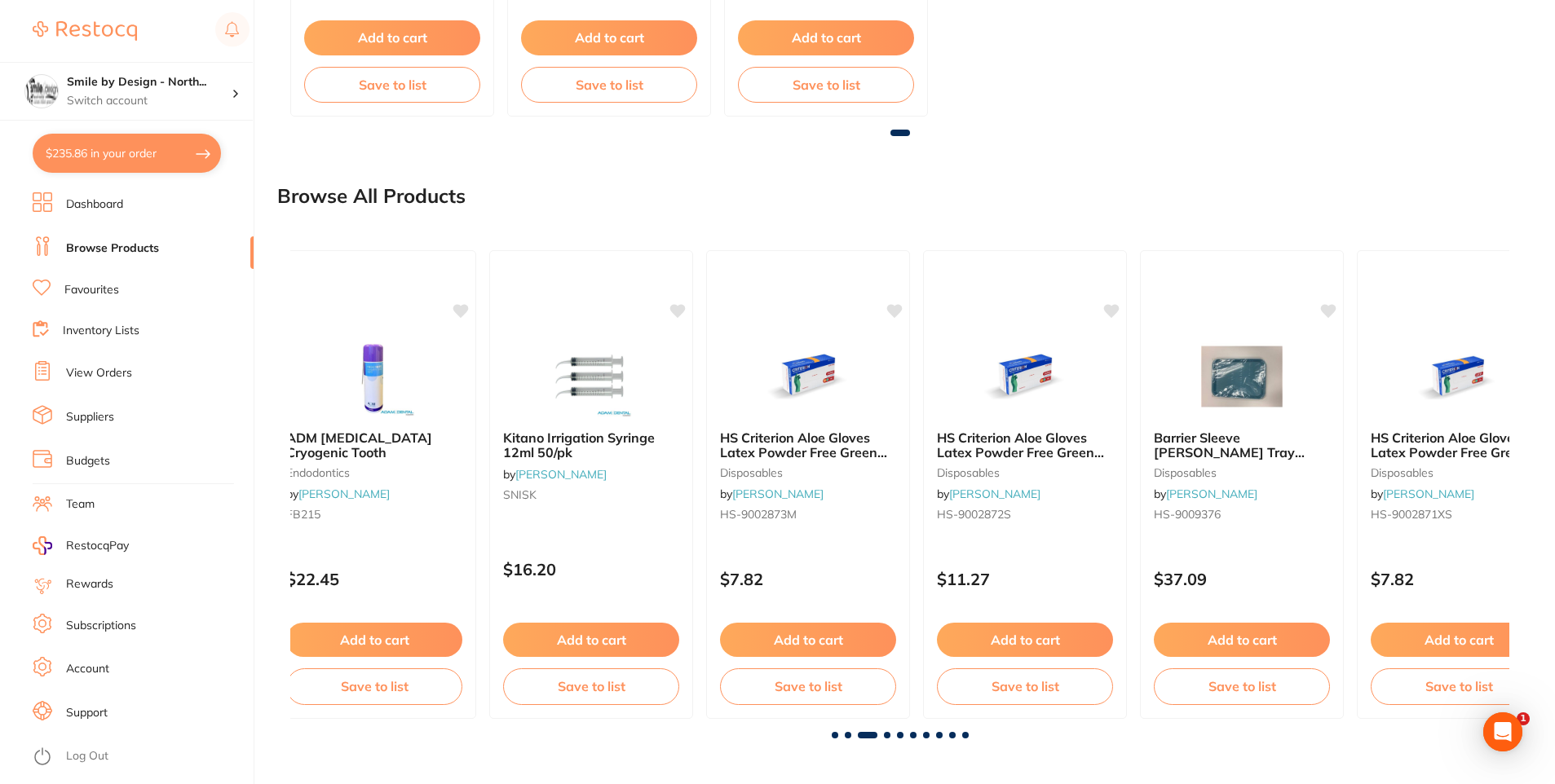
scroll to position [0, 2438]
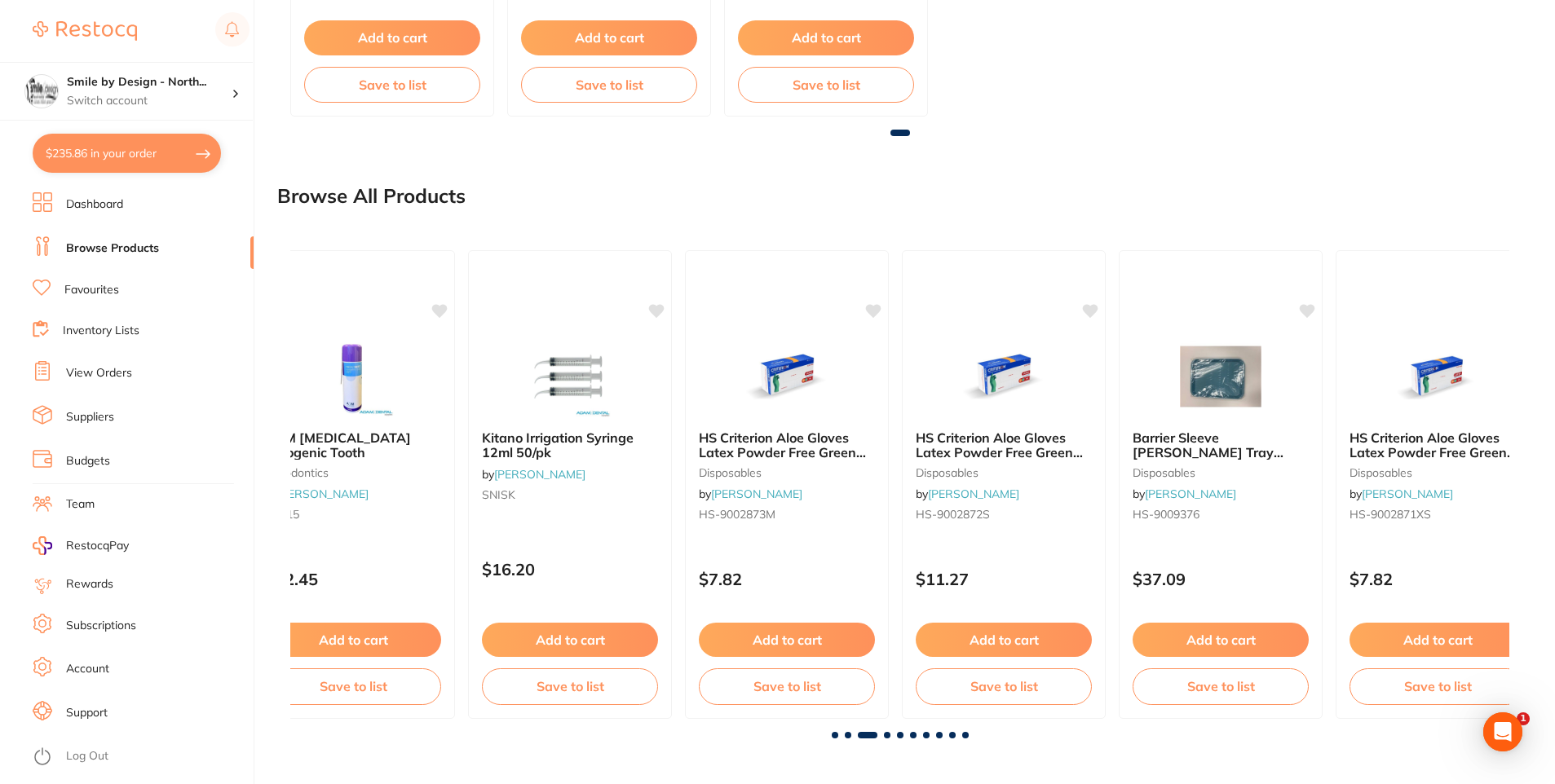
click at [888, 737] on span at bounding box center [888, 735] width 7 height 7
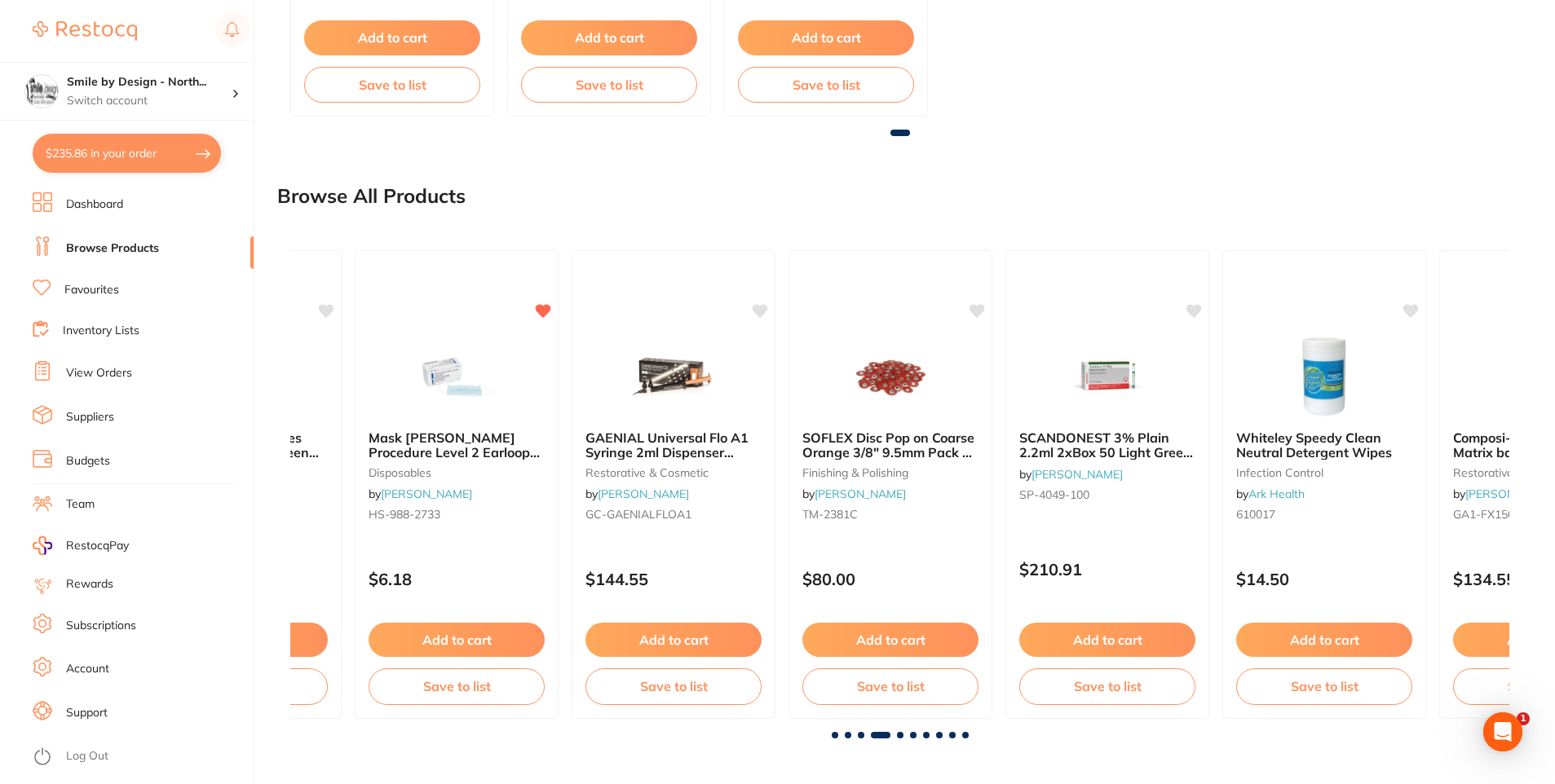
scroll to position [0, 3657]
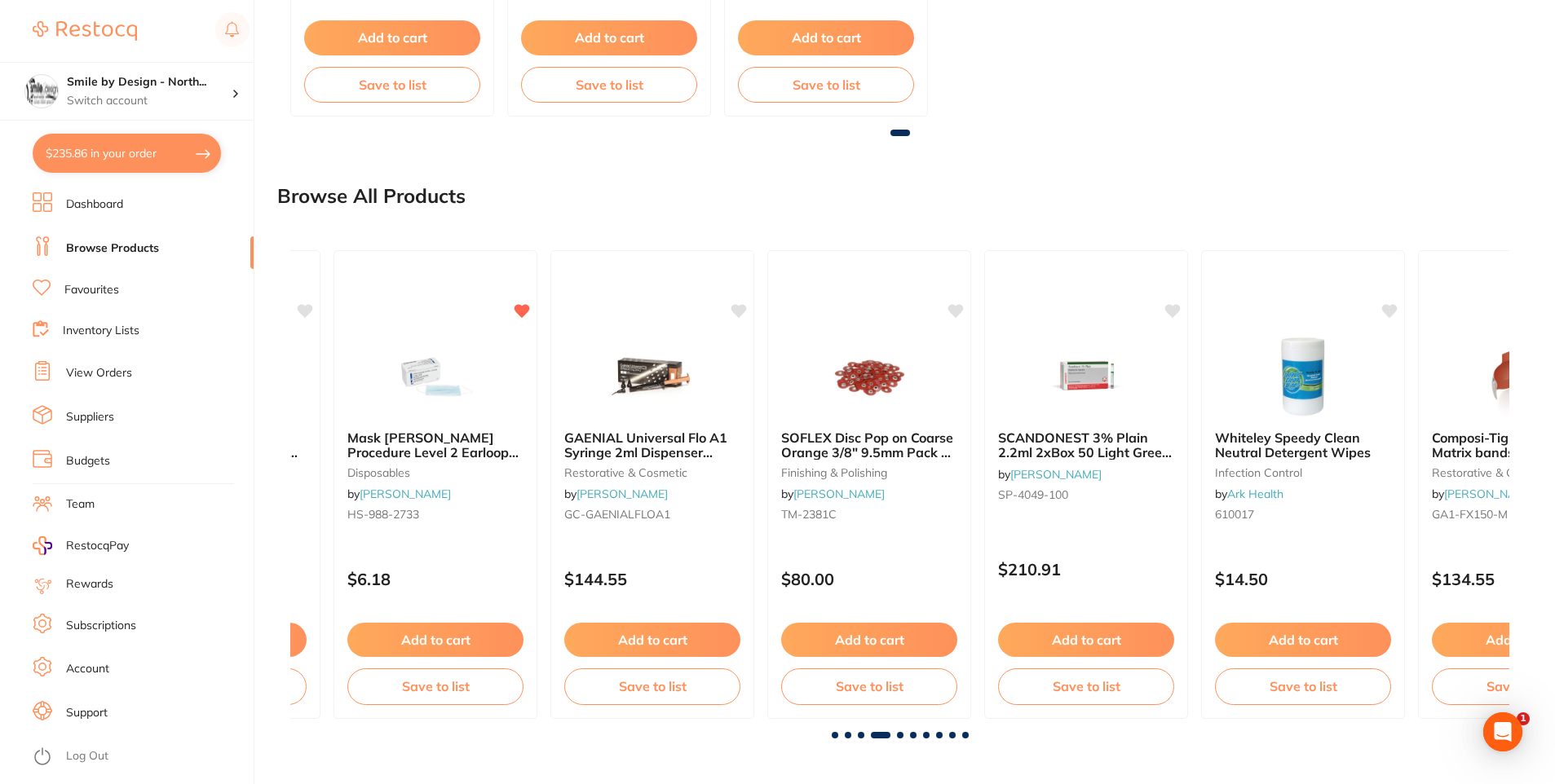
click at [116, 292] on link "Favourites" at bounding box center [92, 290] width 55 height 16
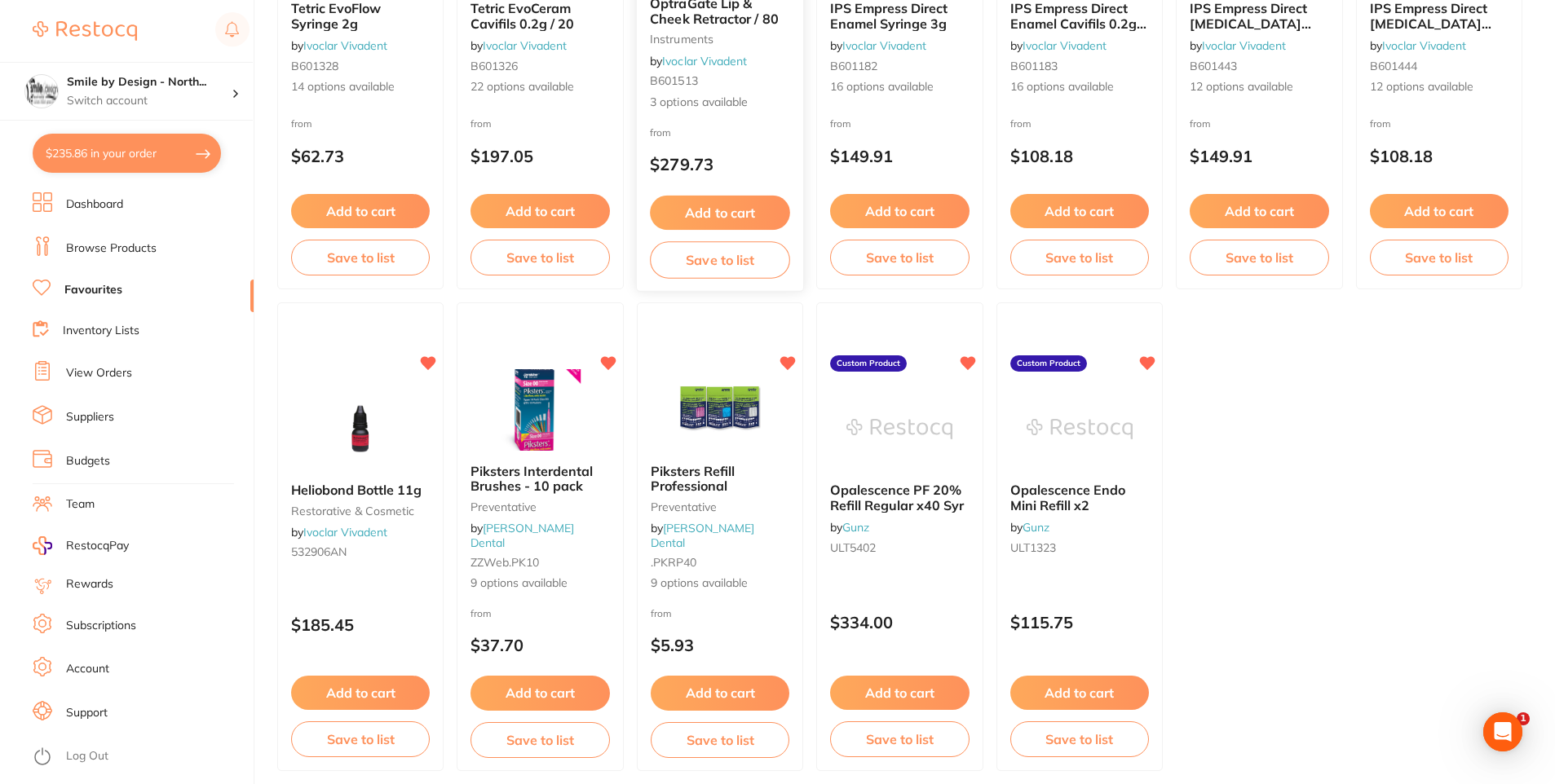
scroll to position [3331, 0]
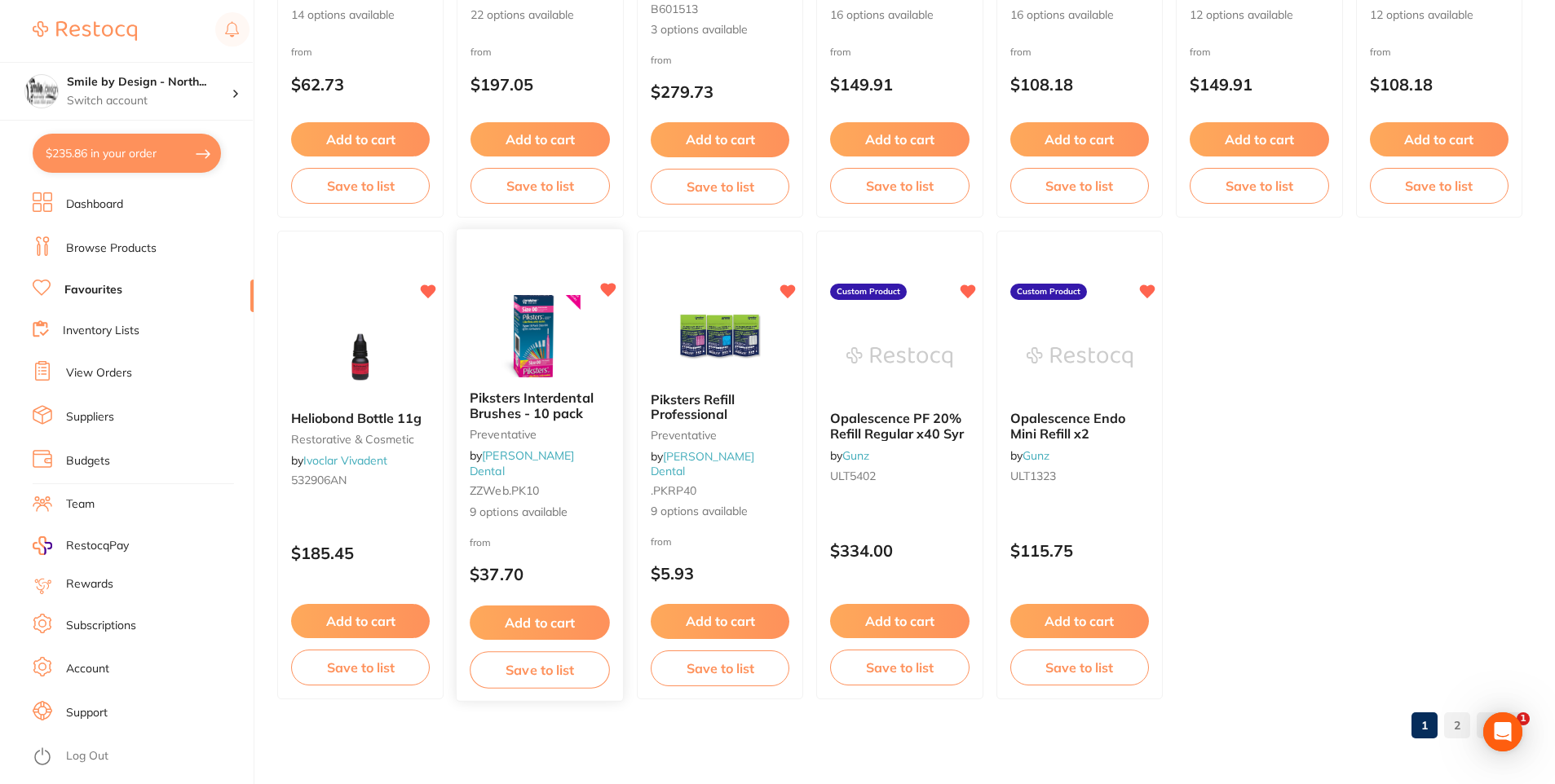
click at [581, 441] on div "Piksters Interdental Brushes - 10 pack preventative by [PERSON_NAME] Dental ZZW…" at bounding box center [539, 456] width 166 height 155
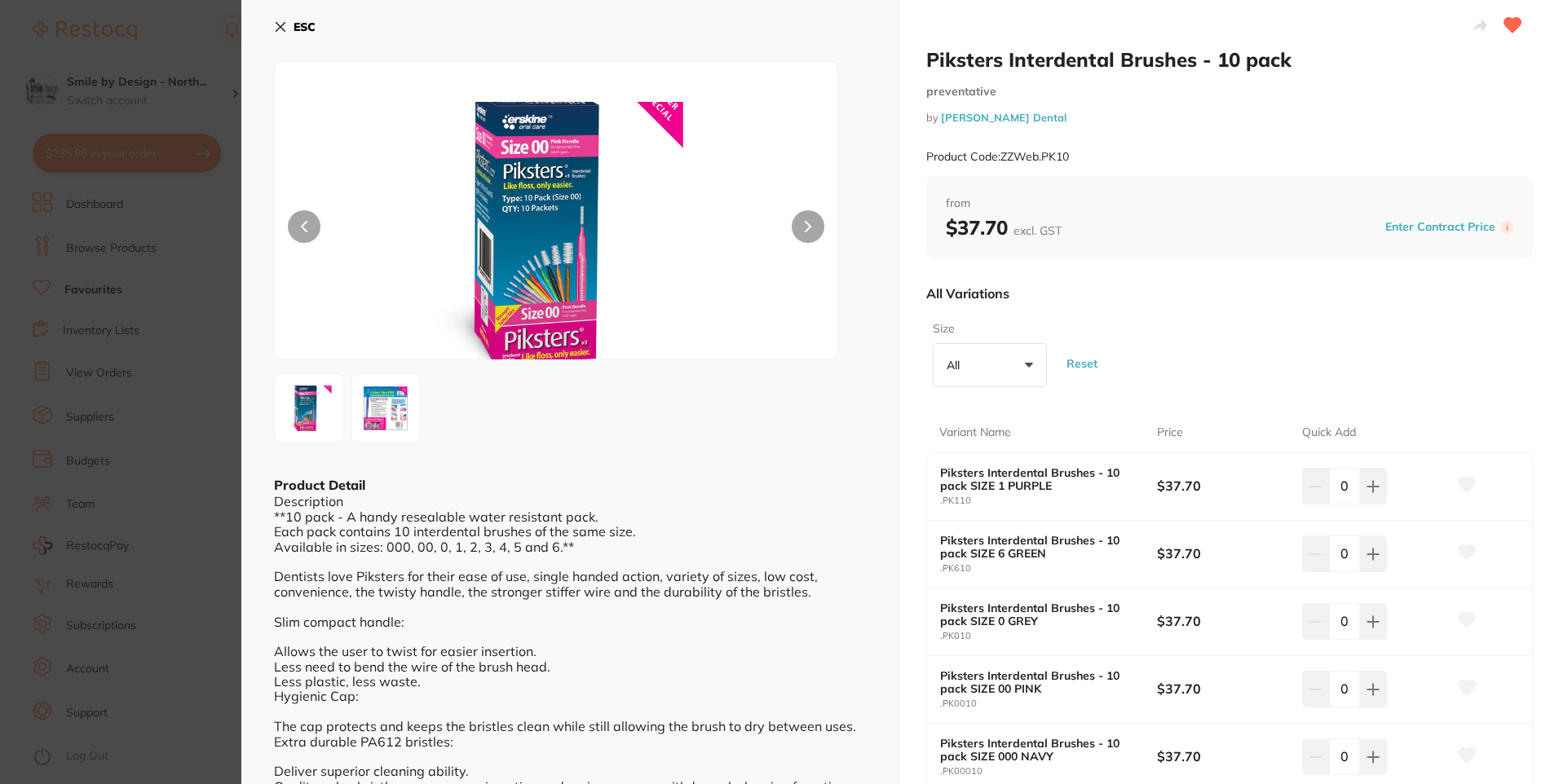
click at [278, 29] on icon at bounding box center [281, 27] width 9 height 9
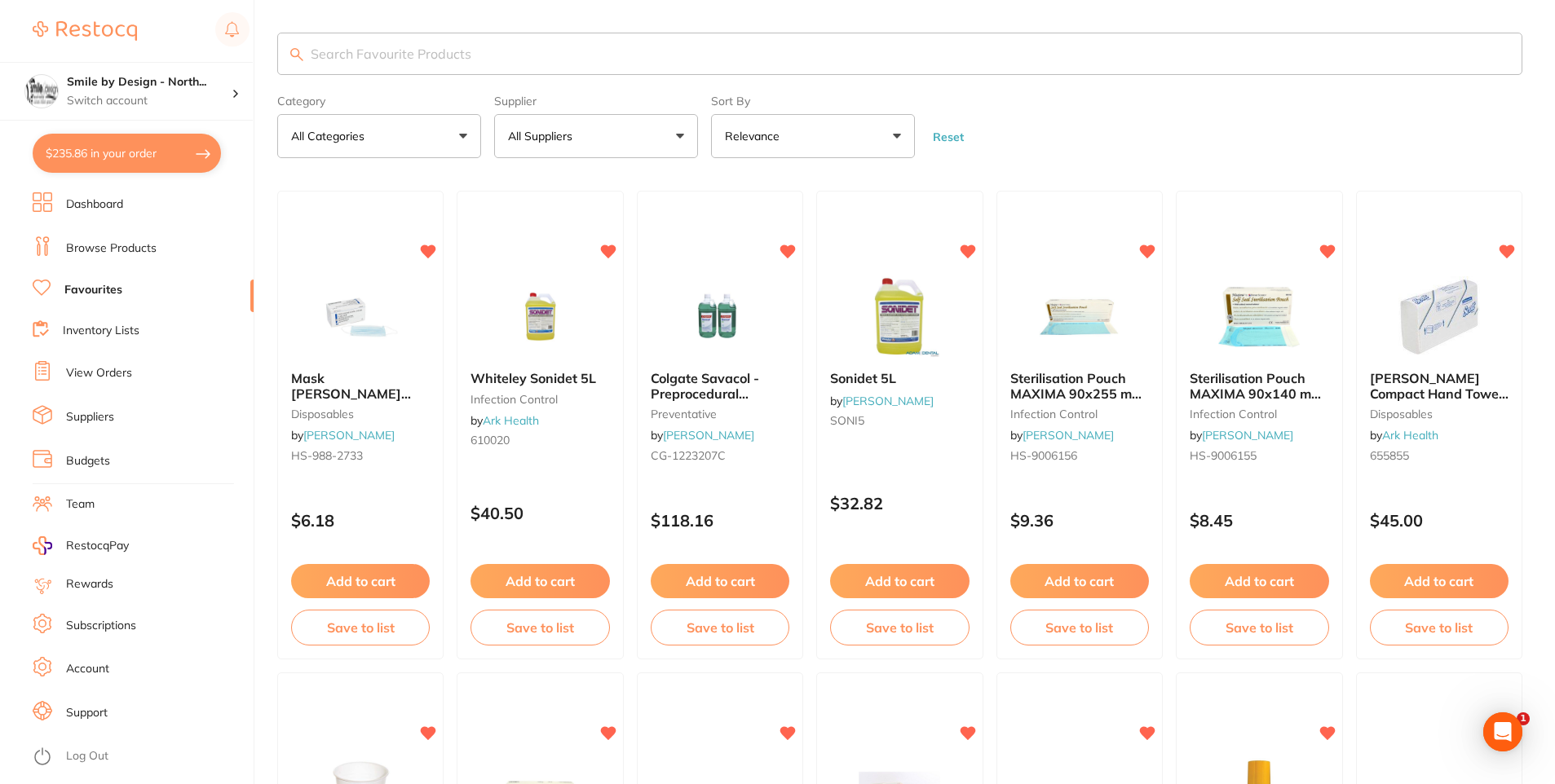
click at [400, 36] on input "search" at bounding box center [900, 54] width 1245 height 43
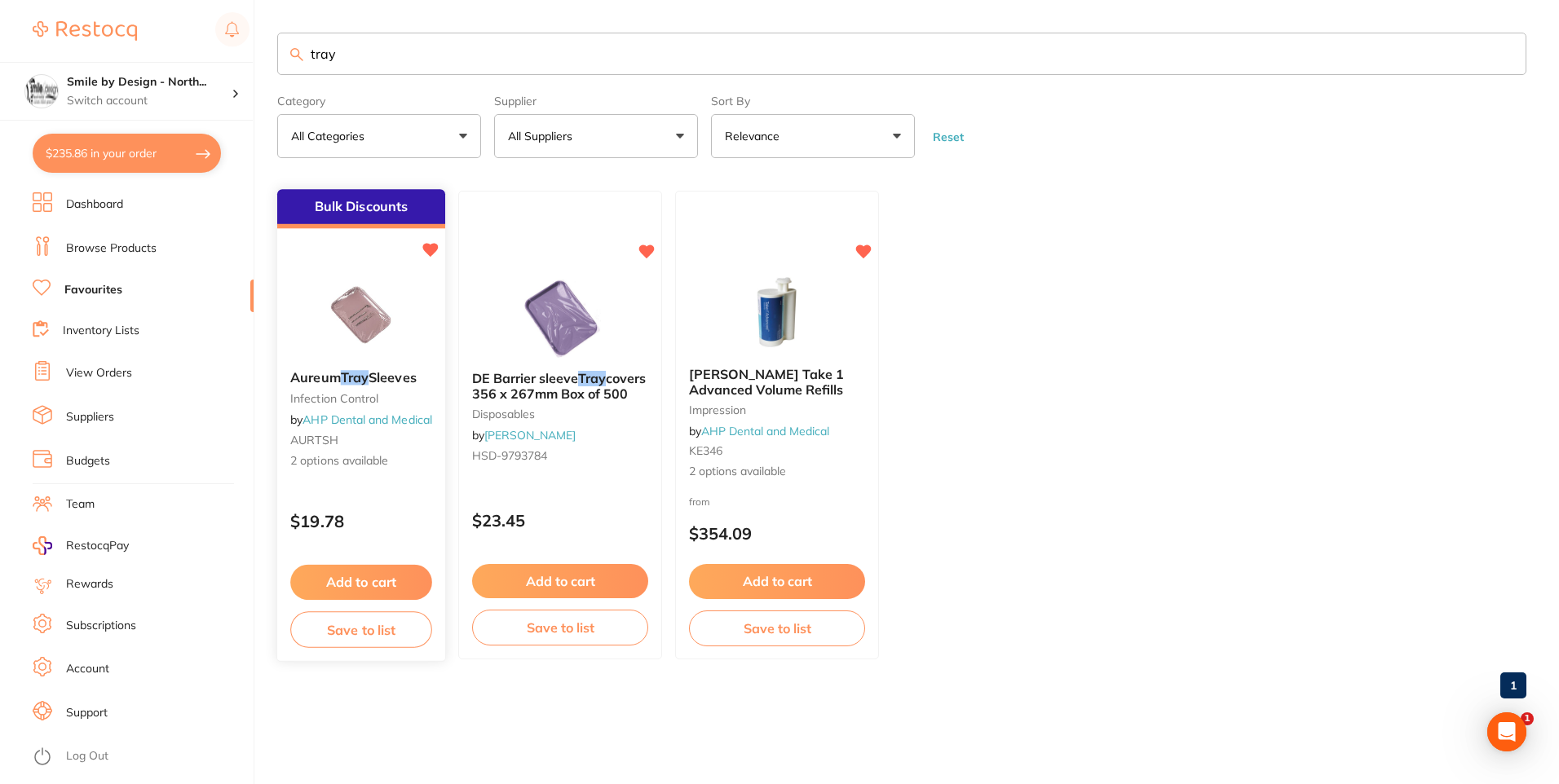
click at [389, 468] on span "2 options available" at bounding box center [361, 462] width 142 height 16
click at [348, 321] on img at bounding box center [362, 317] width 106 height 82
click at [651, 254] on icon at bounding box center [648, 250] width 16 height 14
click at [1235, 449] on ul "Bulk Discounts Aureum Tray Sleeves infection control by AHP Dental and Medical …" at bounding box center [901, 424] width 1249 height 468
click at [392, 49] on input "tray" at bounding box center [901, 54] width 1249 height 43
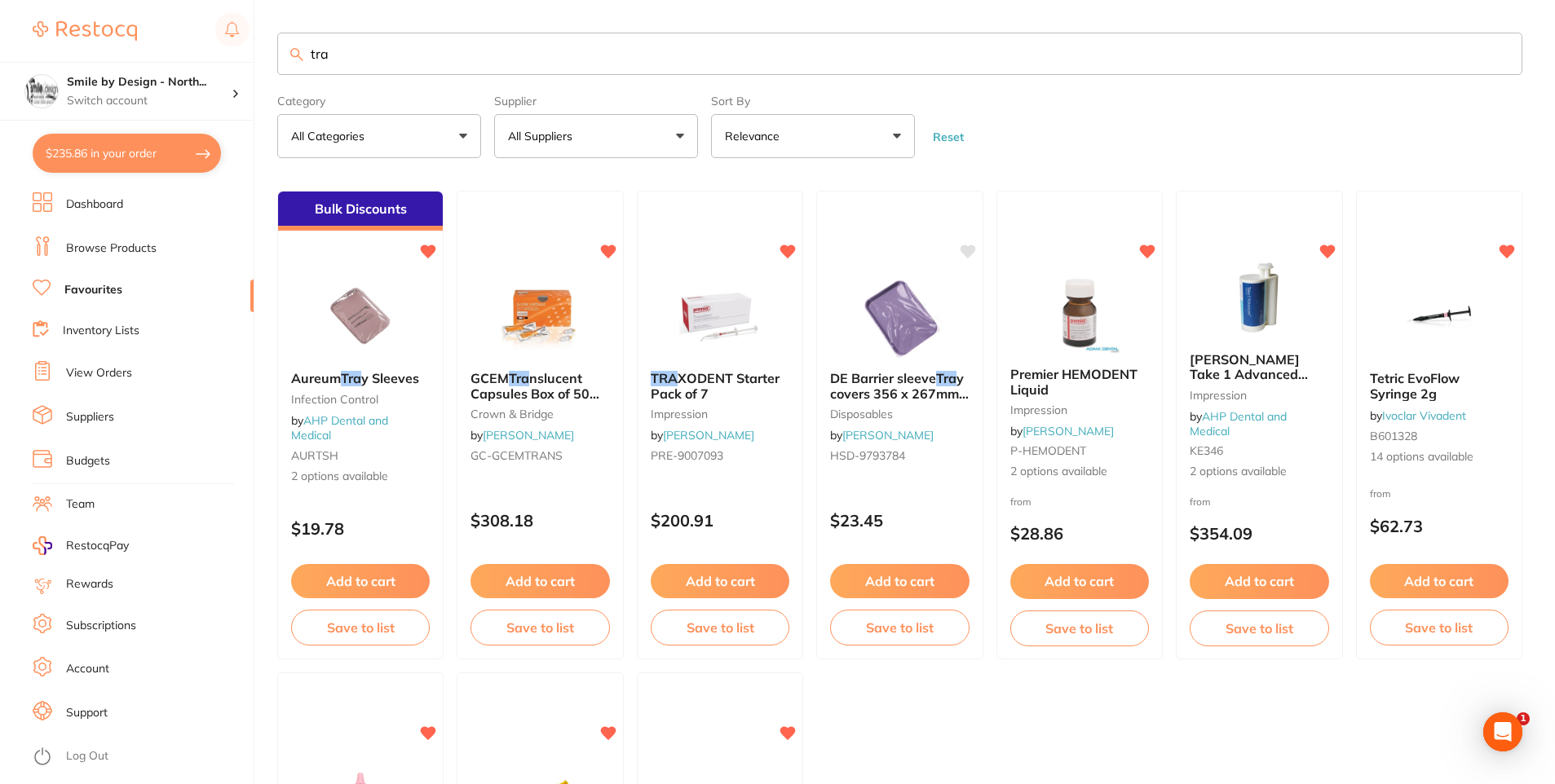
type input "tray"
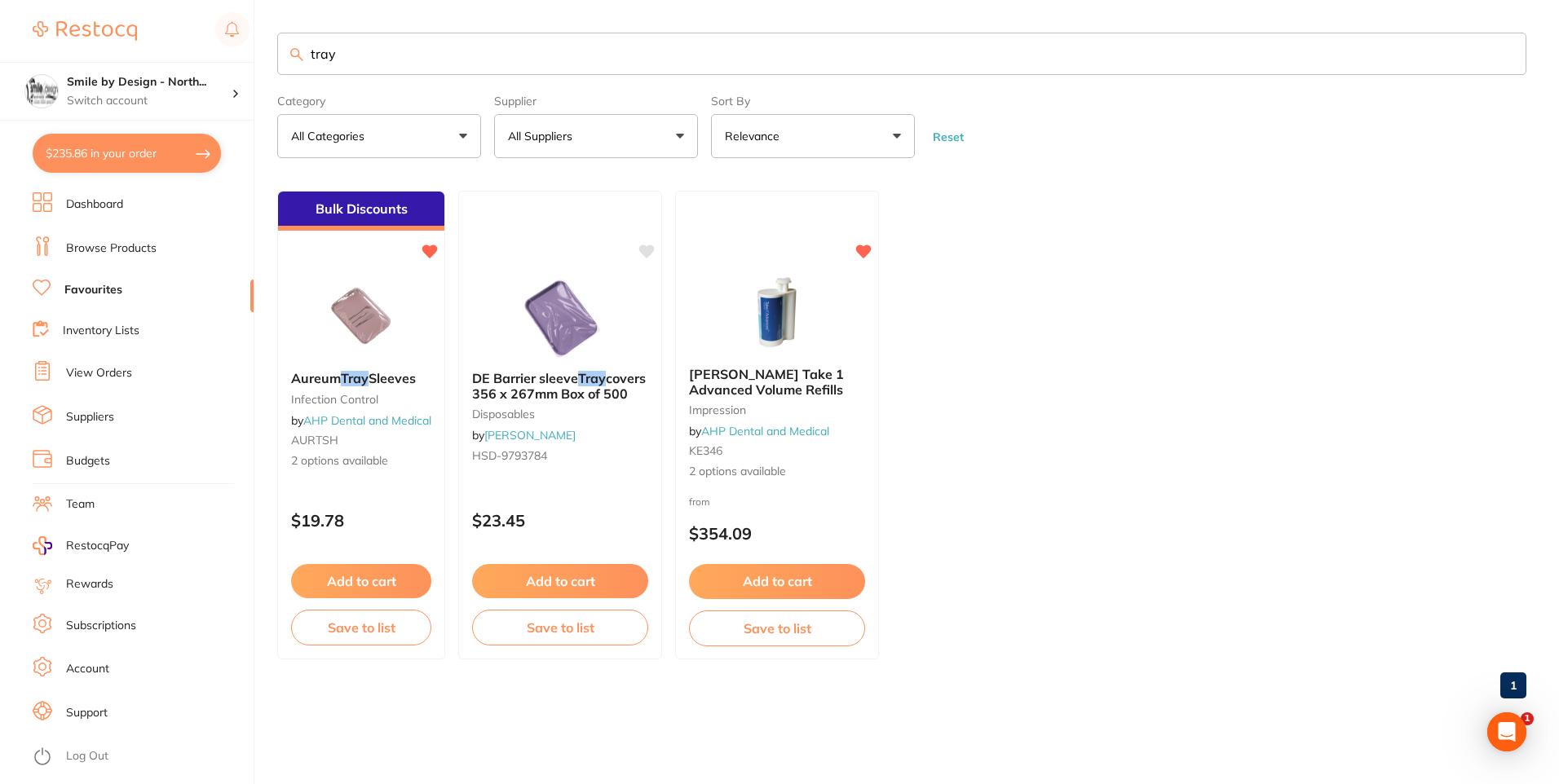
click at [1051, 349] on ul "Bulk Discounts Aureum Tray Sleeves infection control by AHP Dental and Medical …" at bounding box center [901, 424] width 1249 height 468
click at [348, 582] on button "Add to cart" at bounding box center [361, 582] width 142 height 35
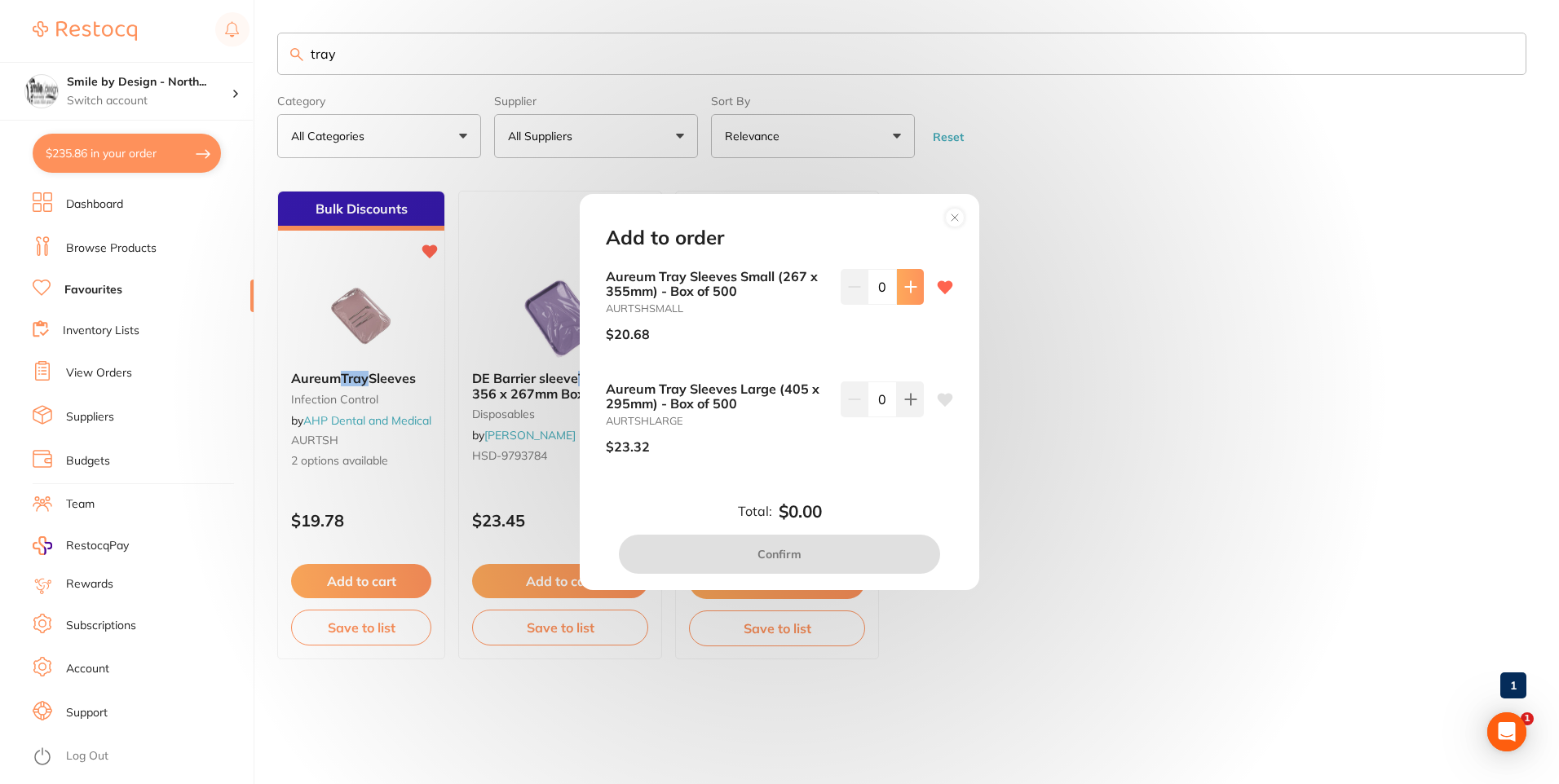
click at [911, 291] on icon at bounding box center [911, 287] width 13 height 13
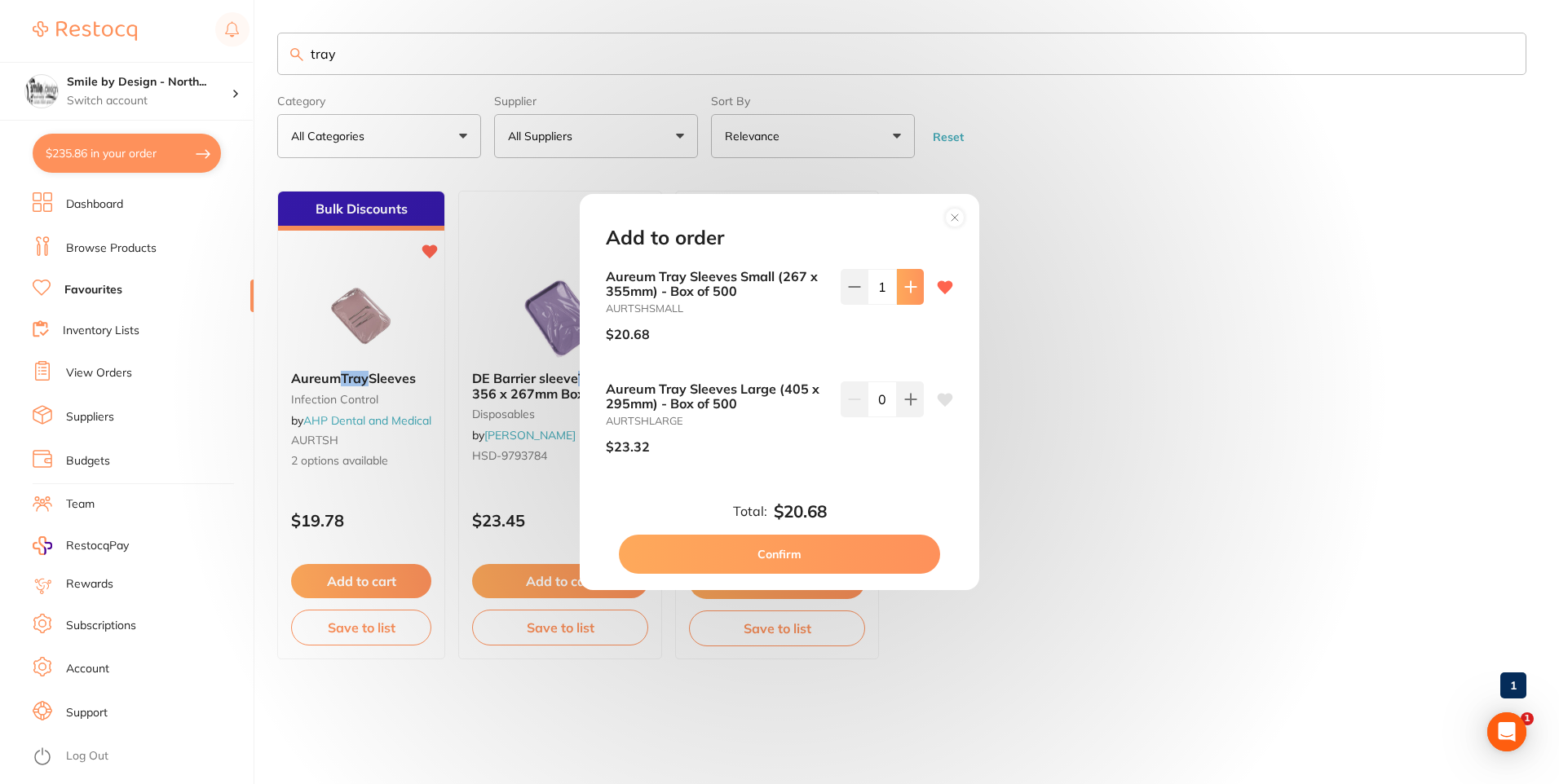
click at [911, 291] on icon at bounding box center [911, 287] width 13 height 13
type input "2"
click at [738, 550] on button "Confirm" at bounding box center [780, 554] width 321 height 39
checkbox input "false"
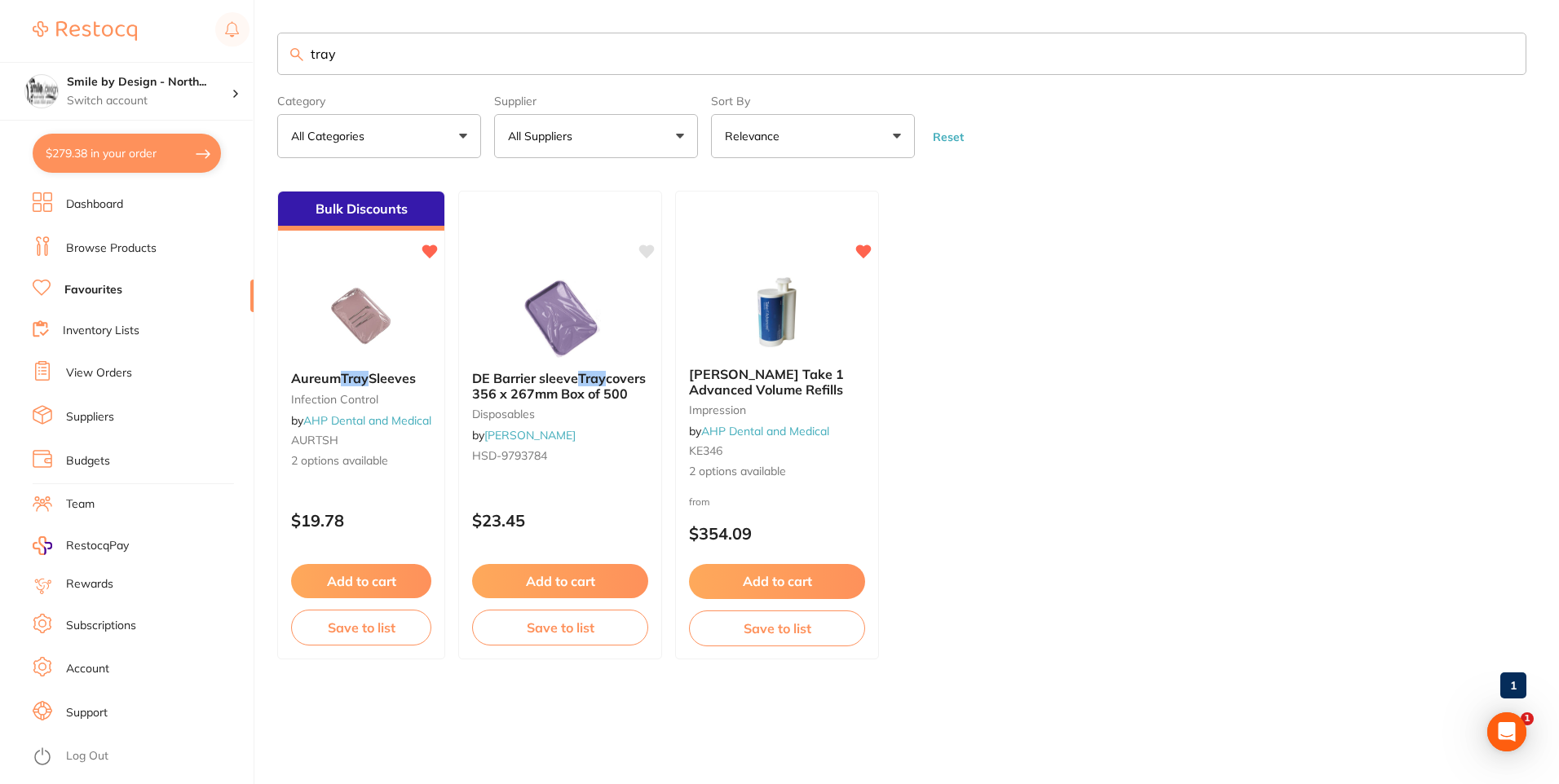
click at [100, 370] on link "View Orders" at bounding box center [99, 374] width 66 height 16
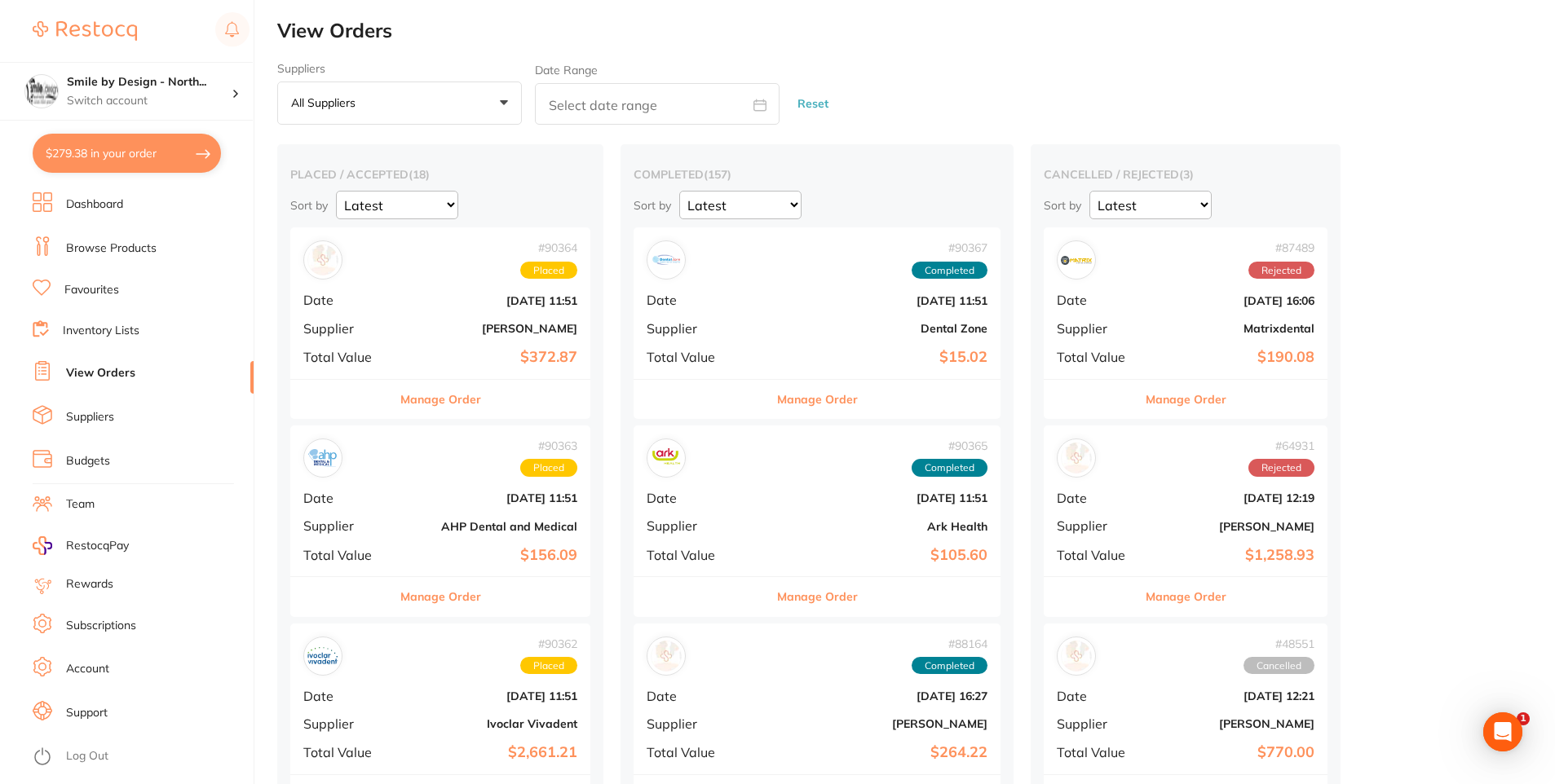
click at [459, 527] on b "AHP Dental and Medical" at bounding box center [490, 526] width 173 height 13
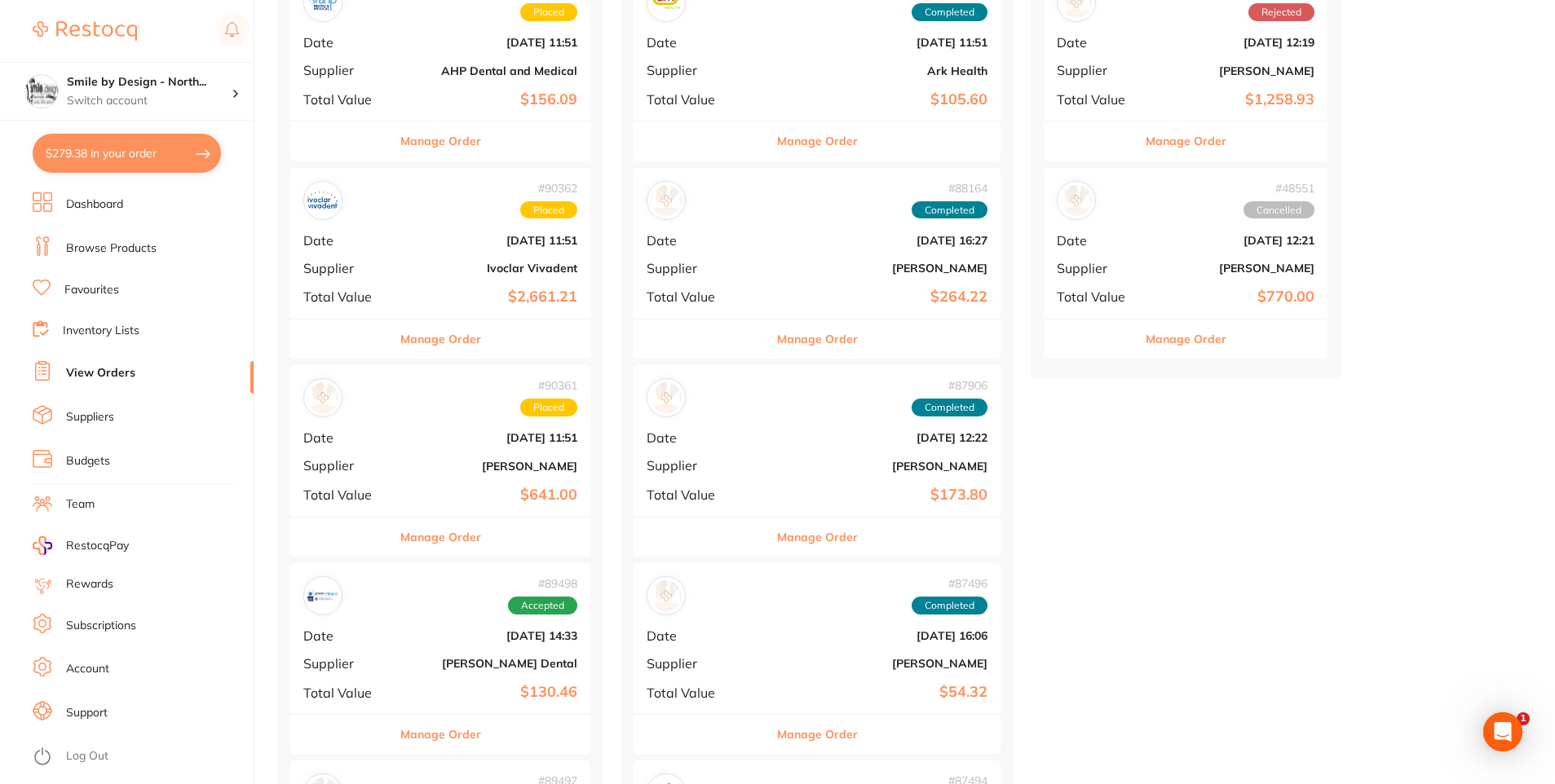
scroll to position [489, 0]
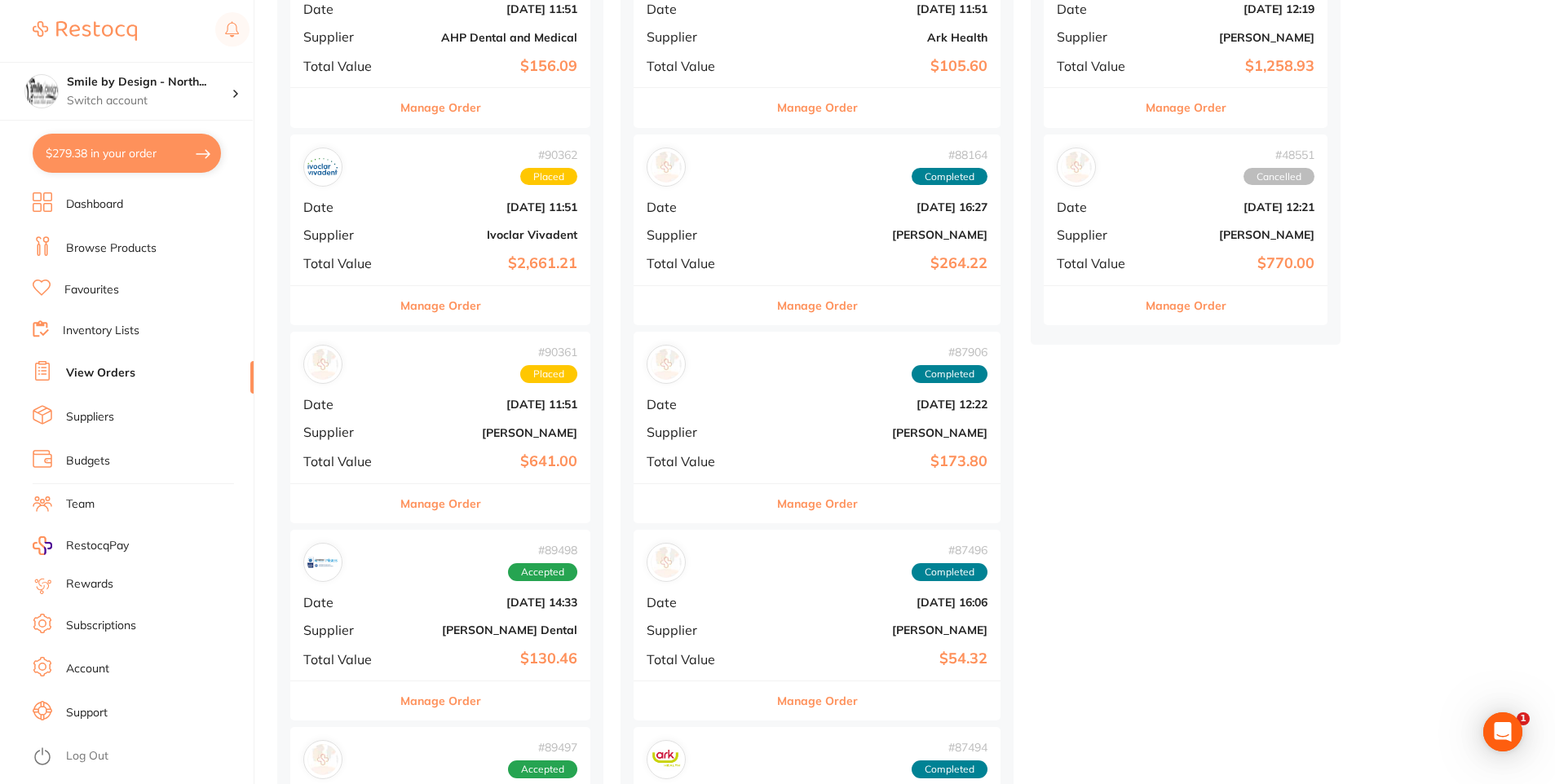
click at [360, 444] on div "# 90361 Placed Date [DATE] 11:51 Supplier [PERSON_NAME] Total Value $641.00" at bounding box center [440, 407] width 300 height 150
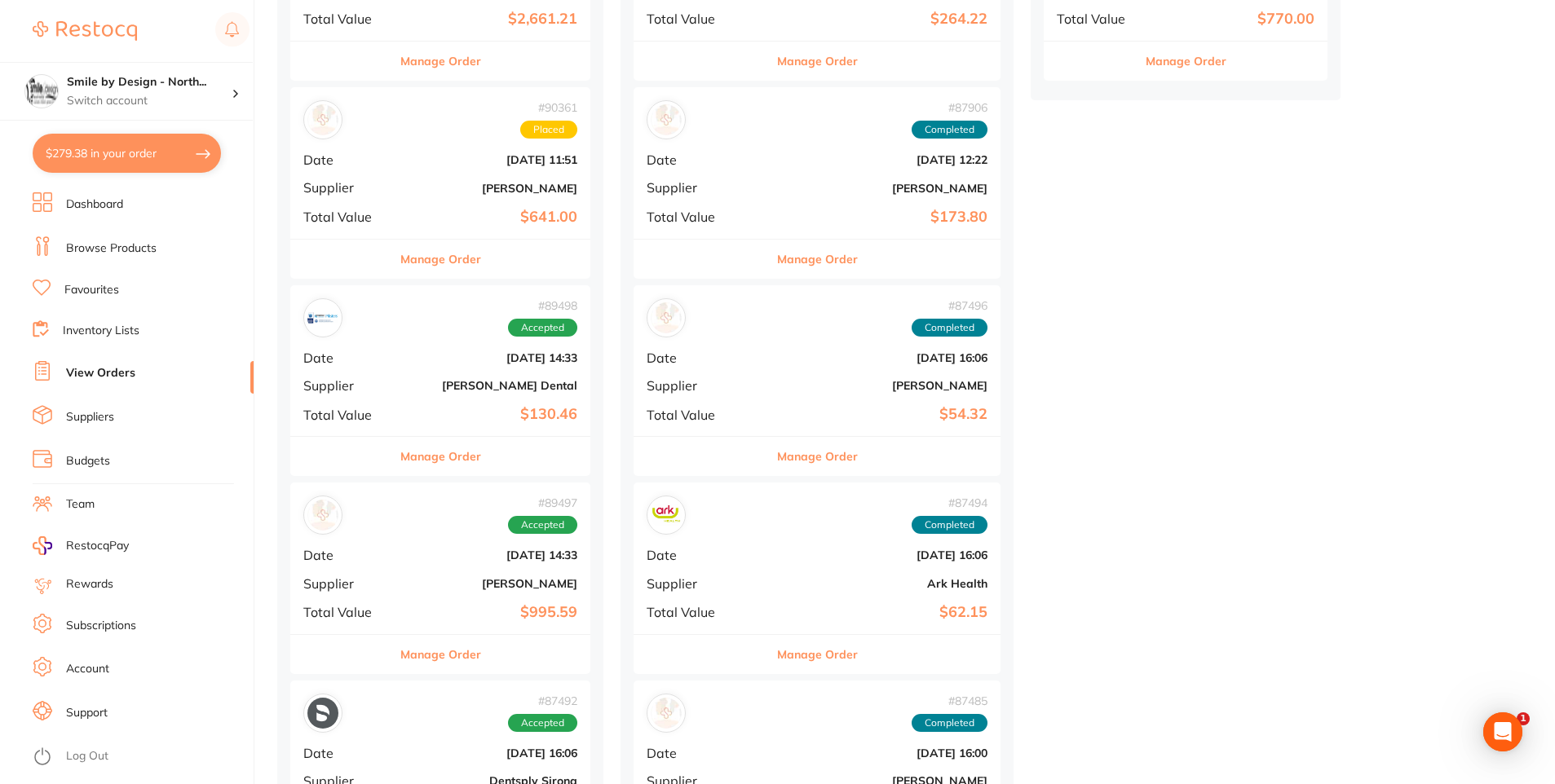
click at [494, 421] on b "$130.46" at bounding box center [490, 414] width 173 height 17
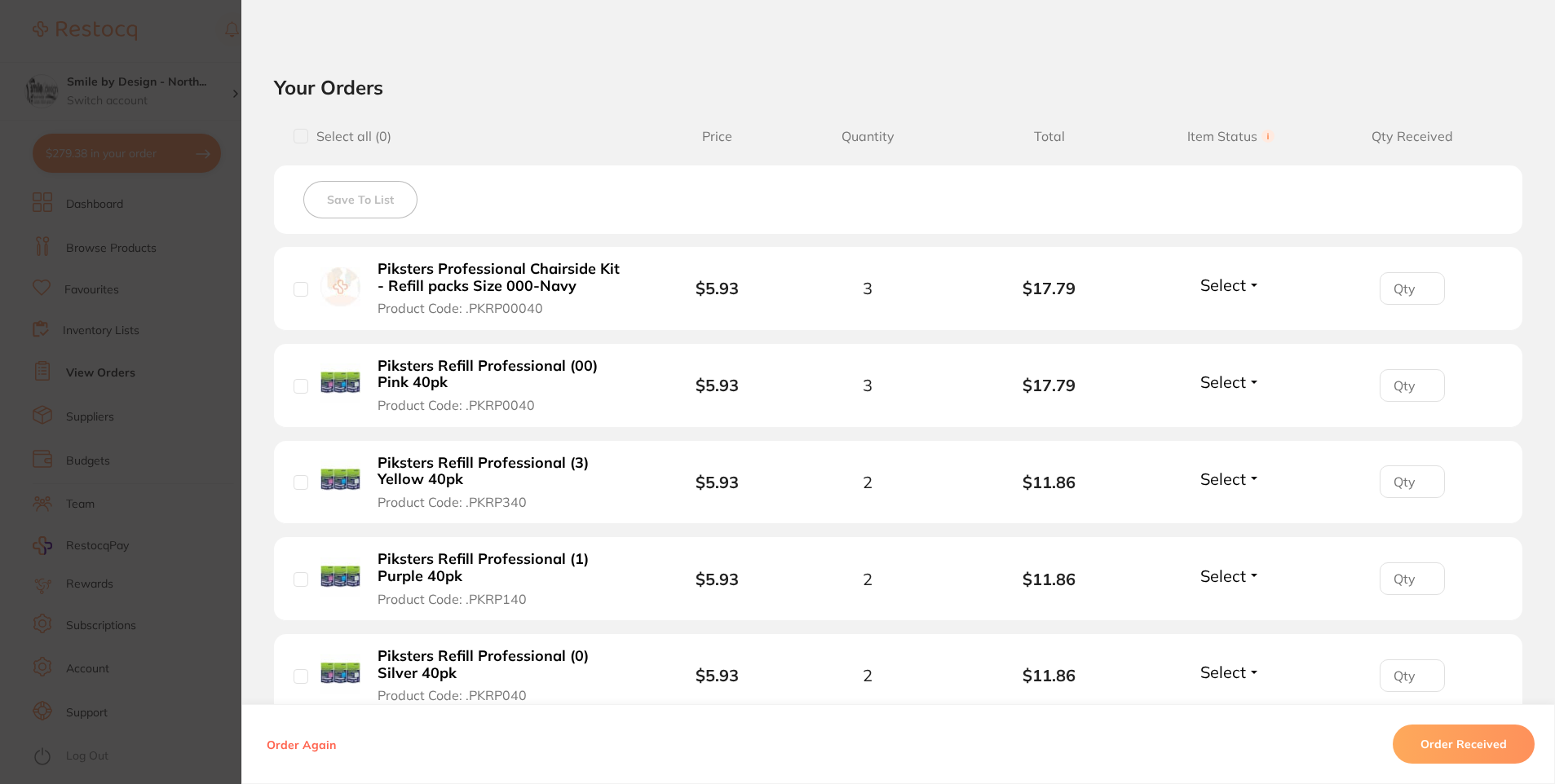
scroll to position [531, 0]
